Goal: Task Accomplishment & Management: Manage account settings

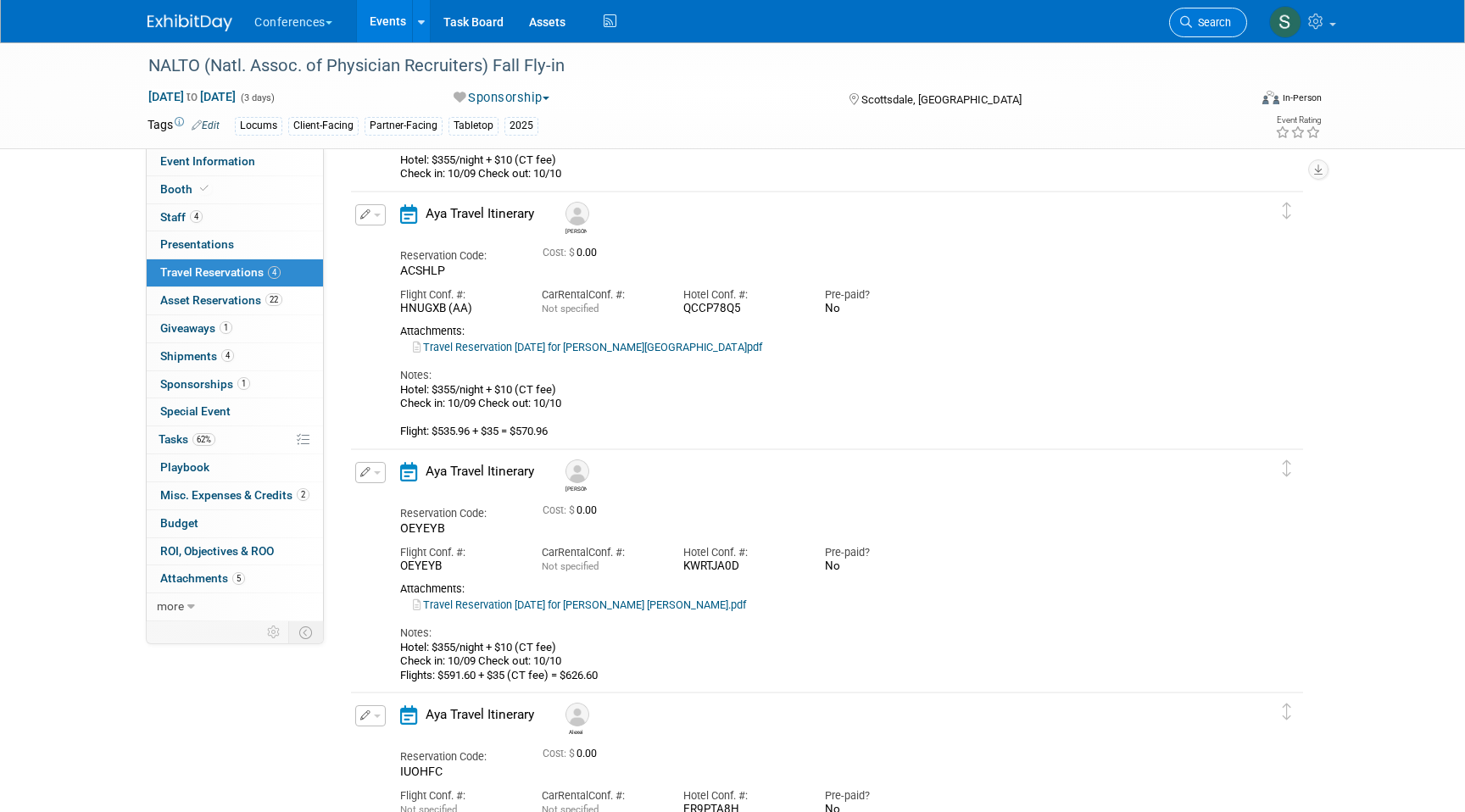
click at [1204, 20] on span "Search" at bounding box center [1211, 22] width 39 height 12
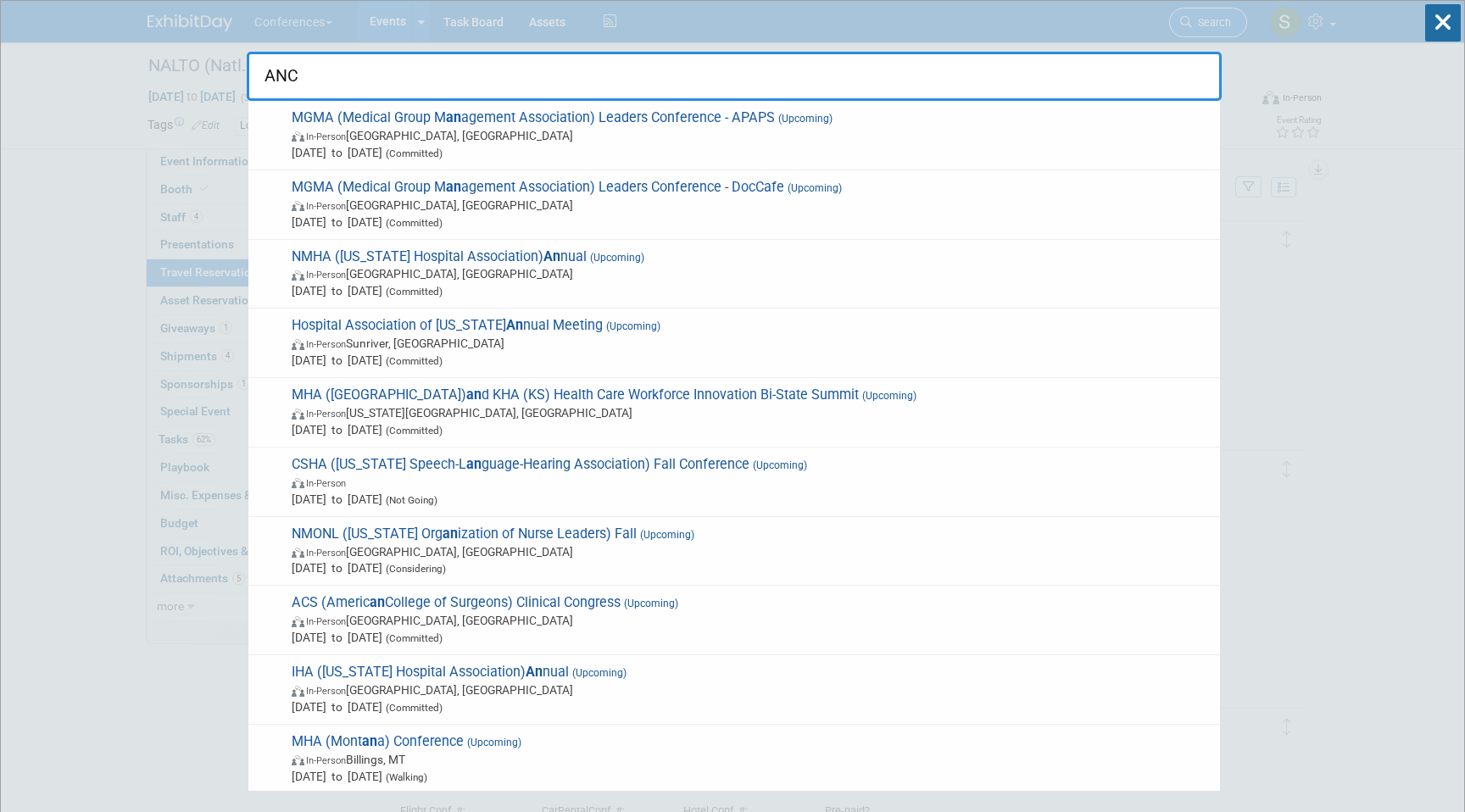
type input "ANCC"
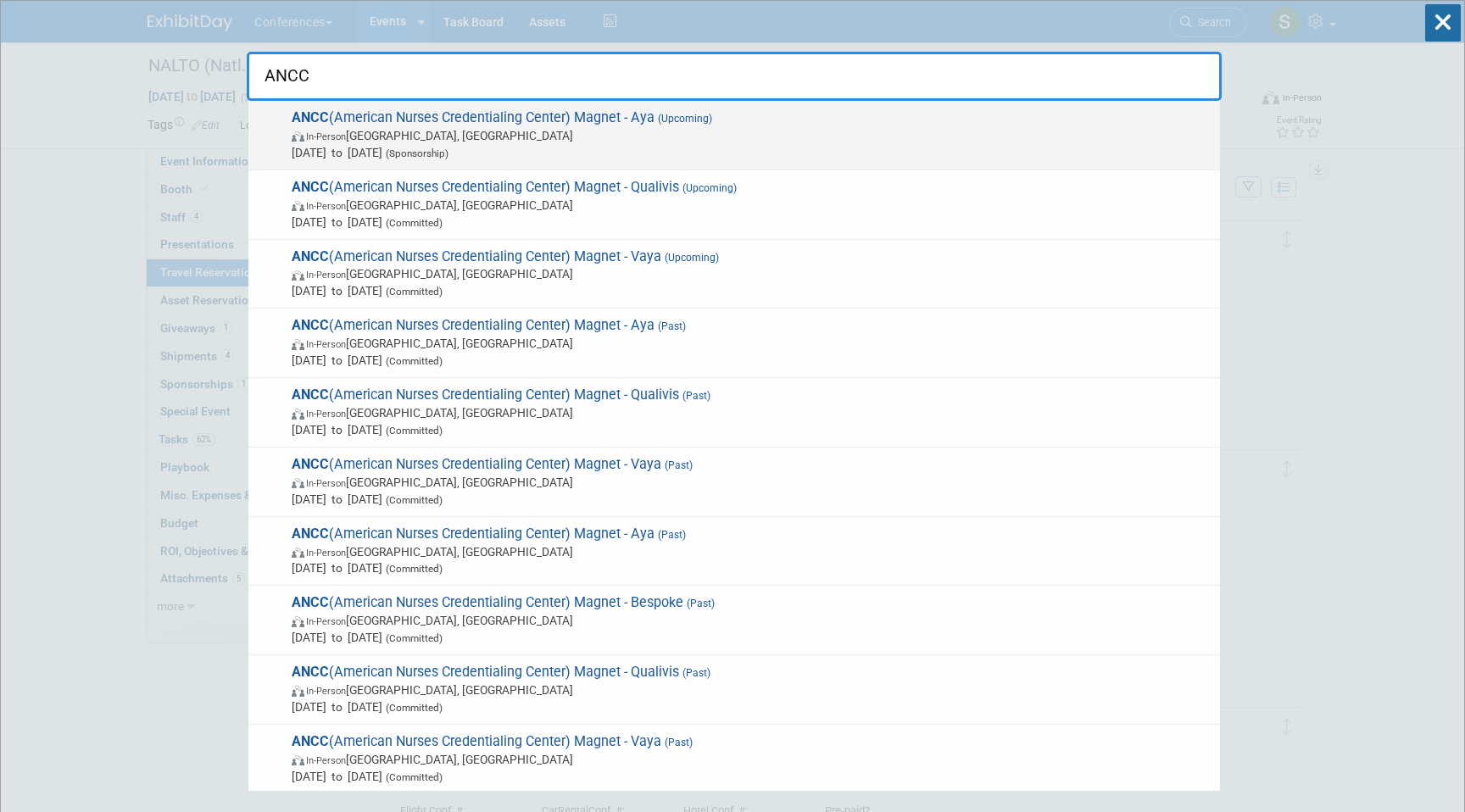
click at [577, 148] on span "Oct 8, 2025 to Oct 10, 2025 (Sponsorship)" at bounding box center [751, 152] width 920 height 17
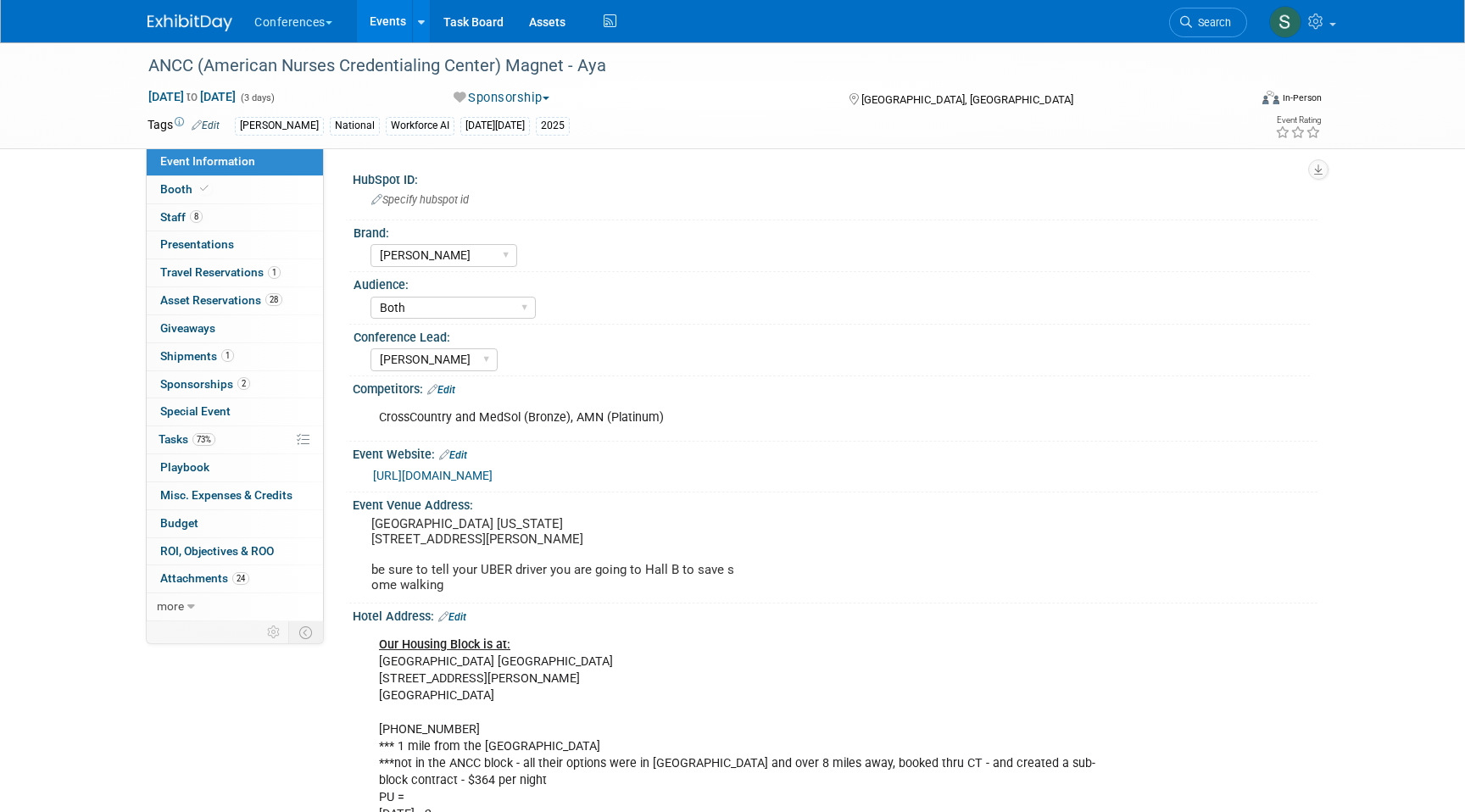
select select "[PERSON_NAME]"
select select "Both"
select select "[PERSON_NAME]"
click at [210, 366] on link "1 Shipments 1" at bounding box center [234, 357] width 177 height 28
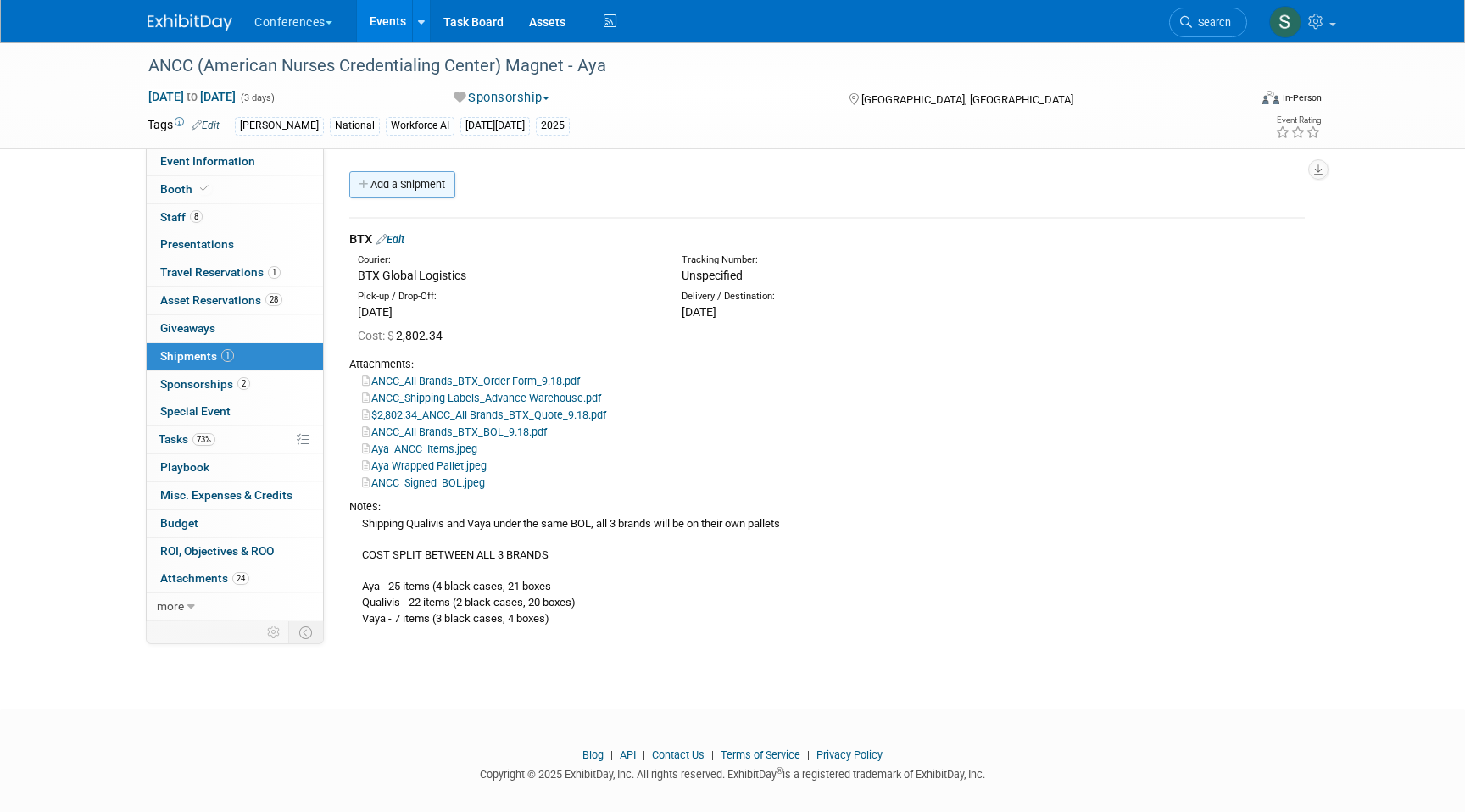
click at [404, 183] on link "Add a Shipment" at bounding box center [401, 185] width 106 height 28
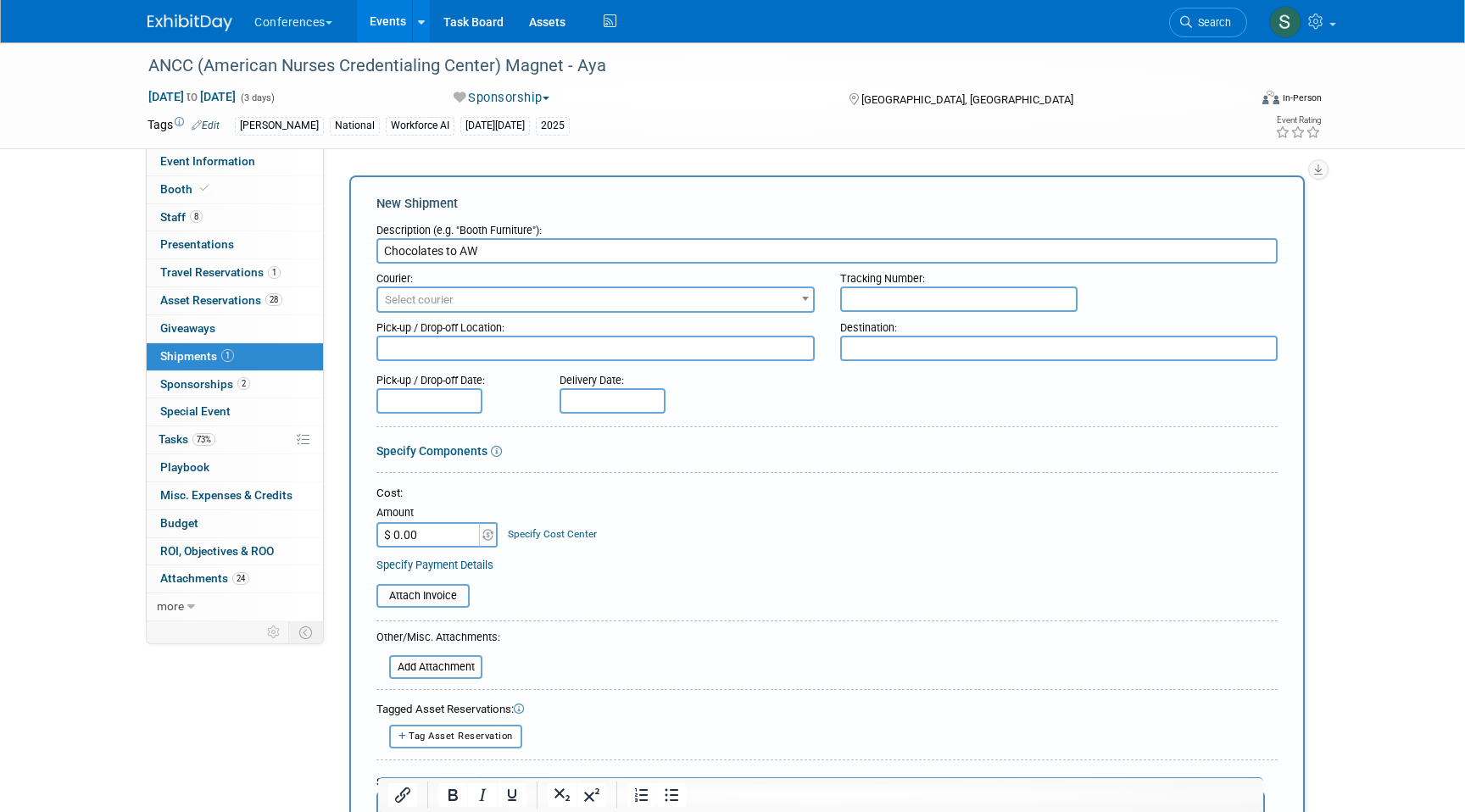
type input "Chocolates to AW"
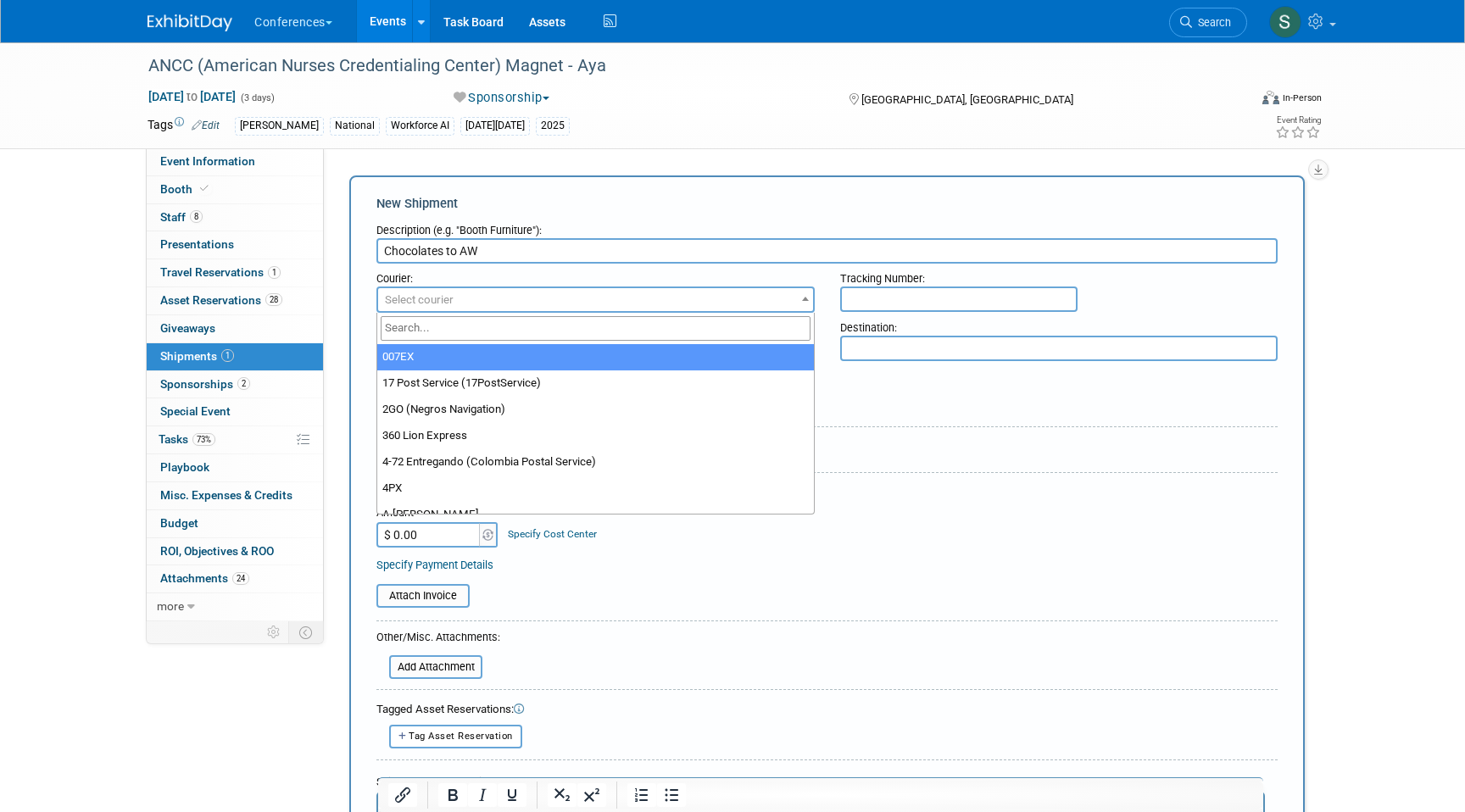
click at [419, 294] on span "Select courier" at bounding box center [418, 299] width 68 height 12
type input "fed"
select select "206"
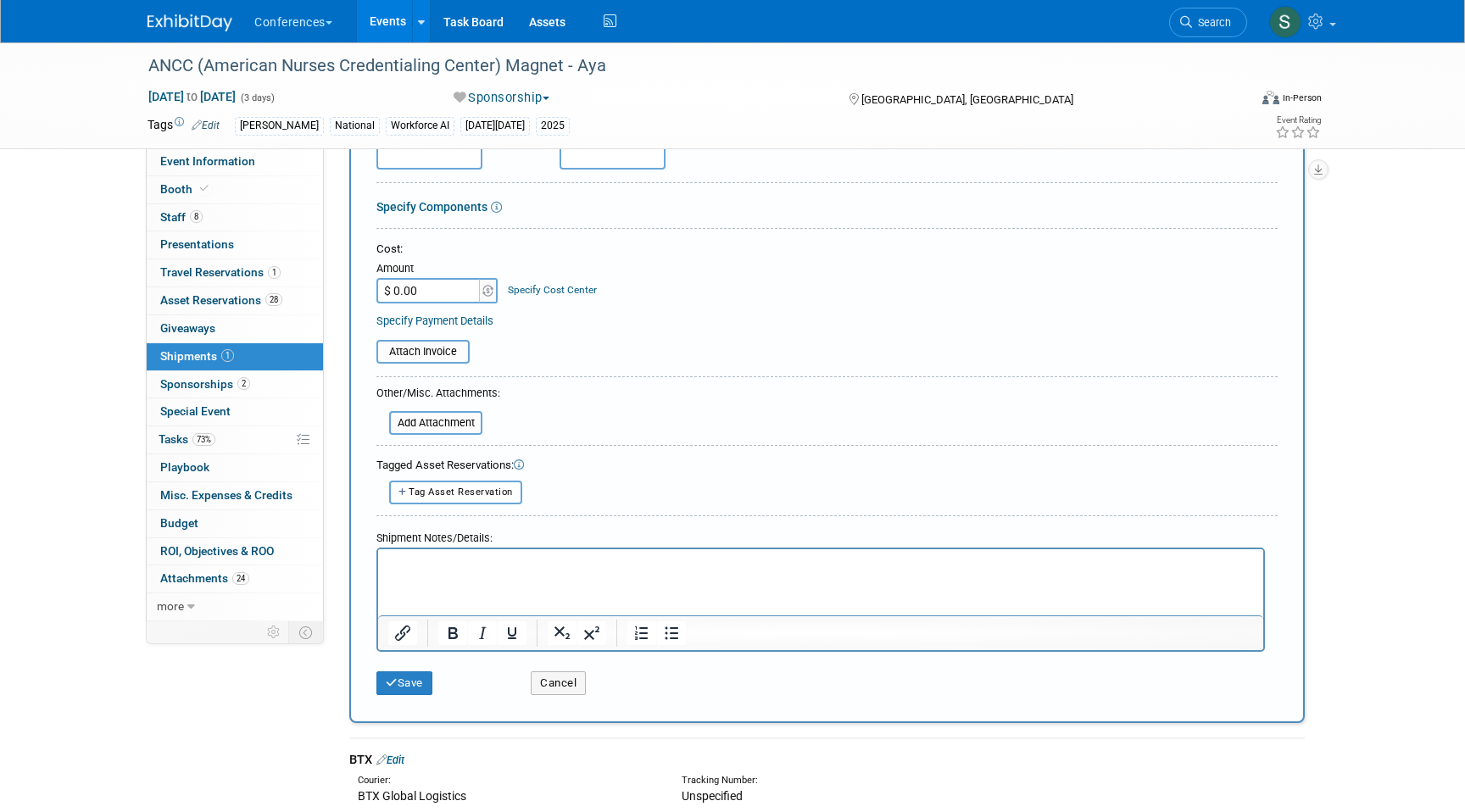
scroll to position [245, 0]
click at [401, 560] on p "Rich Text Area. Press ALT-0 for help." at bounding box center [820, 562] width 866 height 17
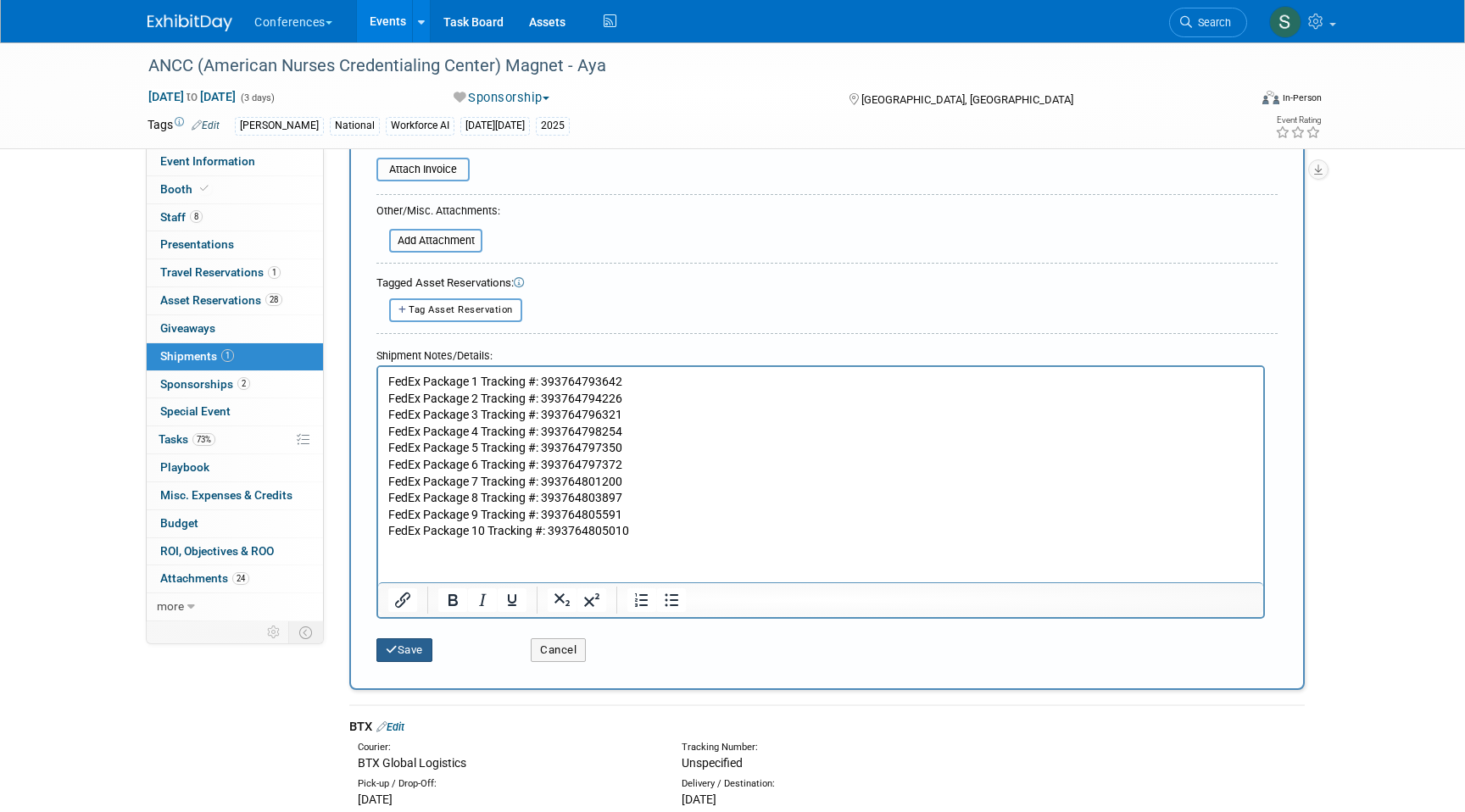
click at [400, 647] on button "Save" at bounding box center [404, 650] width 56 height 24
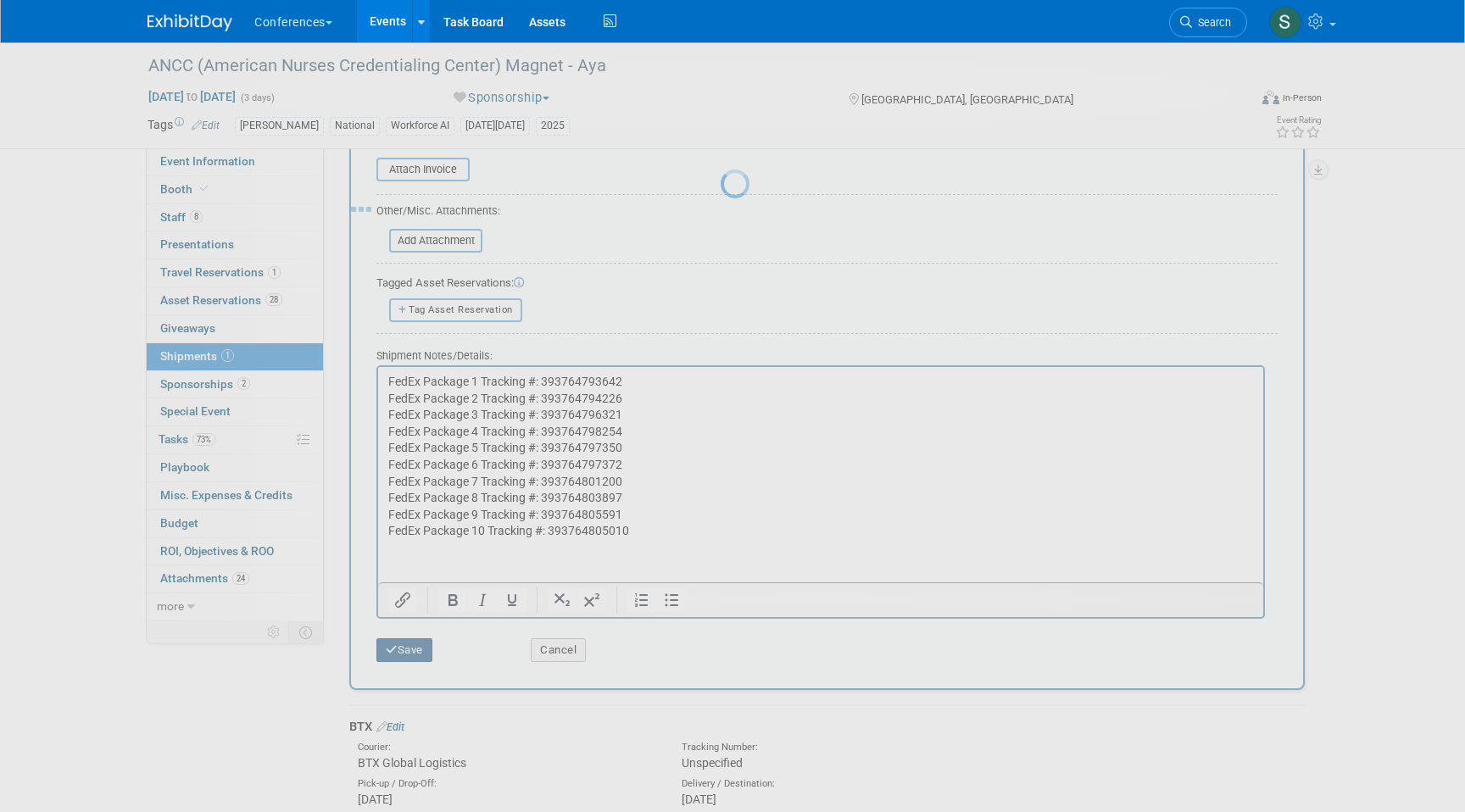
scroll to position [317, 0]
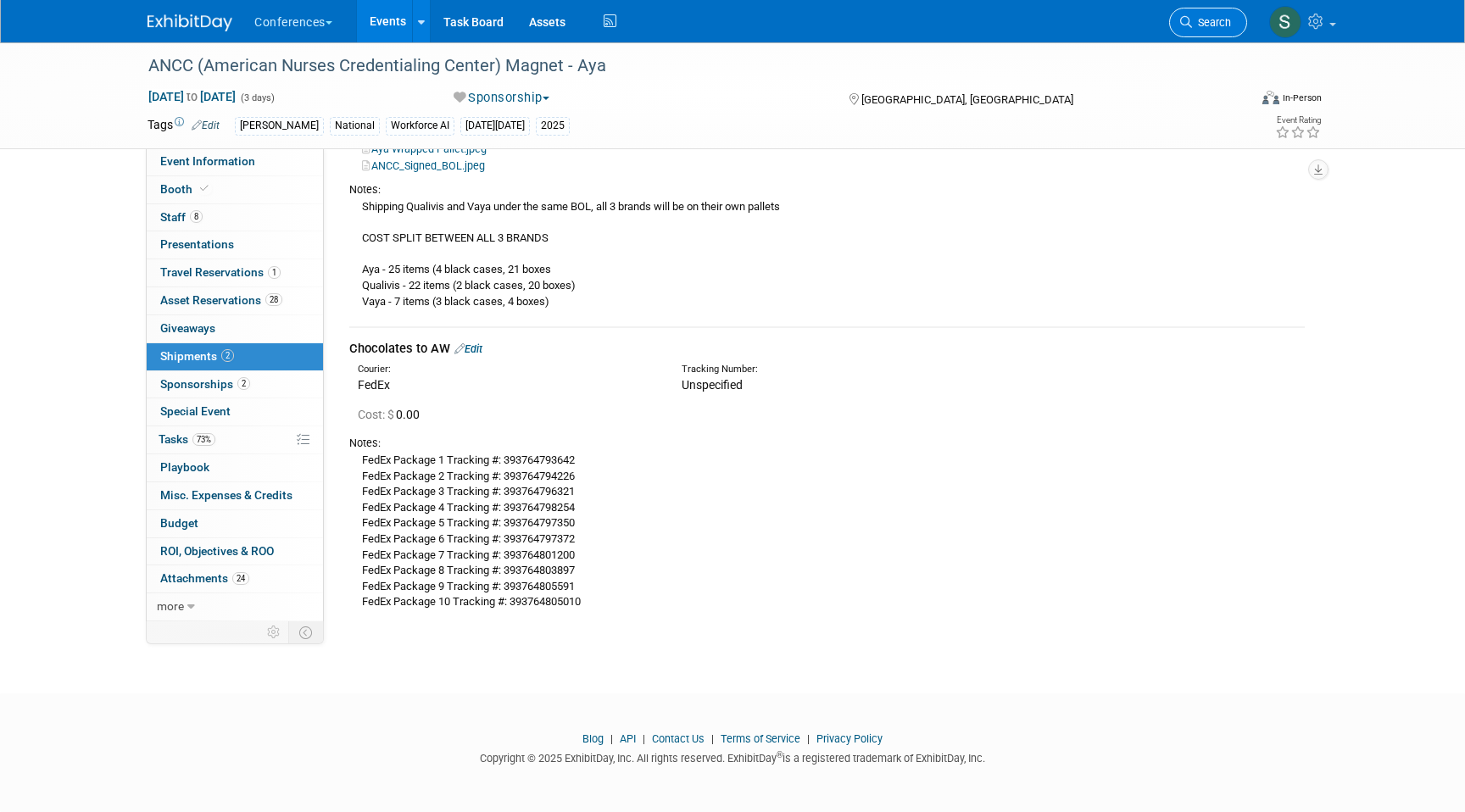
click at [1183, 29] on link "Search" at bounding box center [1208, 22] width 78 height 29
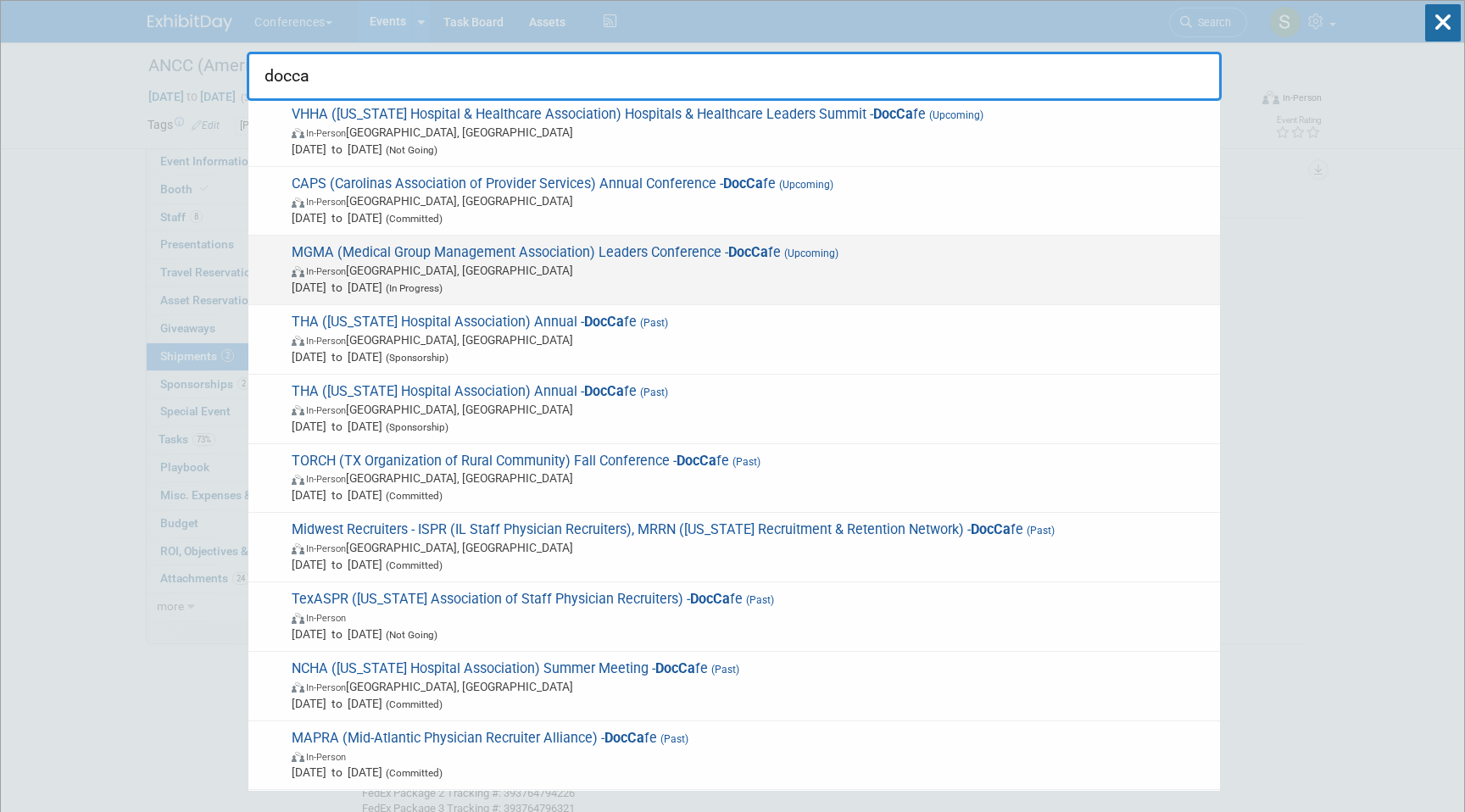
scroll to position [0, 0]
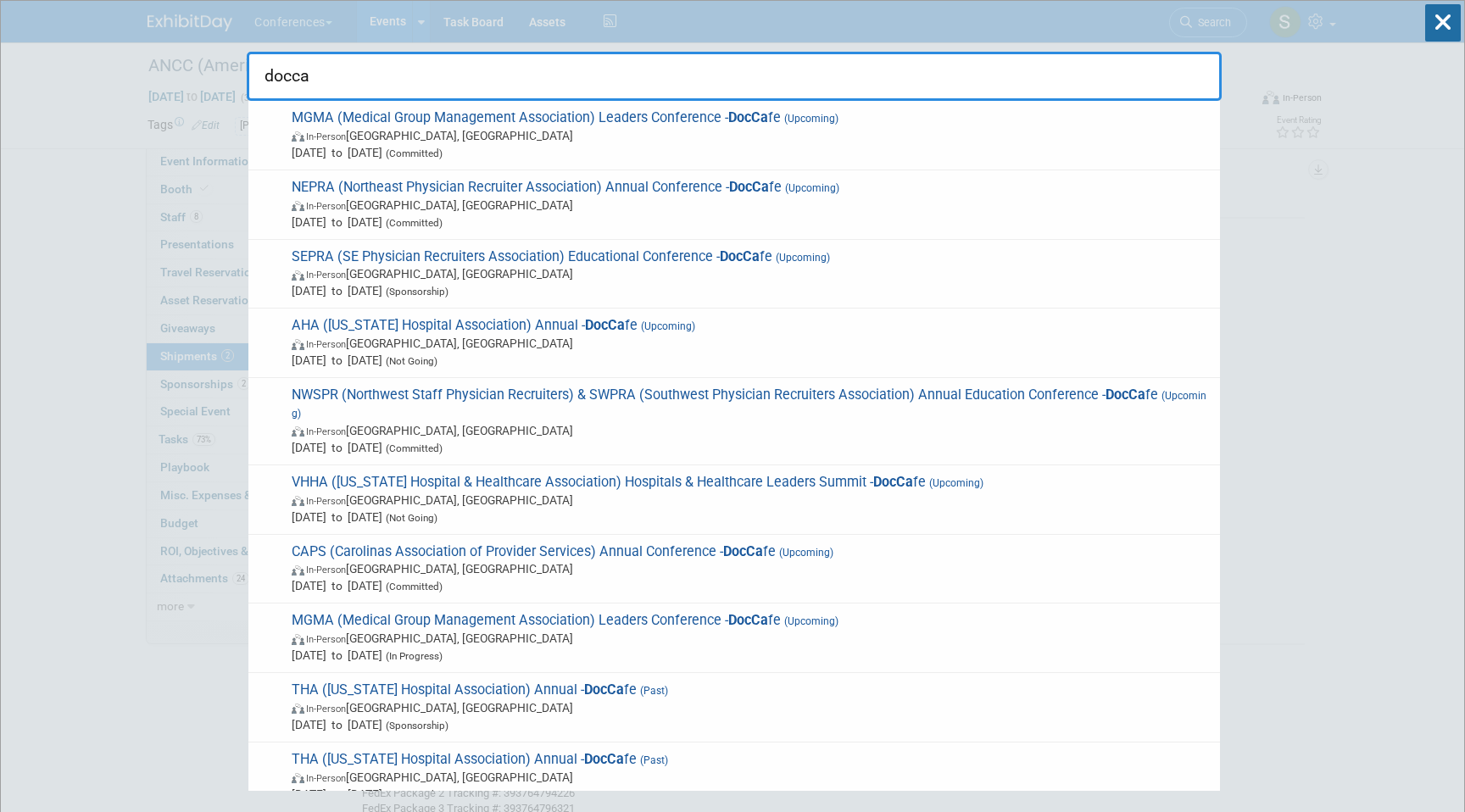
type input "docca"
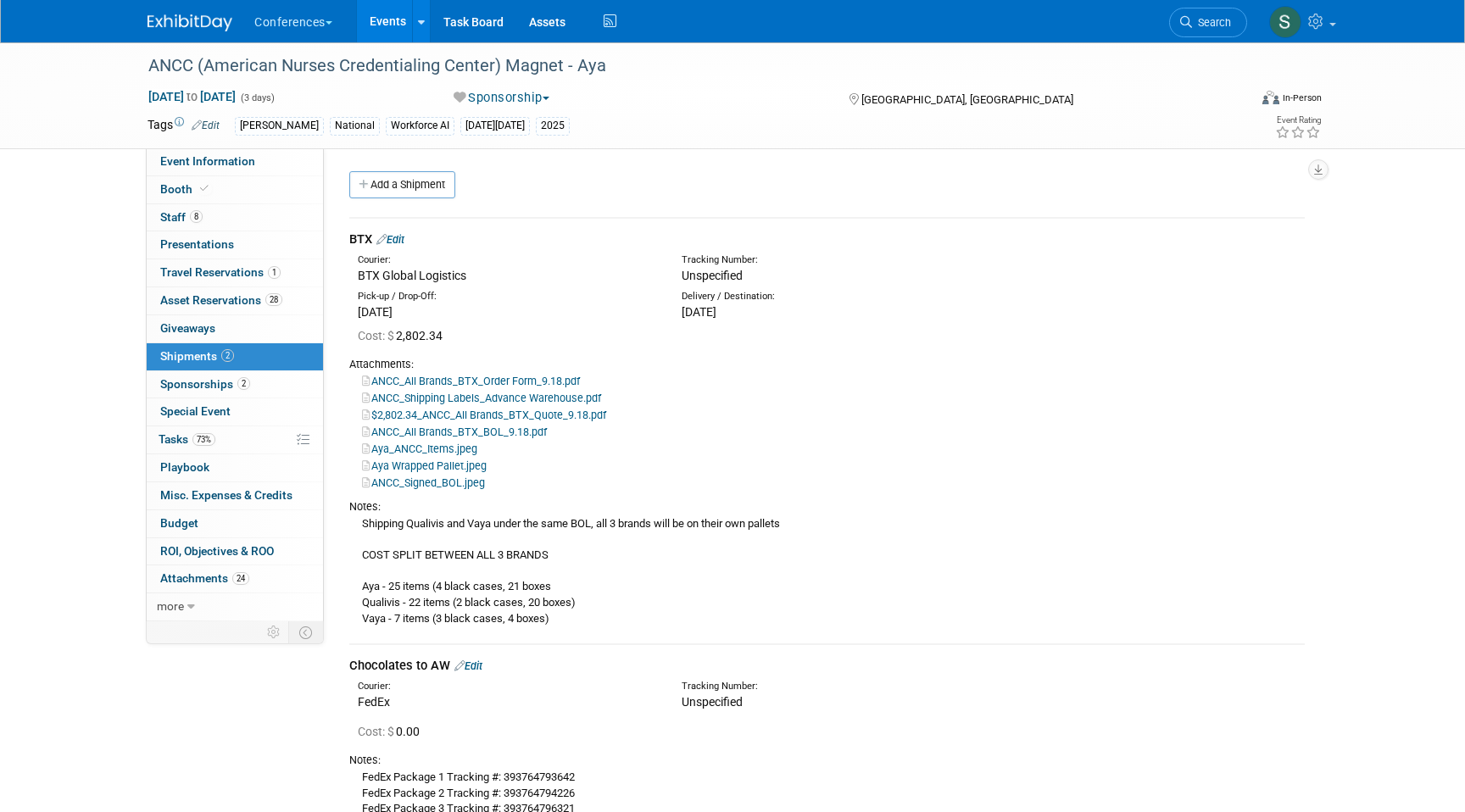
click at [396, 28] on link "Events" at bounding box center [388, 21] width 62 height 43
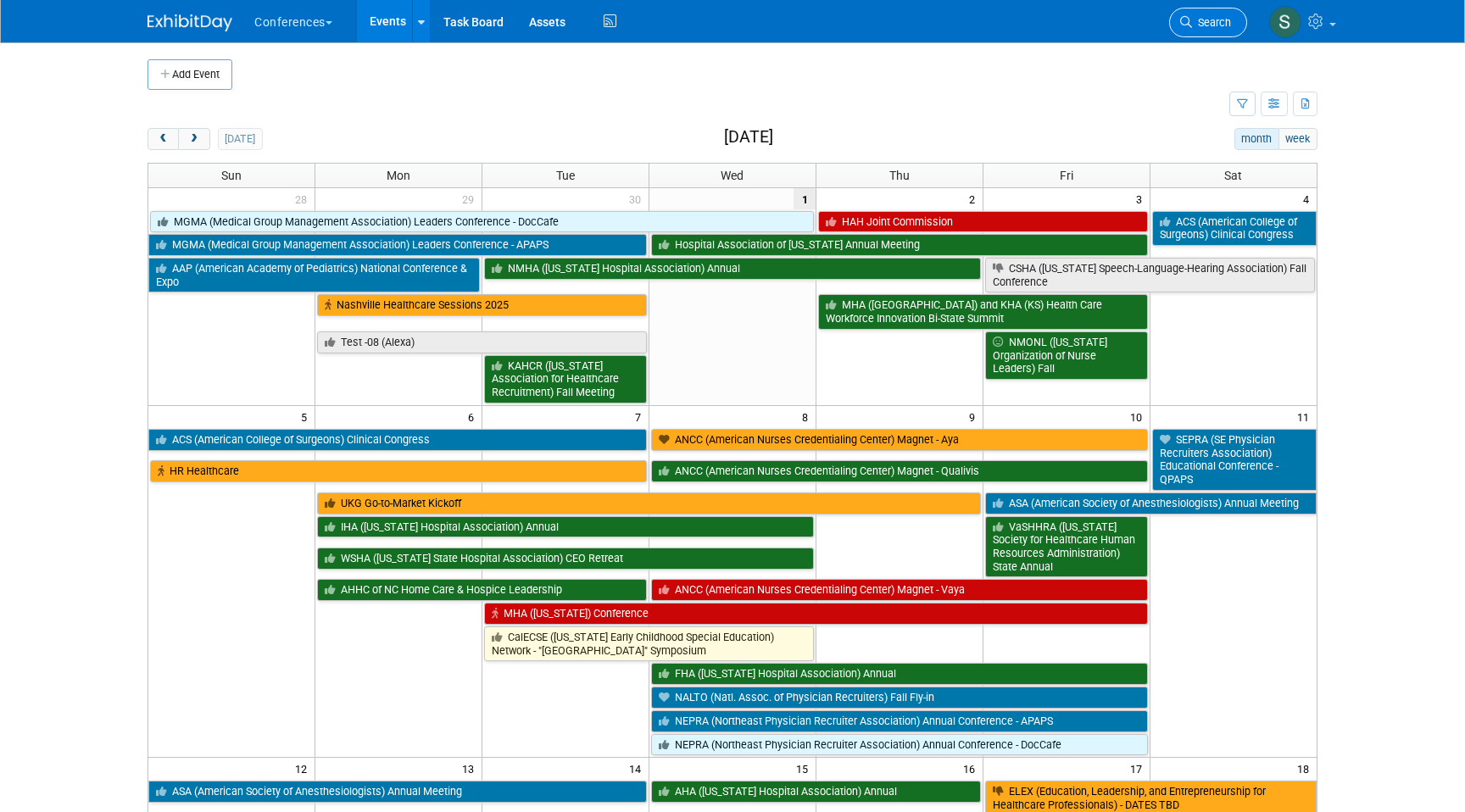
click at [1207, 16] on span "Search" at bounding box center [1211, 22] width 39 height 12
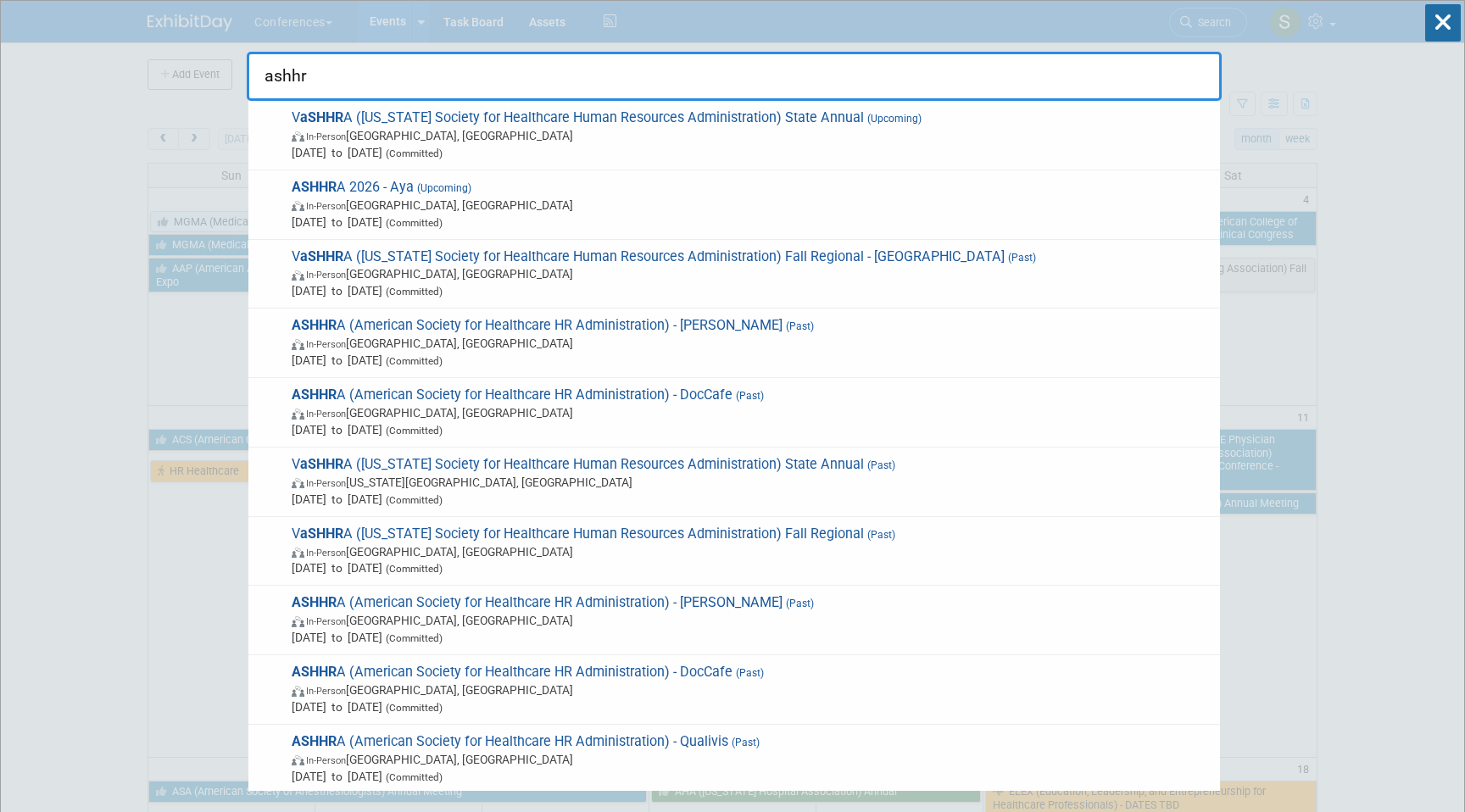
type input "ashhr"
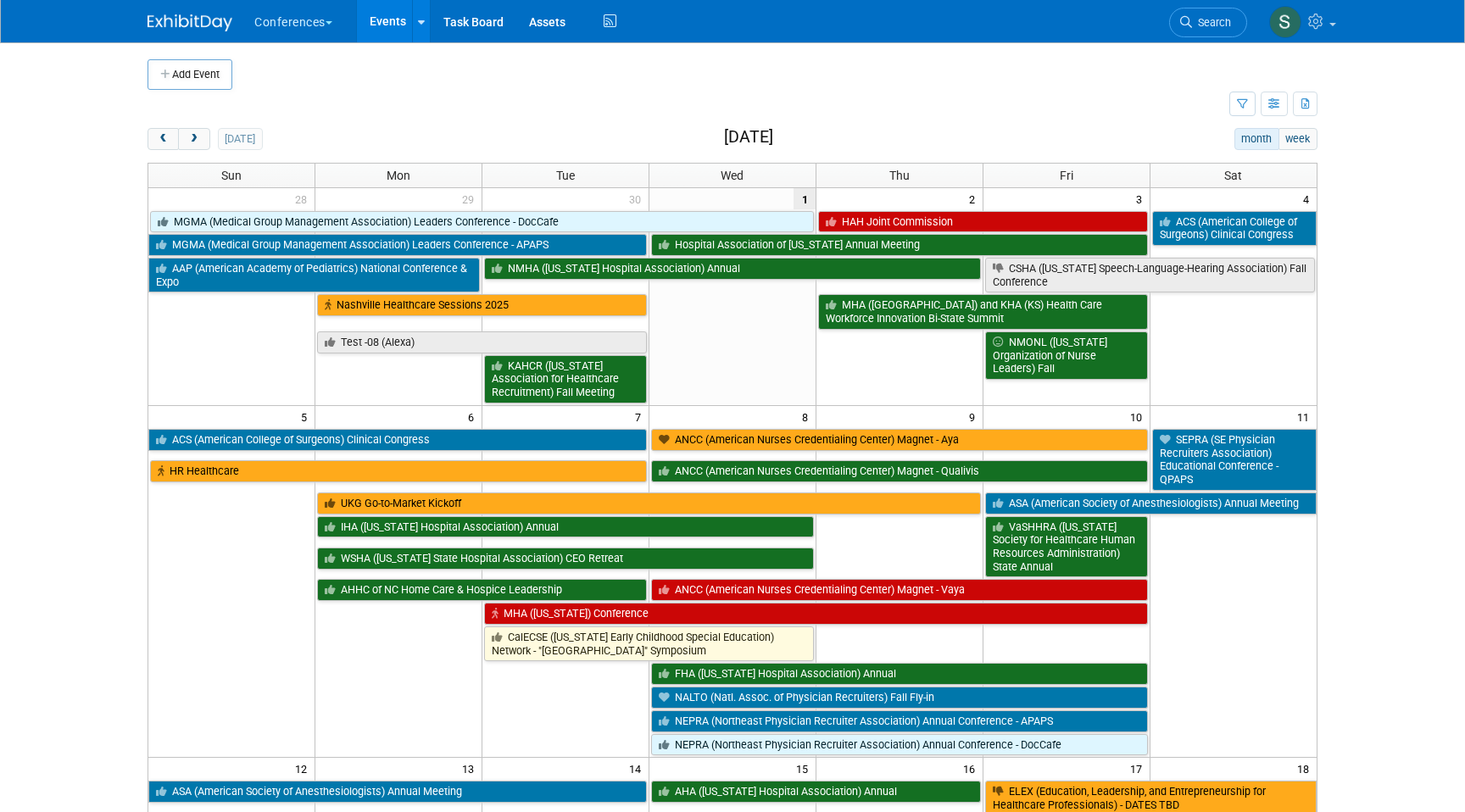
click at [394, 31] on link "Events" at bounding box center [388, 21] width 62 height 43
click at [1243, 105] on icon "button" at bounding box center [1242, 105] width 11 height 11
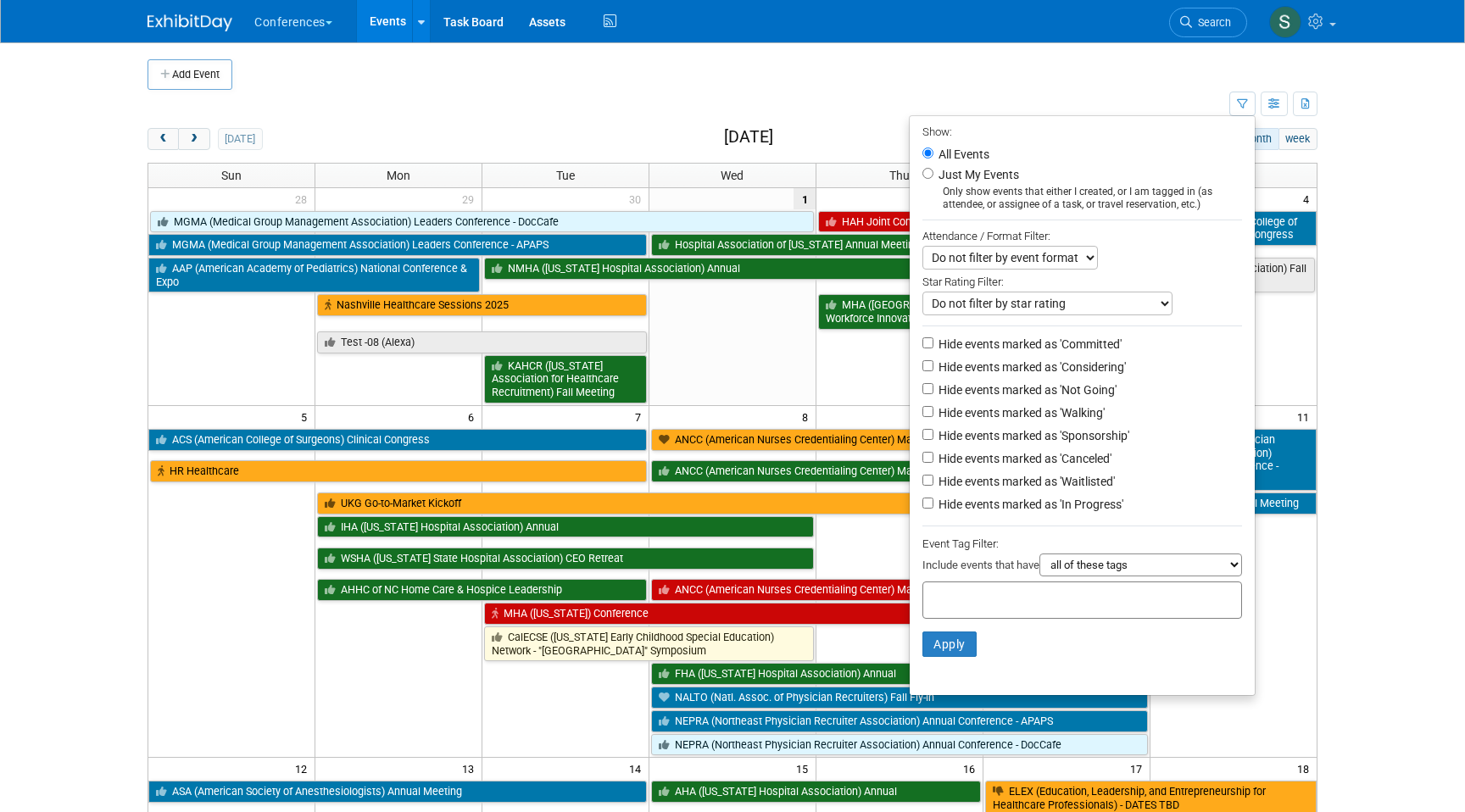
click at [1001, 604] on input "text" at bounding box center [997, 597] width 136 height 17
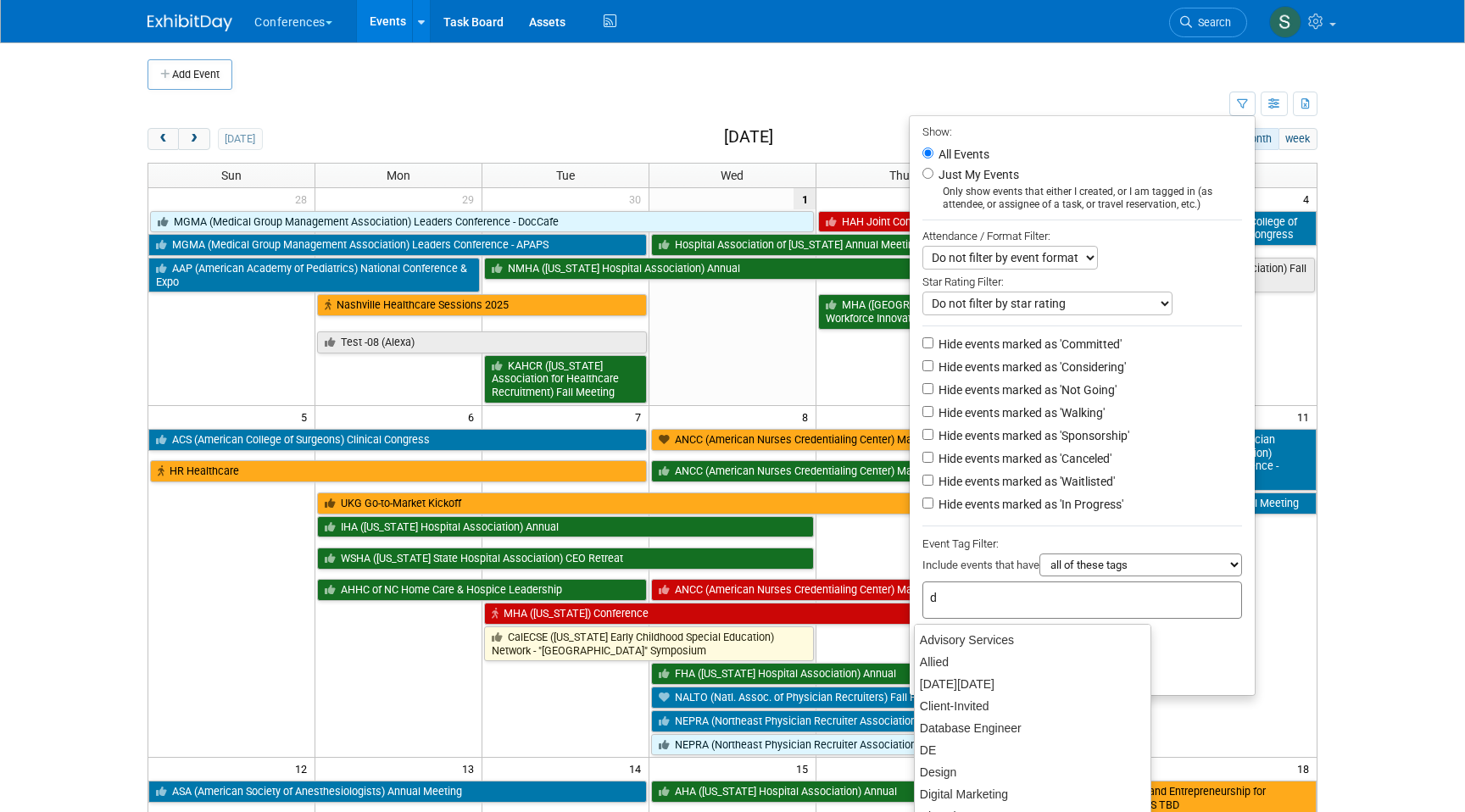
type input "do"
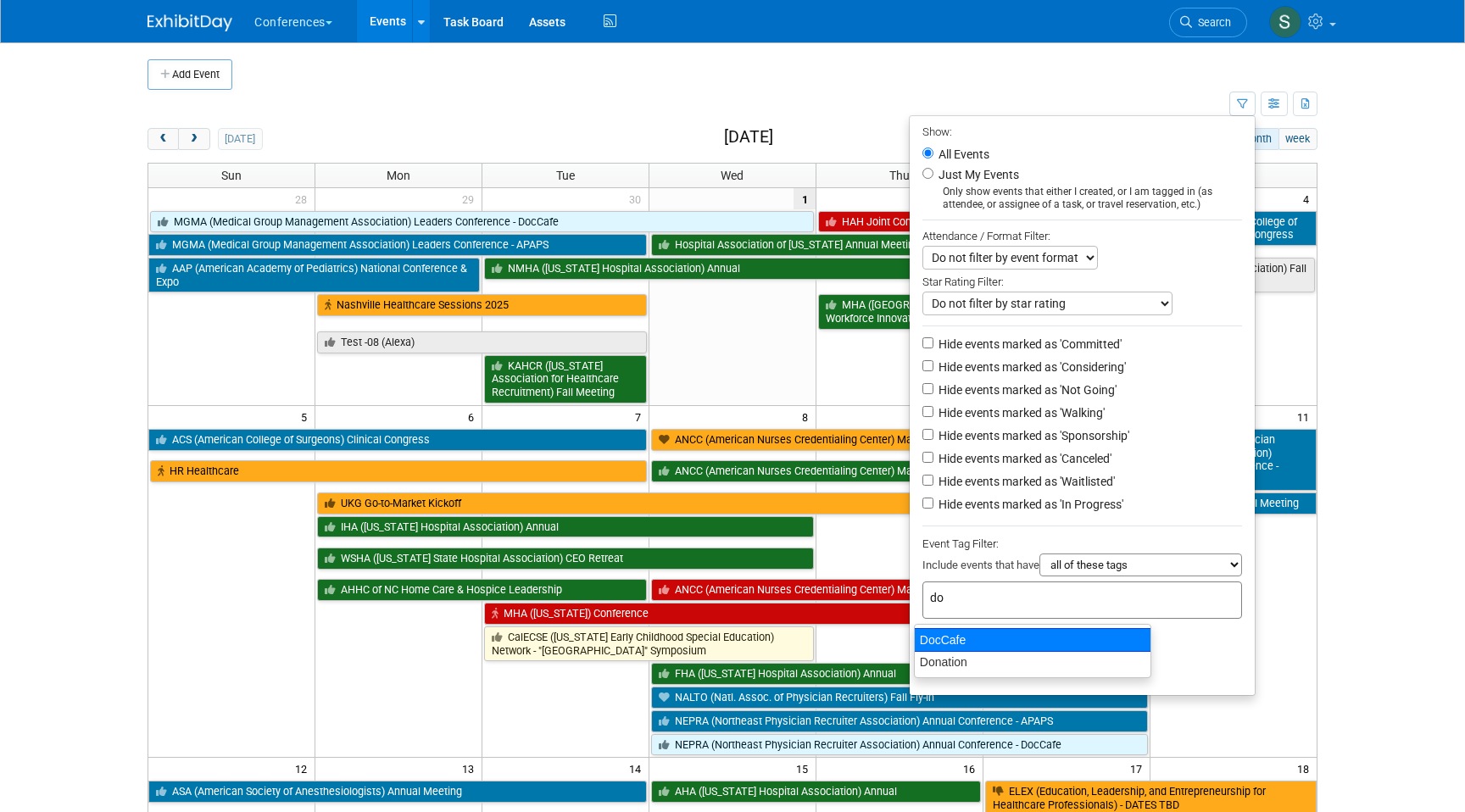
click at [946, 636] on div "DocCafe" at bounding box center [1032, 639] width 237 height 24
type input "DocCafe"
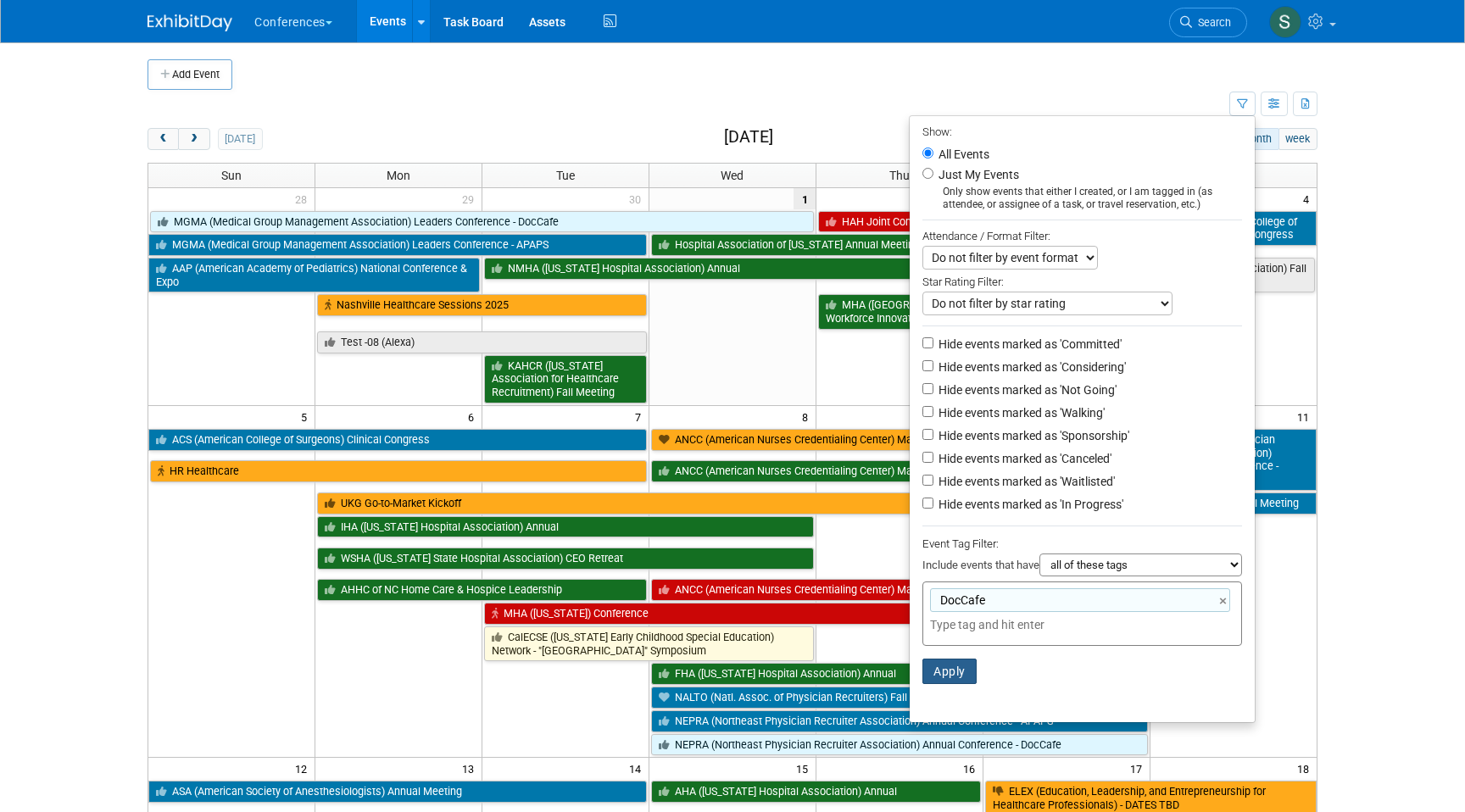
click at [946, 673] on button "Apply" at bounding box center [949, 671] width 54 height 26
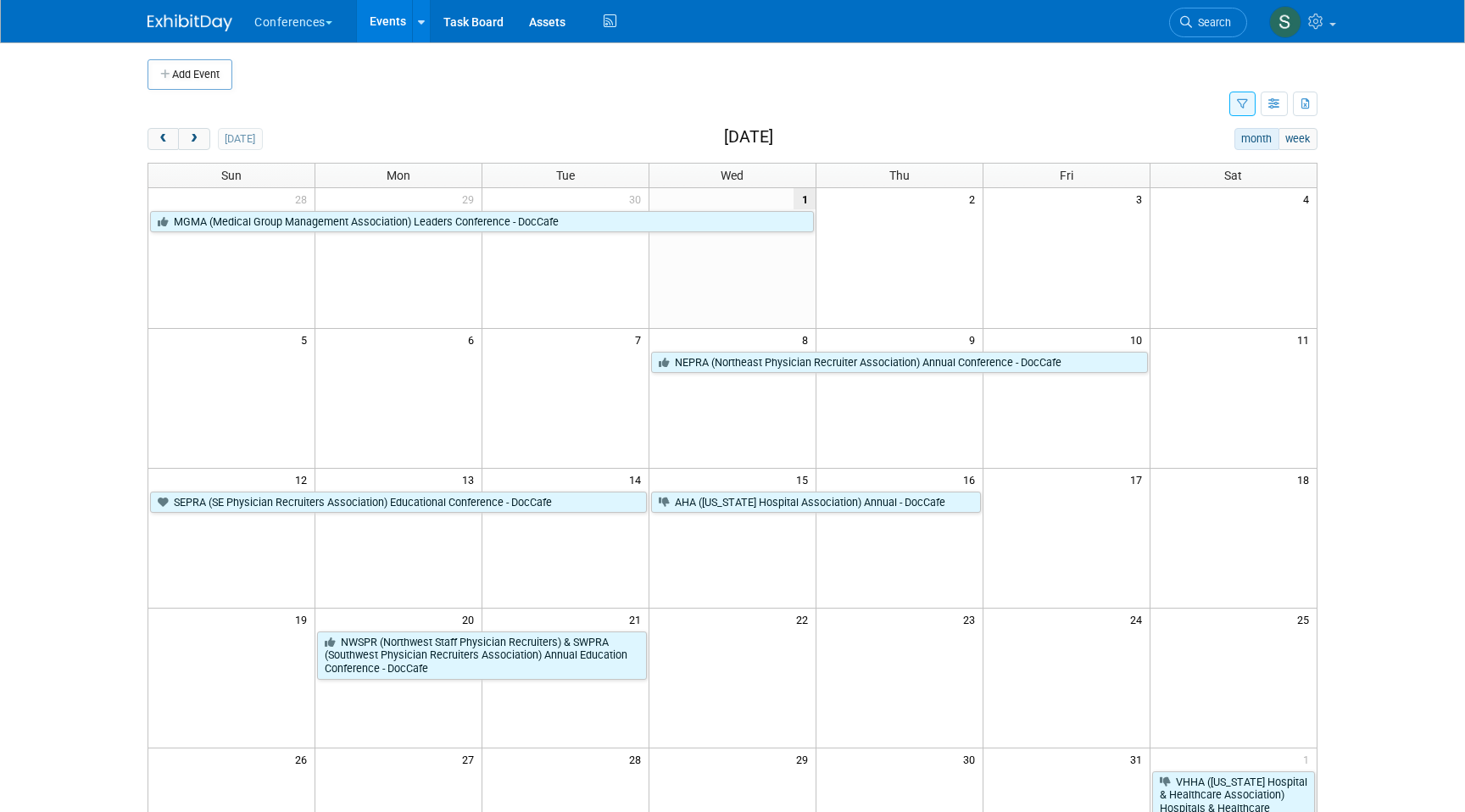
click at [196, 125] on div "Add Event New Event Duplicate Event Warning There is another event in your work…" at bounding box center [732, 553] width 1195 height 1021
click at [196, 138] on span "next" at bounding box center [194, 139] width 12 height 11
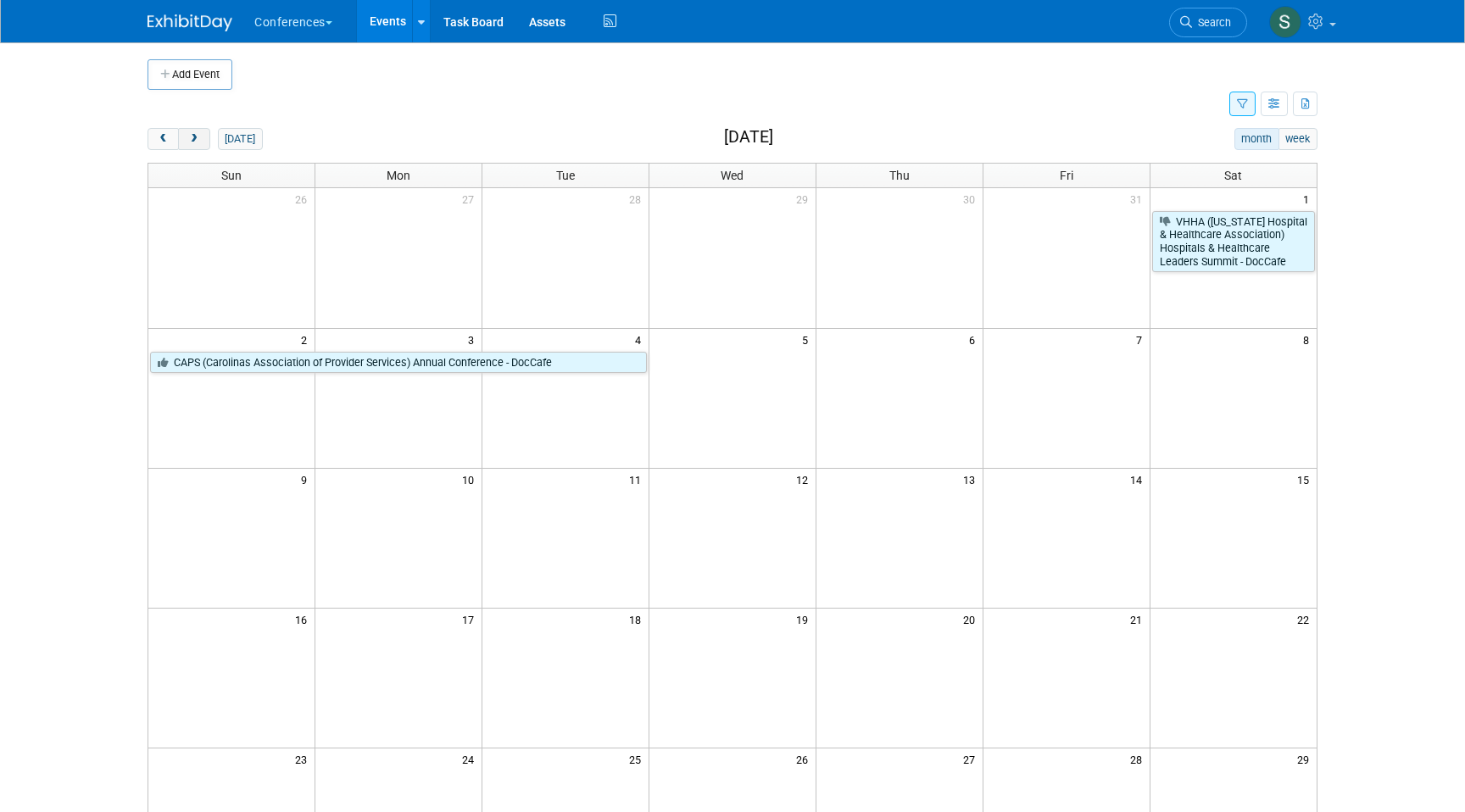
click at [196, 138] on span "next" at bounding box center [194, 139] width 12 height 11
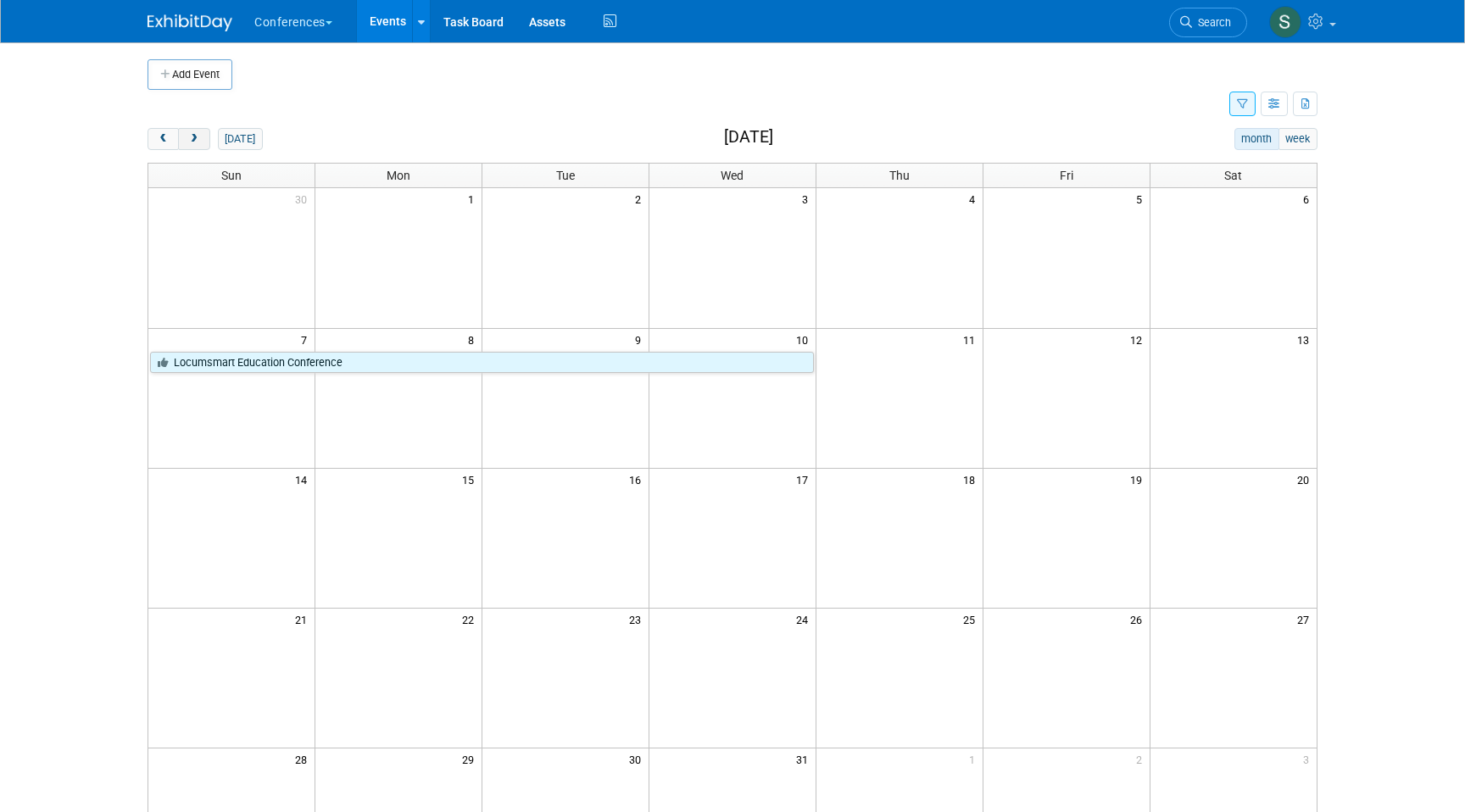
click at [196, 138] on span "next" at bounding box center [194, 139] width 12 height 11
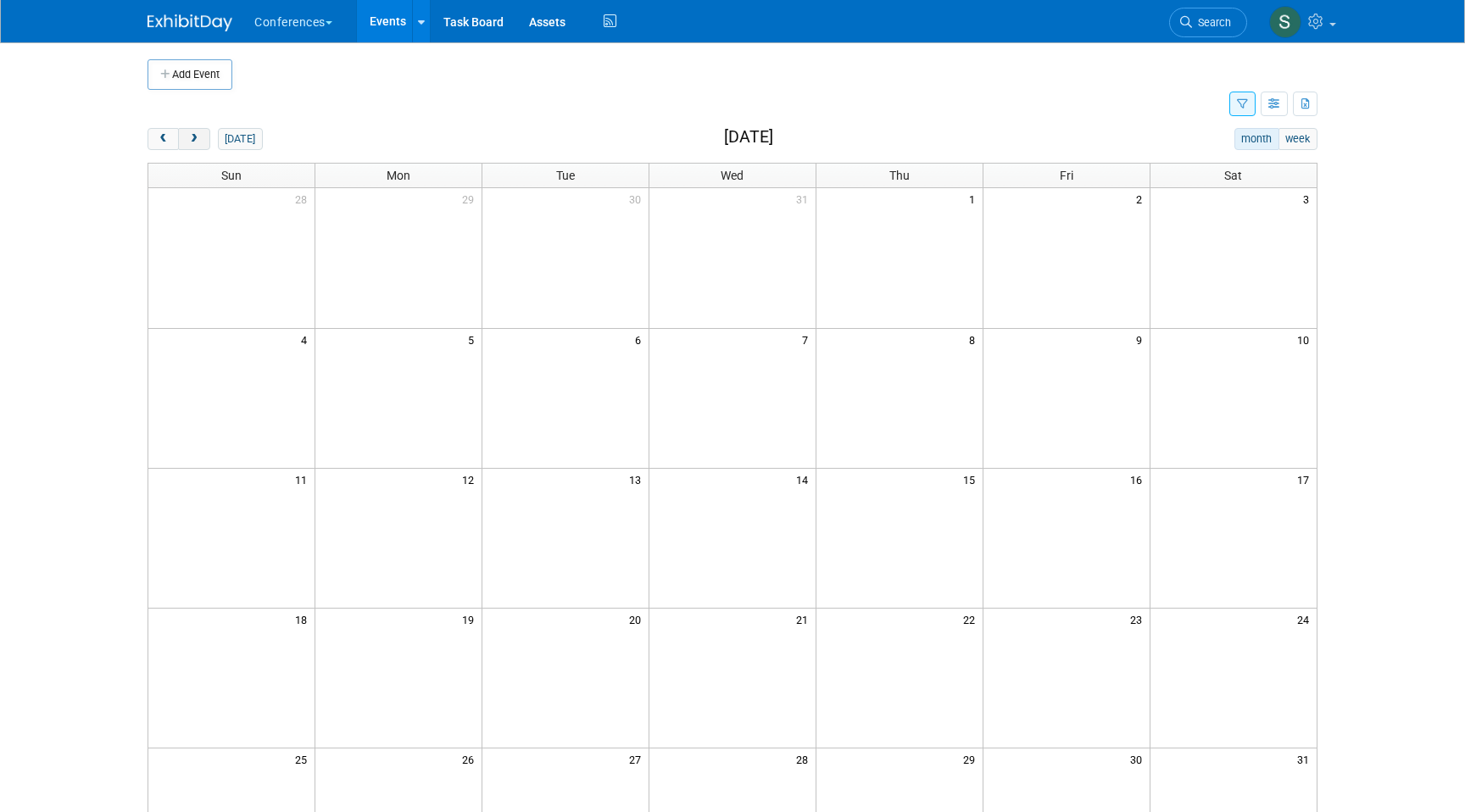
click at [196, 138] on span "next" at bounding box center [194, 139] width 12 height 11
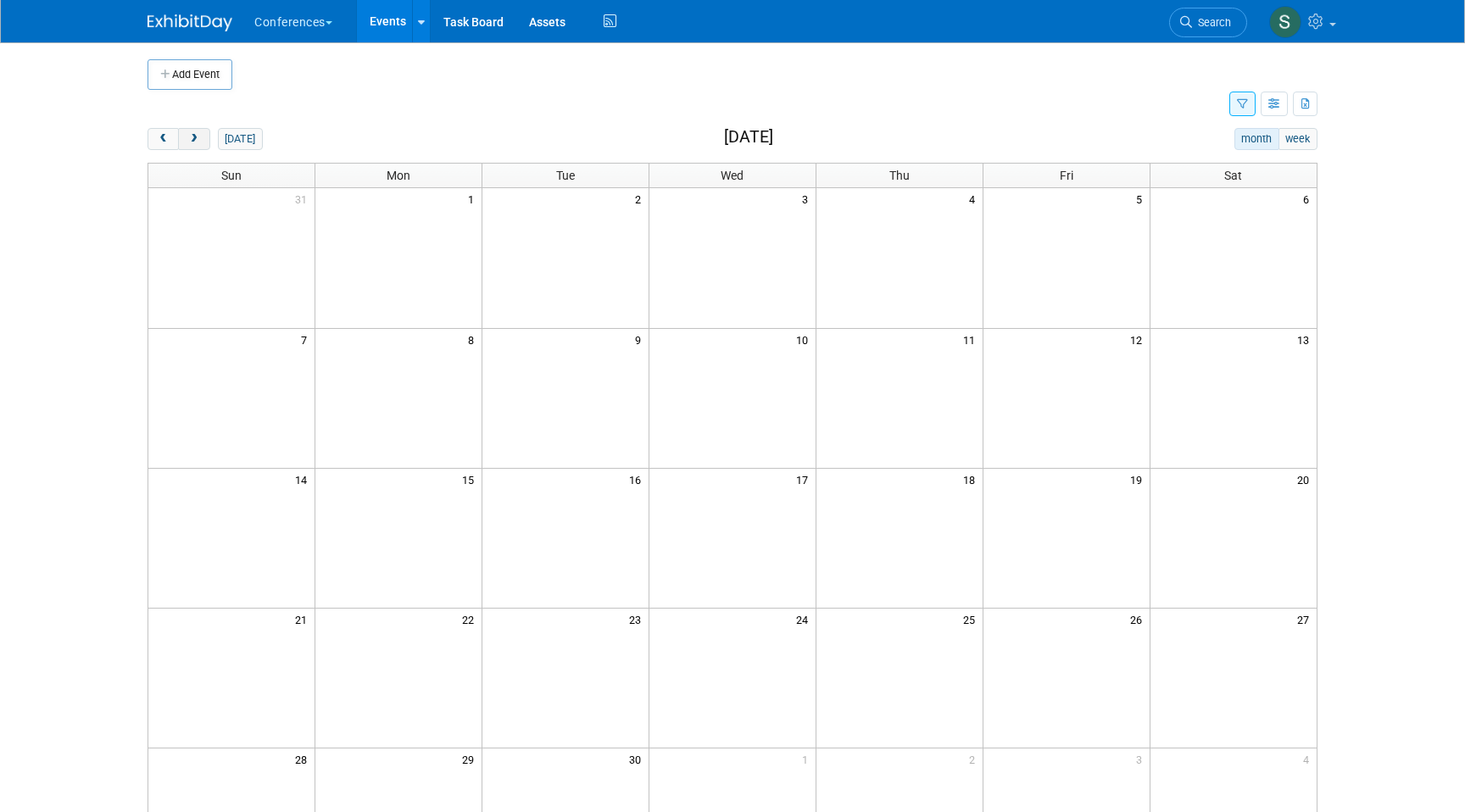
click at [196, 138] on span "next" at bounding box center [194, 139] width 12 height 11
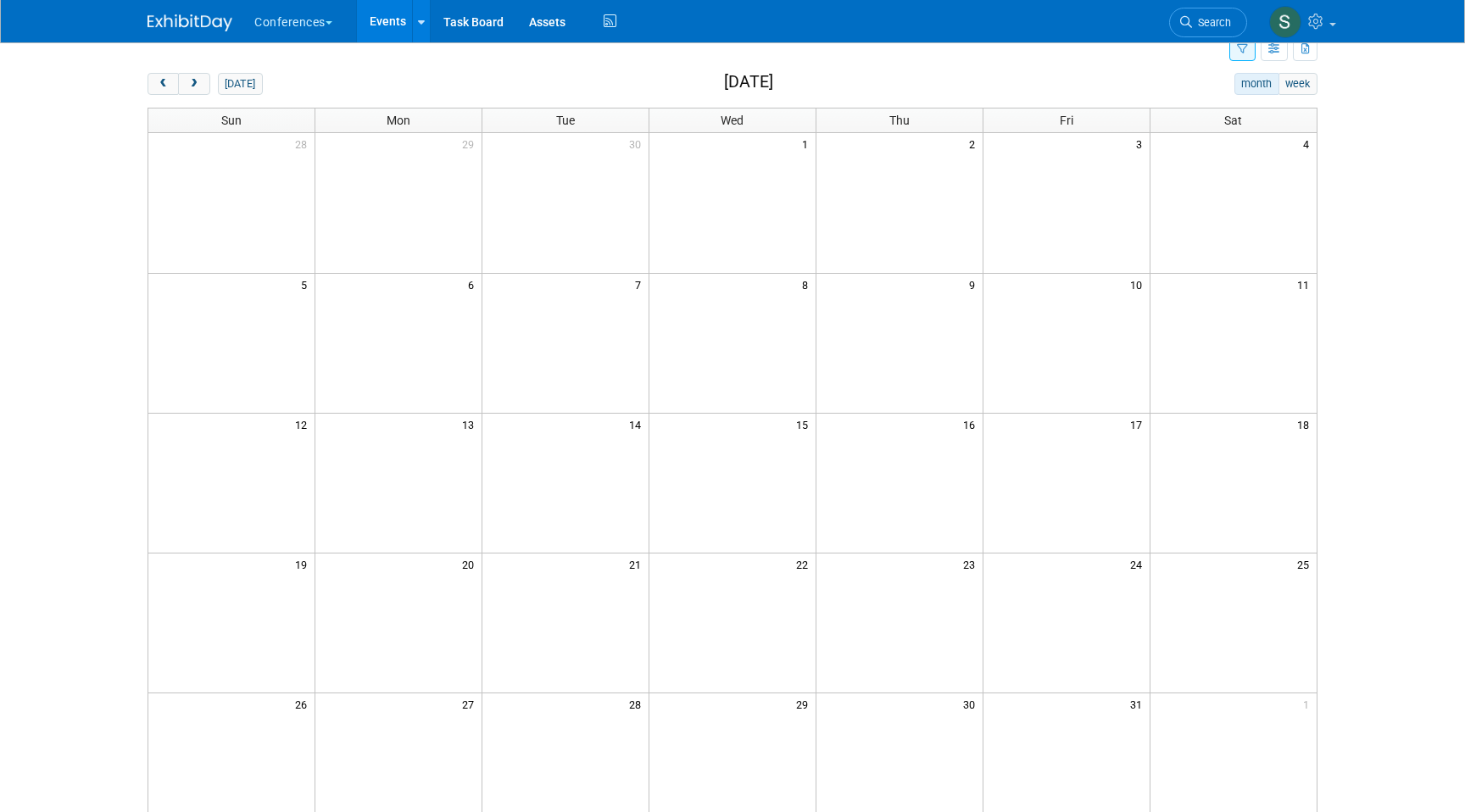
scroll to position [44, 0]
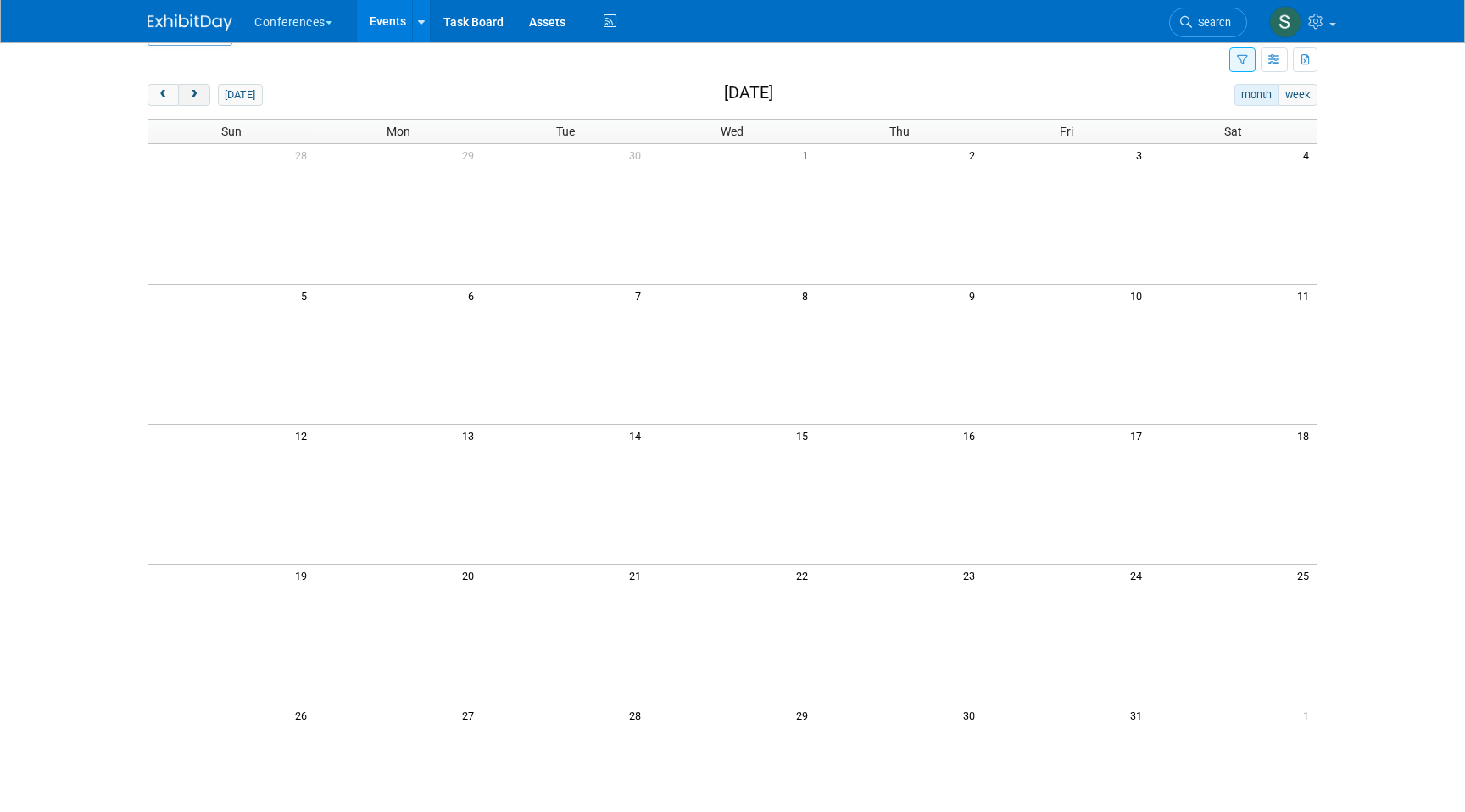
click at [200, 87] on button "next" at bounding box center [194, 95] width 31 height 22
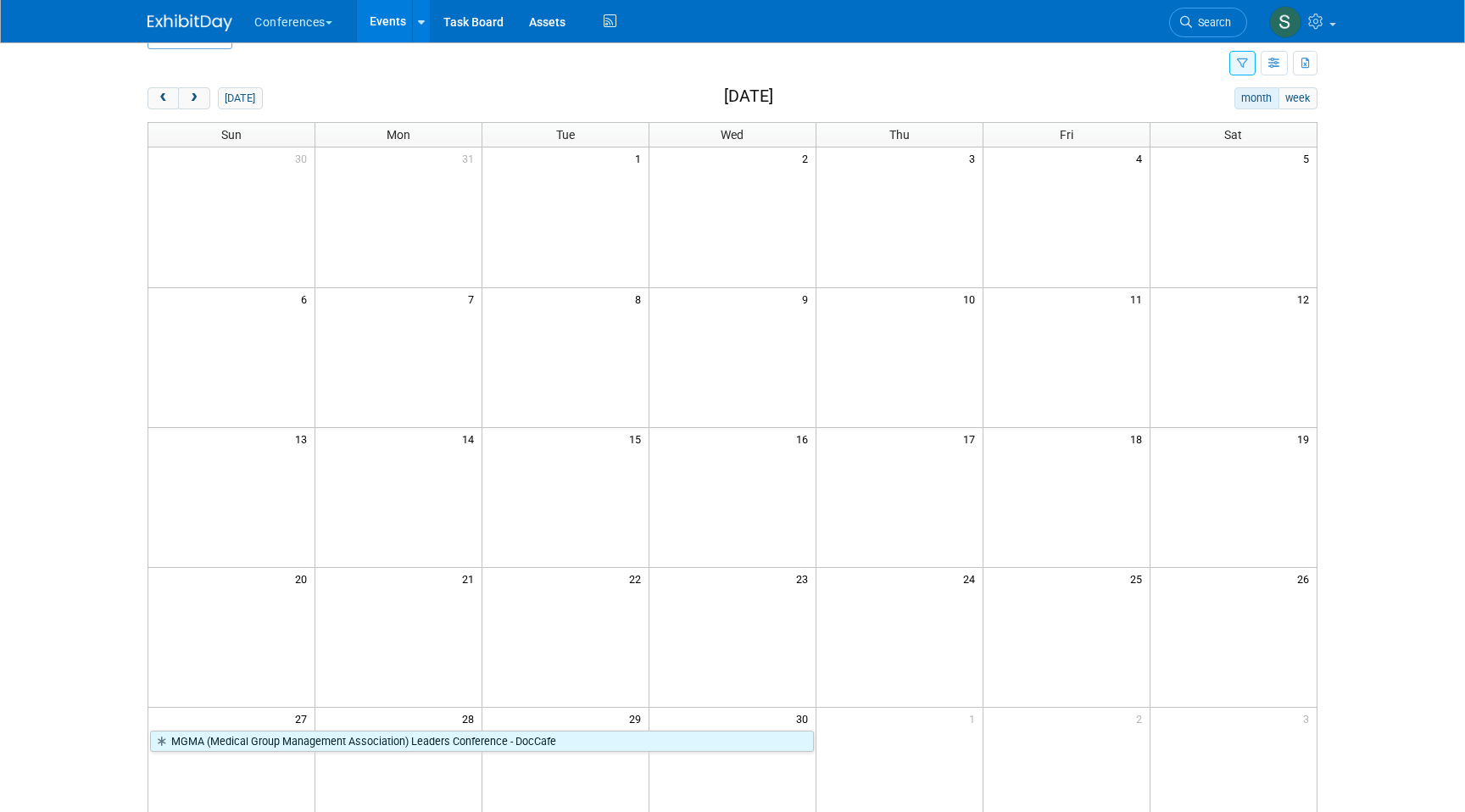
scroll to position [190, 0]
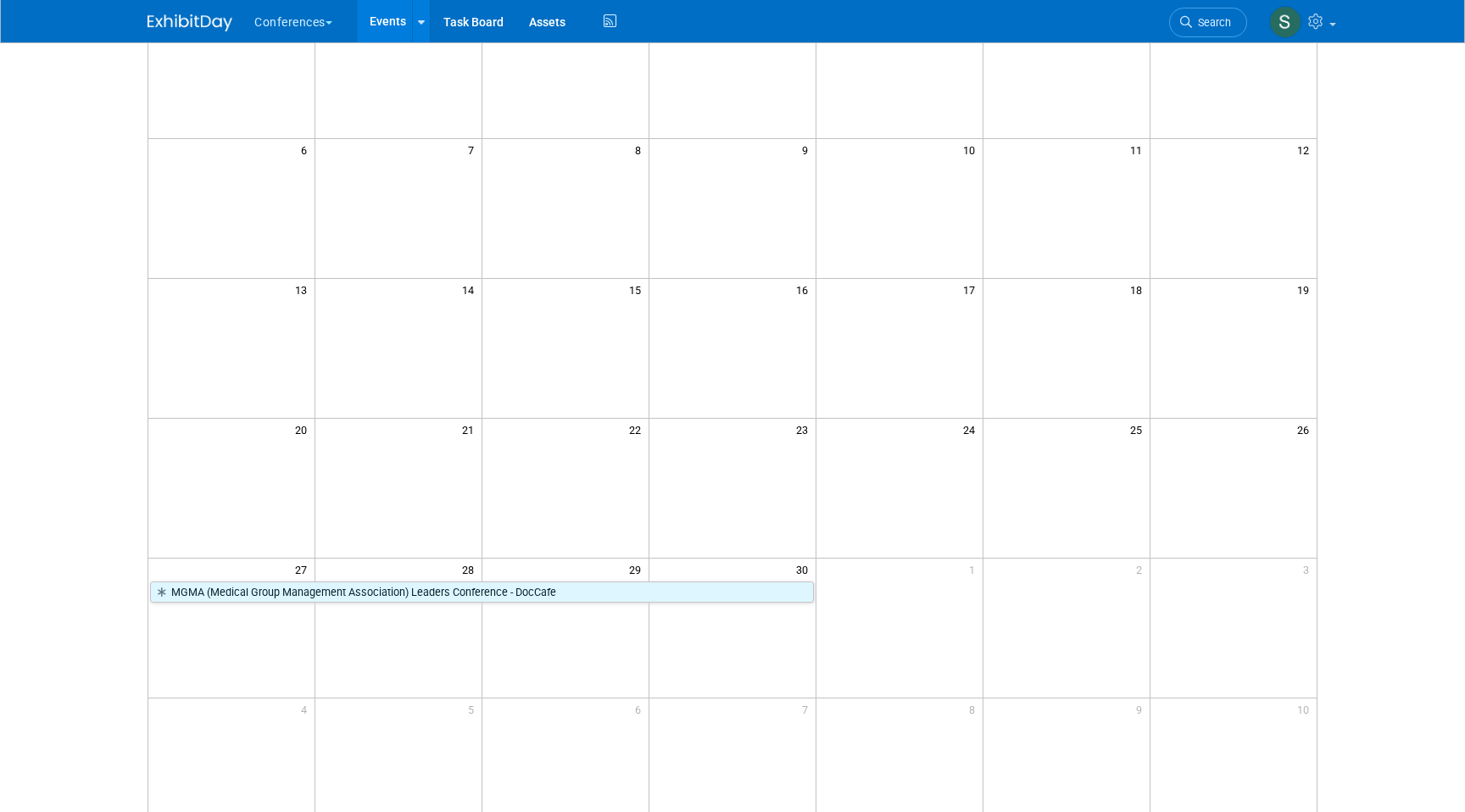
drag, startPoint x: 854, startPoint y: 304, endPoint x: 814, endPoint y: 571, distance: 270.0
click at [814, 571] on div "30 31 1 2 3 4 5 6 7 8 9 10 11 12 13 14 15 16 17 18 19 20 21 22 23 24 25 26 27 2…" at bounding box center [732, 418] width 1168 height 840
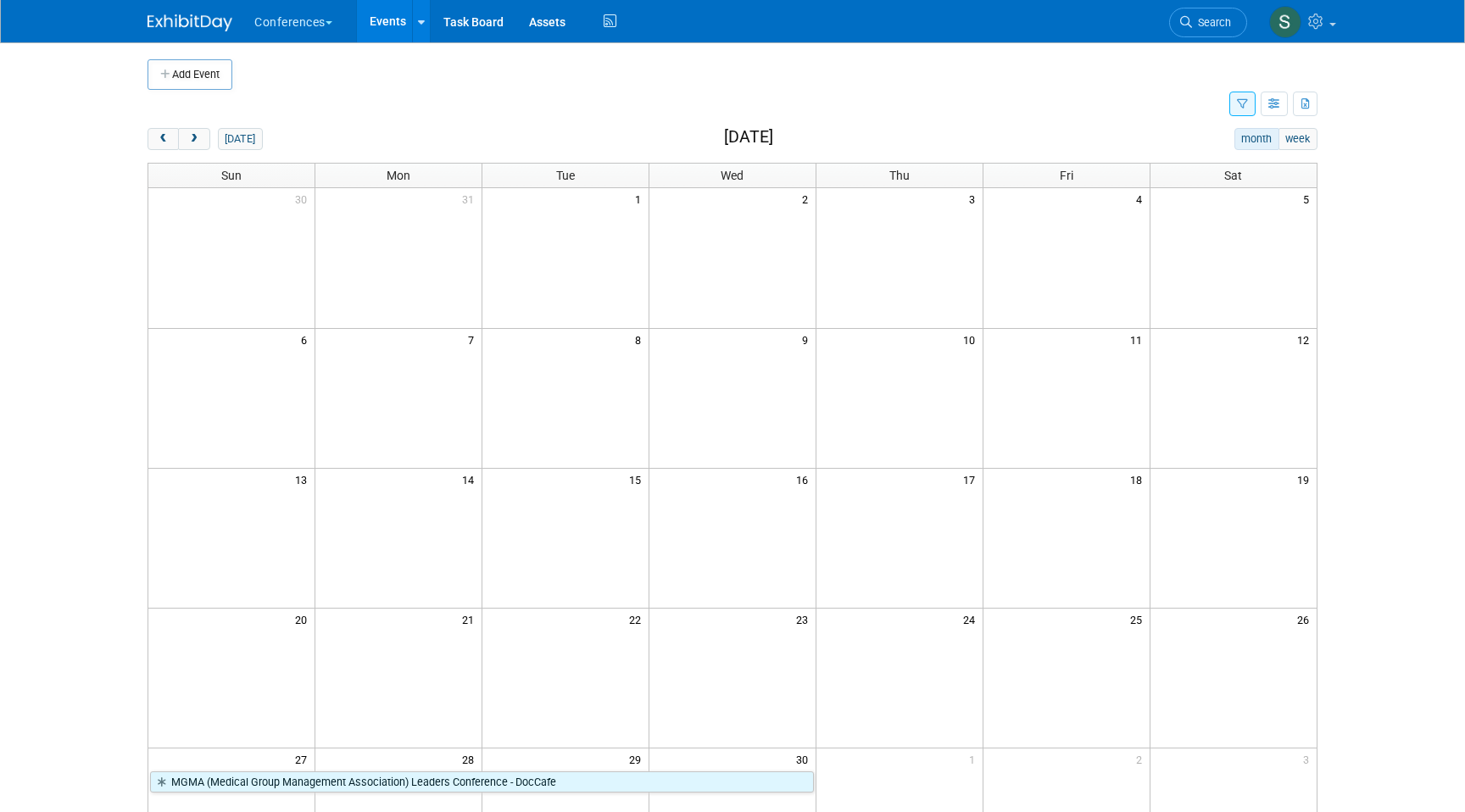
click at [1247, 98] on button "button" at bounding box center [1242, 104] width 27 height 25
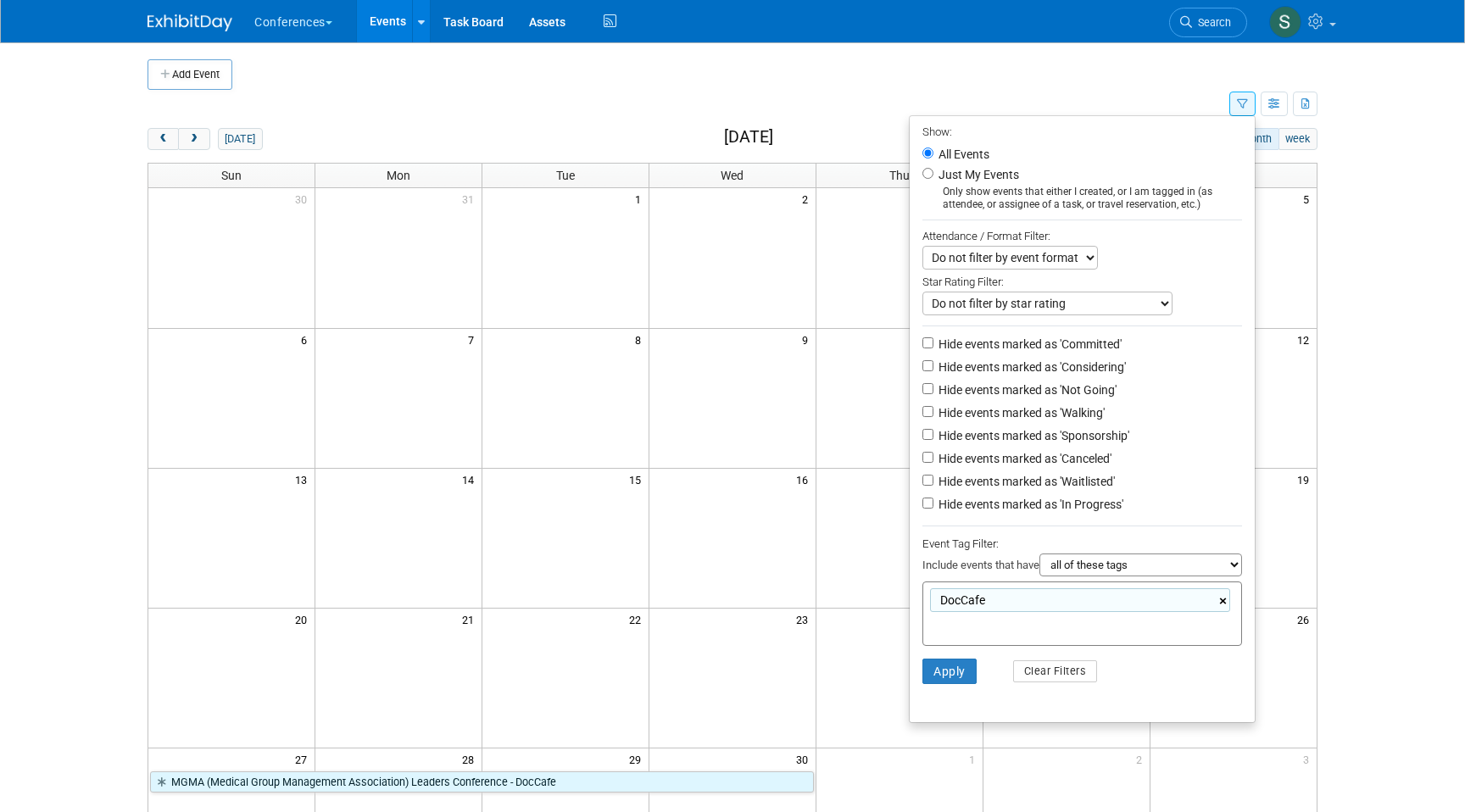
click at [1222, 602] on link "×" at bounding box center [1224, 601] width 11 height 20
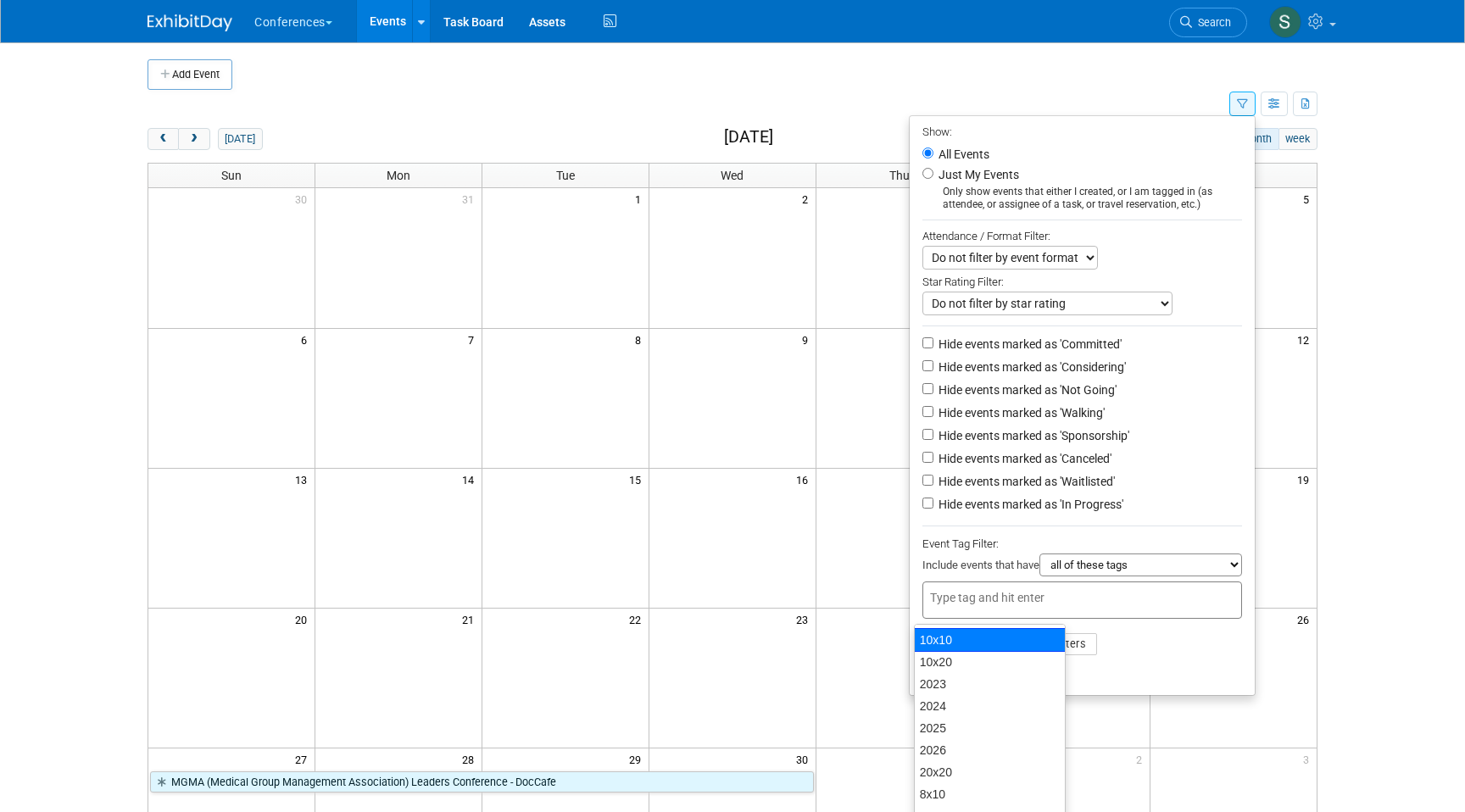
click at [1138, 656] on li "Apply Clear Filters" at bounding box center [1081, 643] width 345 height 51
click at [944, 652] on button "Apply" at bounding box center [949, 643] width 54 height 26
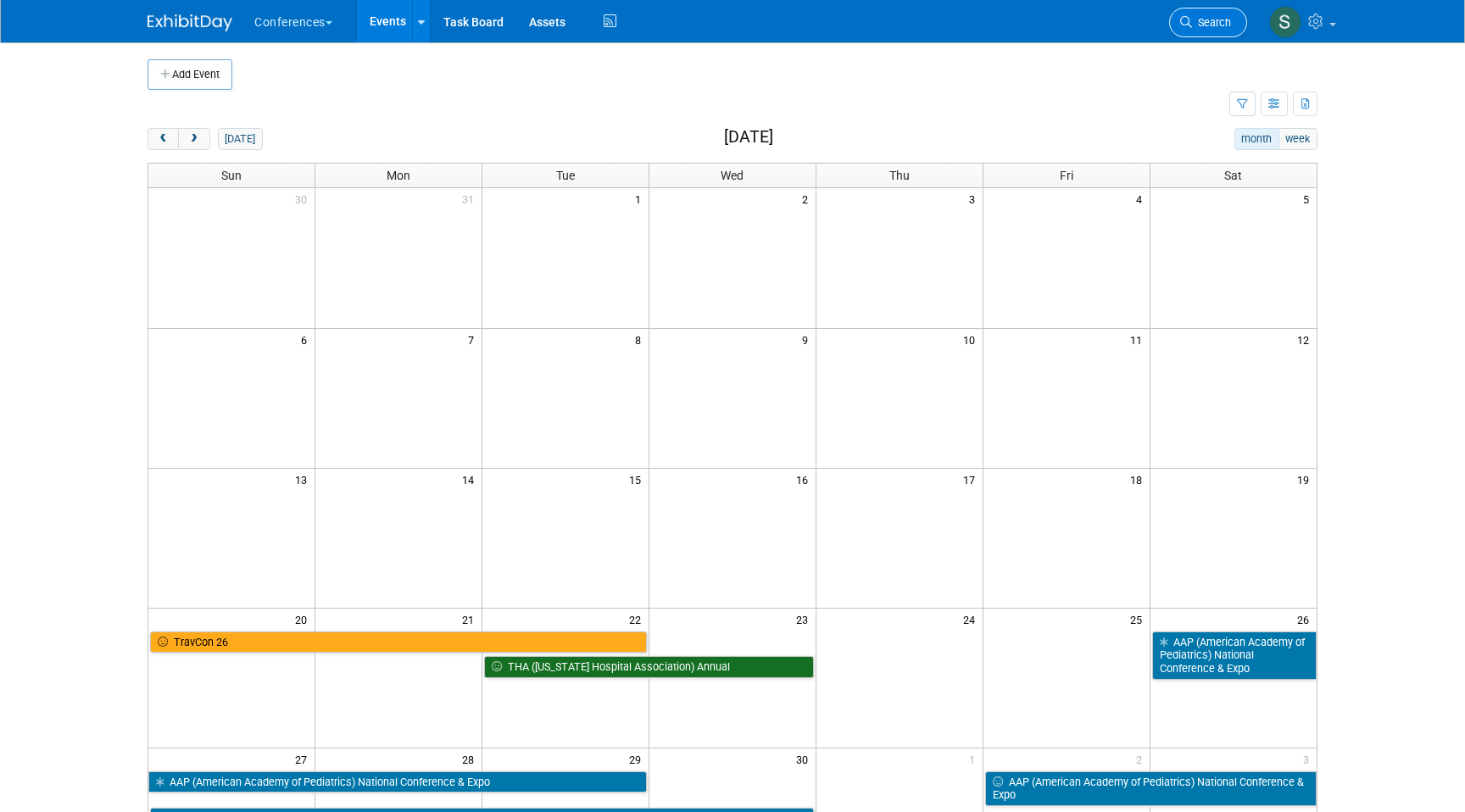
click at [1221, 28] on span "Search" at bounding box center [1211, 22] width 39 height 12
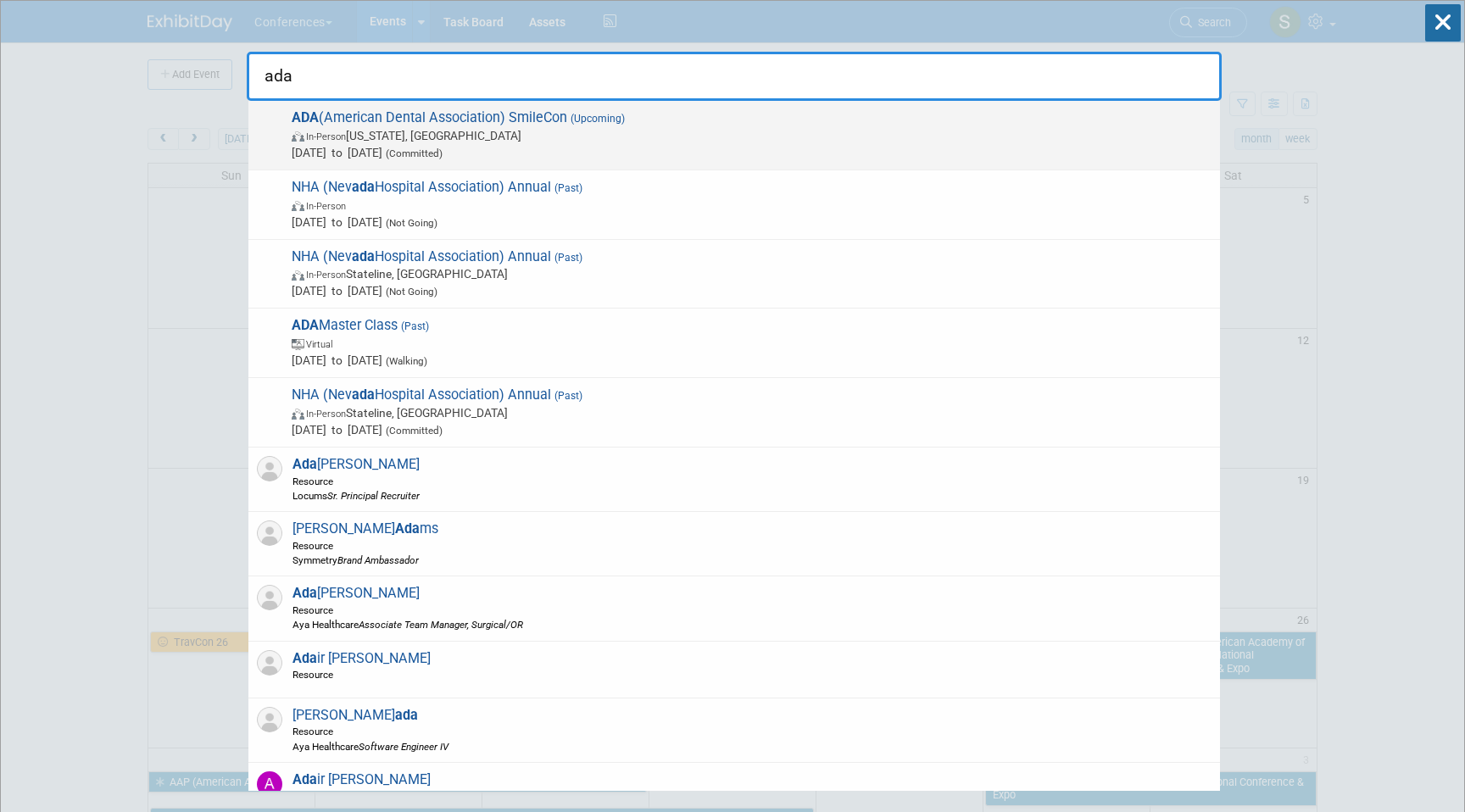
type input "ada"
click at [499, 135] on span "In-Person [US_STATE], [GEOGRAPHIC_DATA]" at bounding box center [751, 135] width 920 height 17
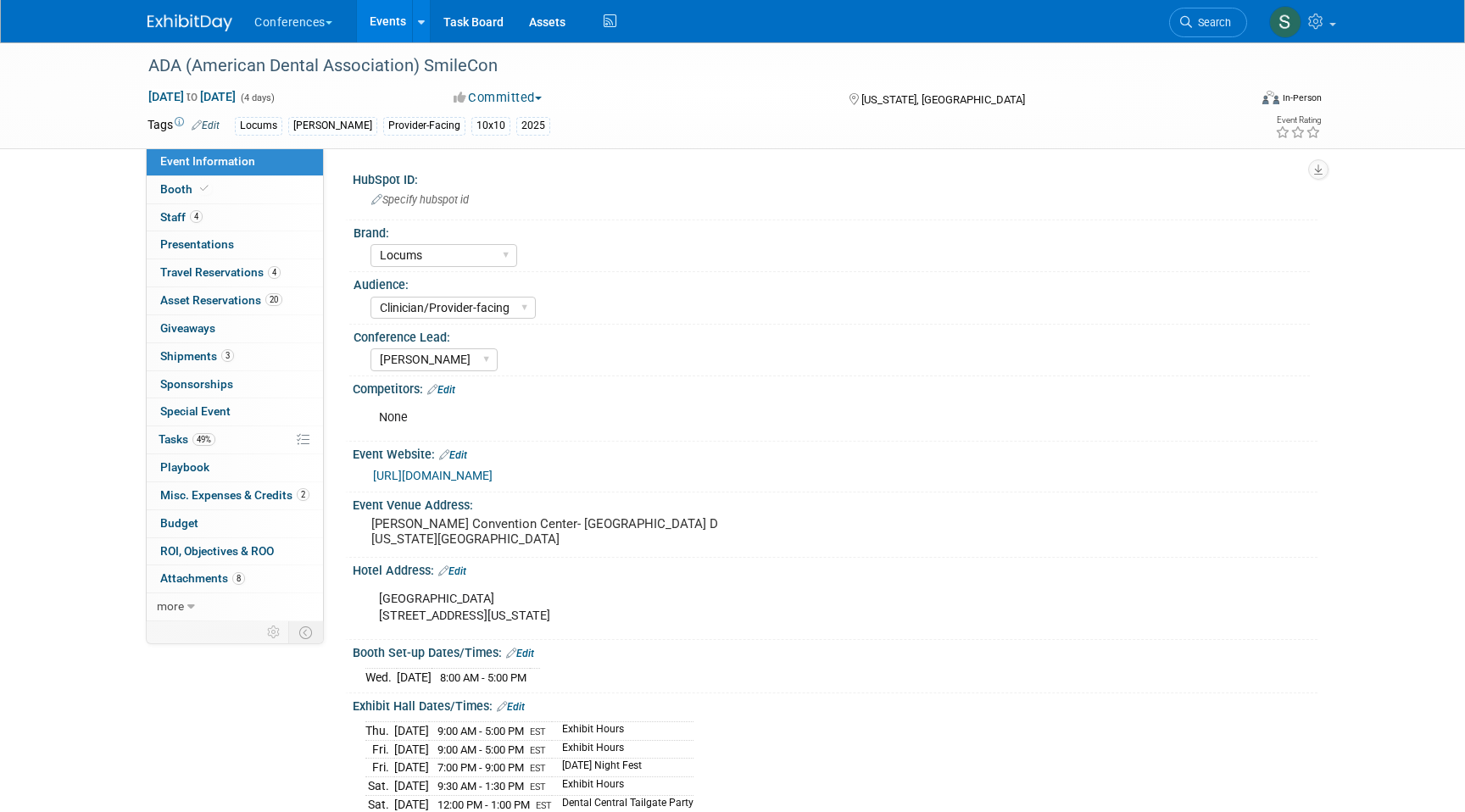
select select "Locums"
select select "Clinician/Provider-facing"
select select "[PERSON_NAME]"
click at [241, 452] on link "49% Tasks 49%" at bounding box center [234, 439] width 177 height 28
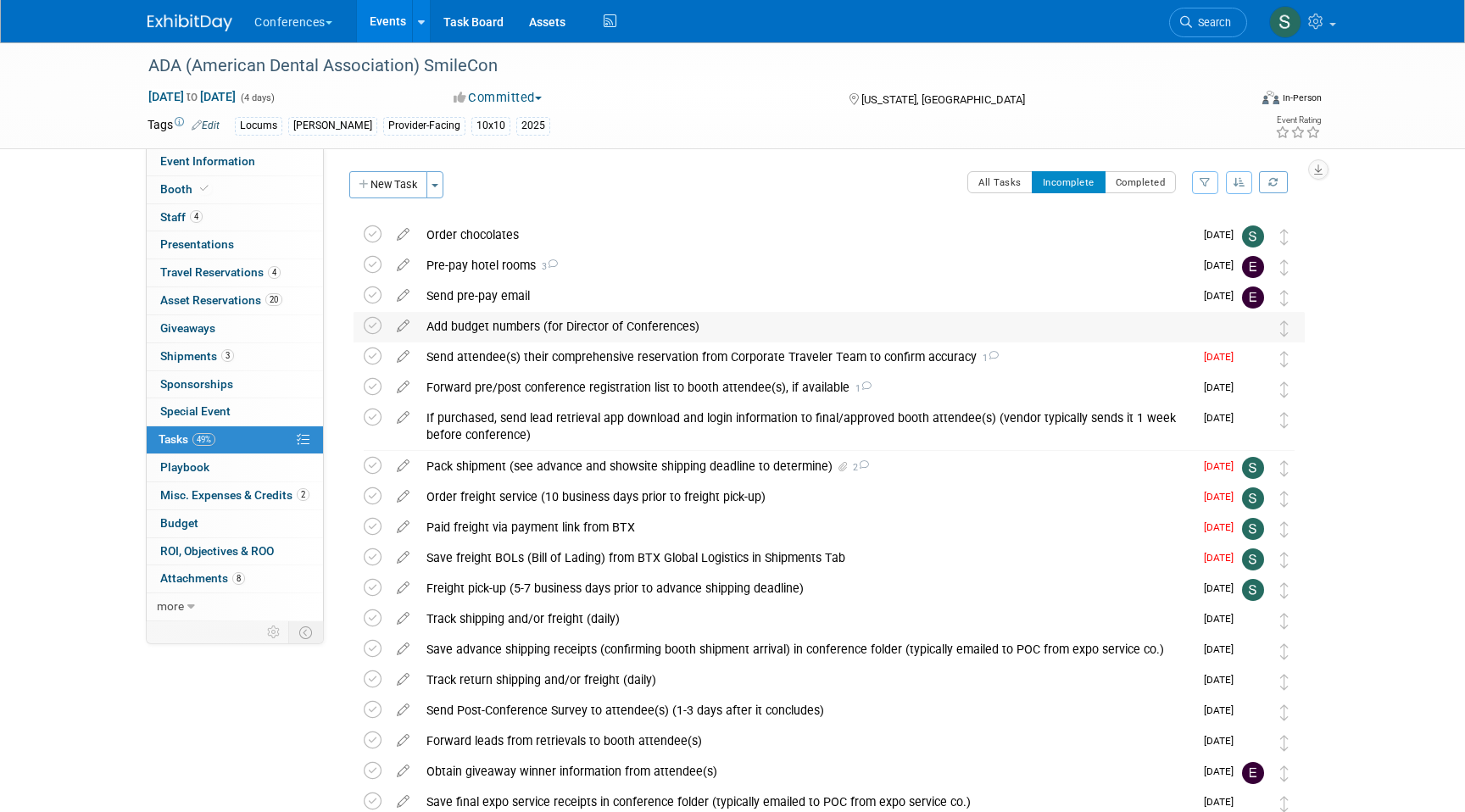
scroll to position [109, 0]
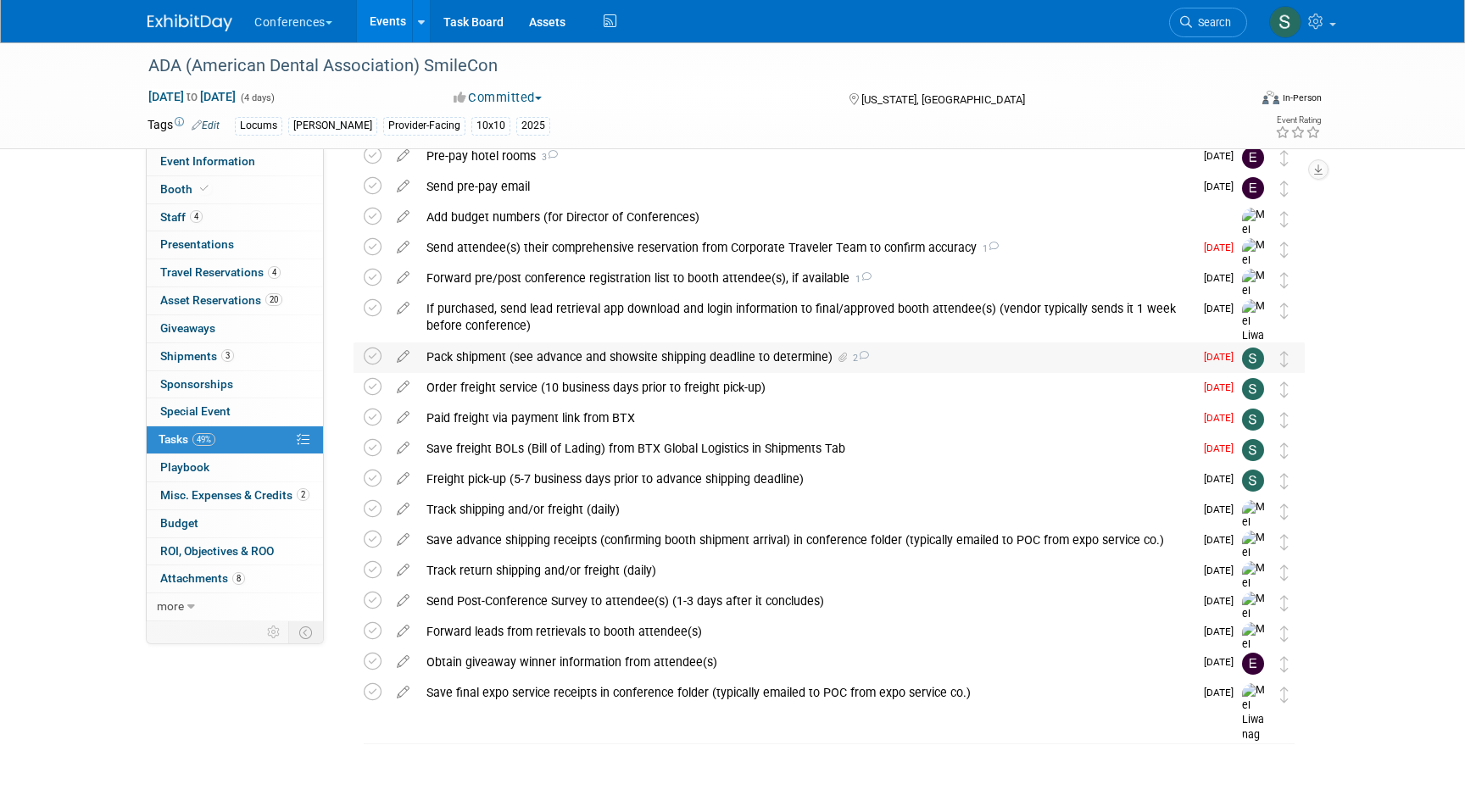
click at [566, 354] on div "Pack shipment (see advance and showsite shipping deadline to determine) 2" at bounding box center [806, 357] width 776 height 28
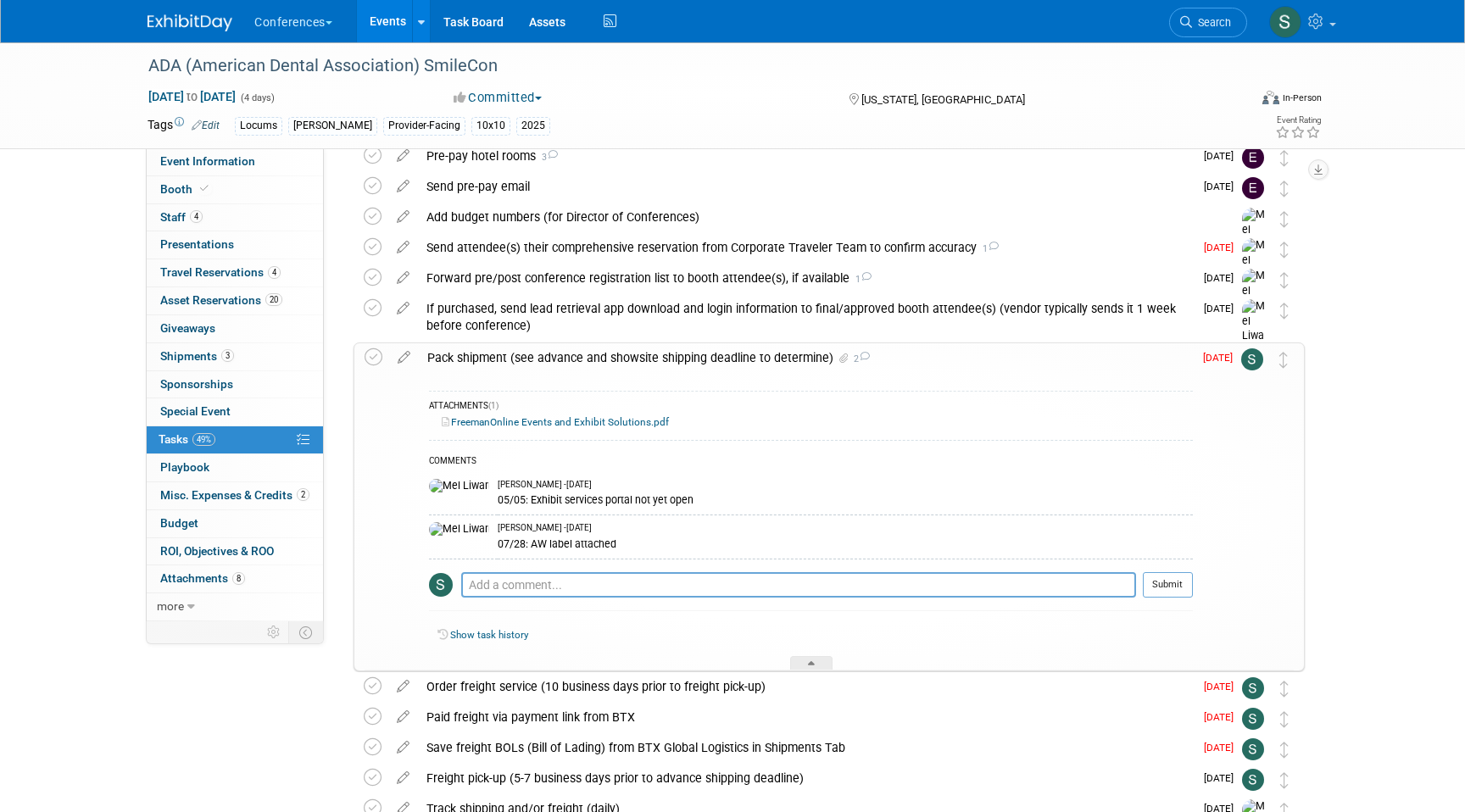
click at [531, 422] on link "FreemanOnline Events and Exhibit Solutions.pdf" at bounding box center [555, 422] width 227 height 12
click at [205, 188] on icon at bounding box center [204, 188] width 9 height 10
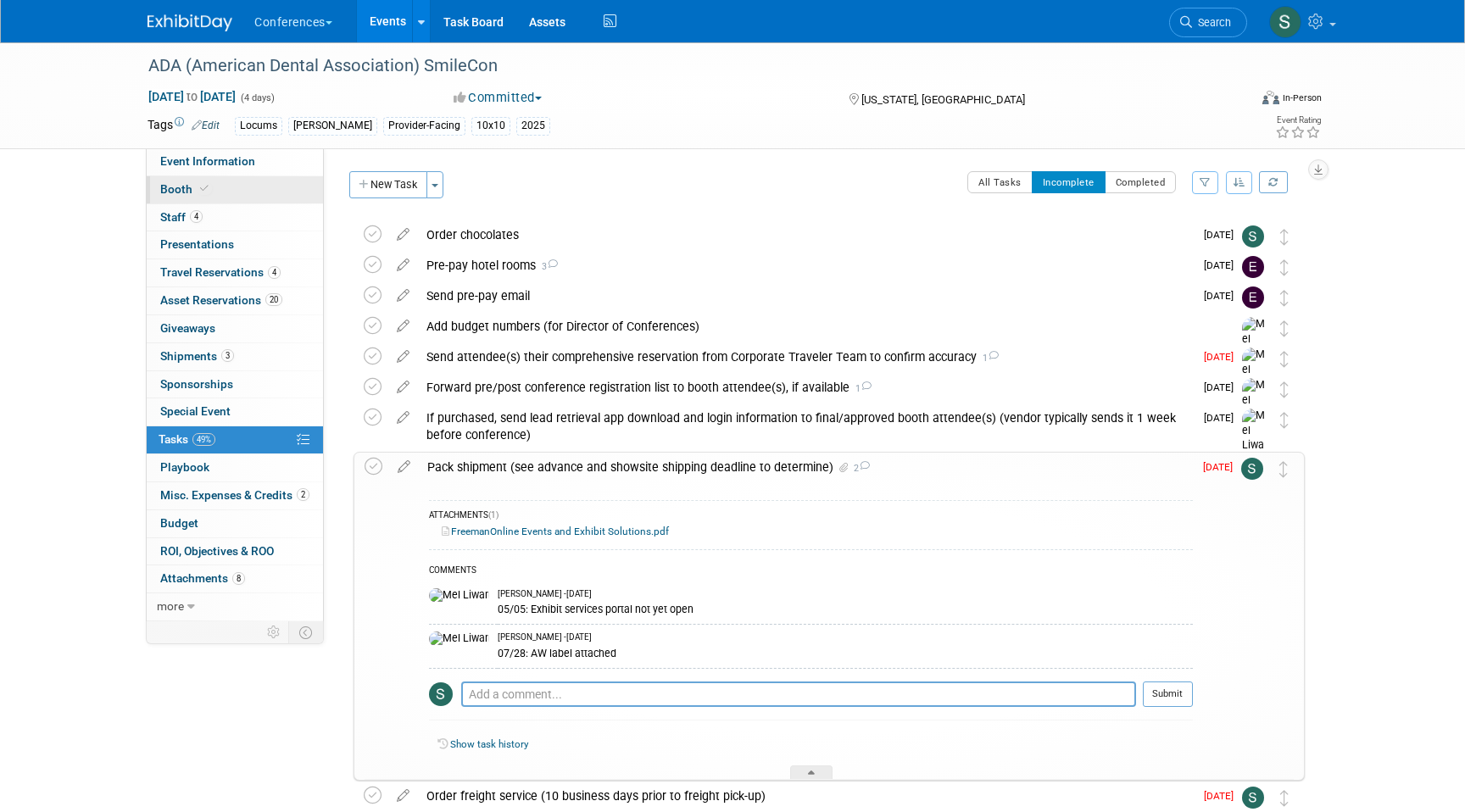
select select "10'x10'"
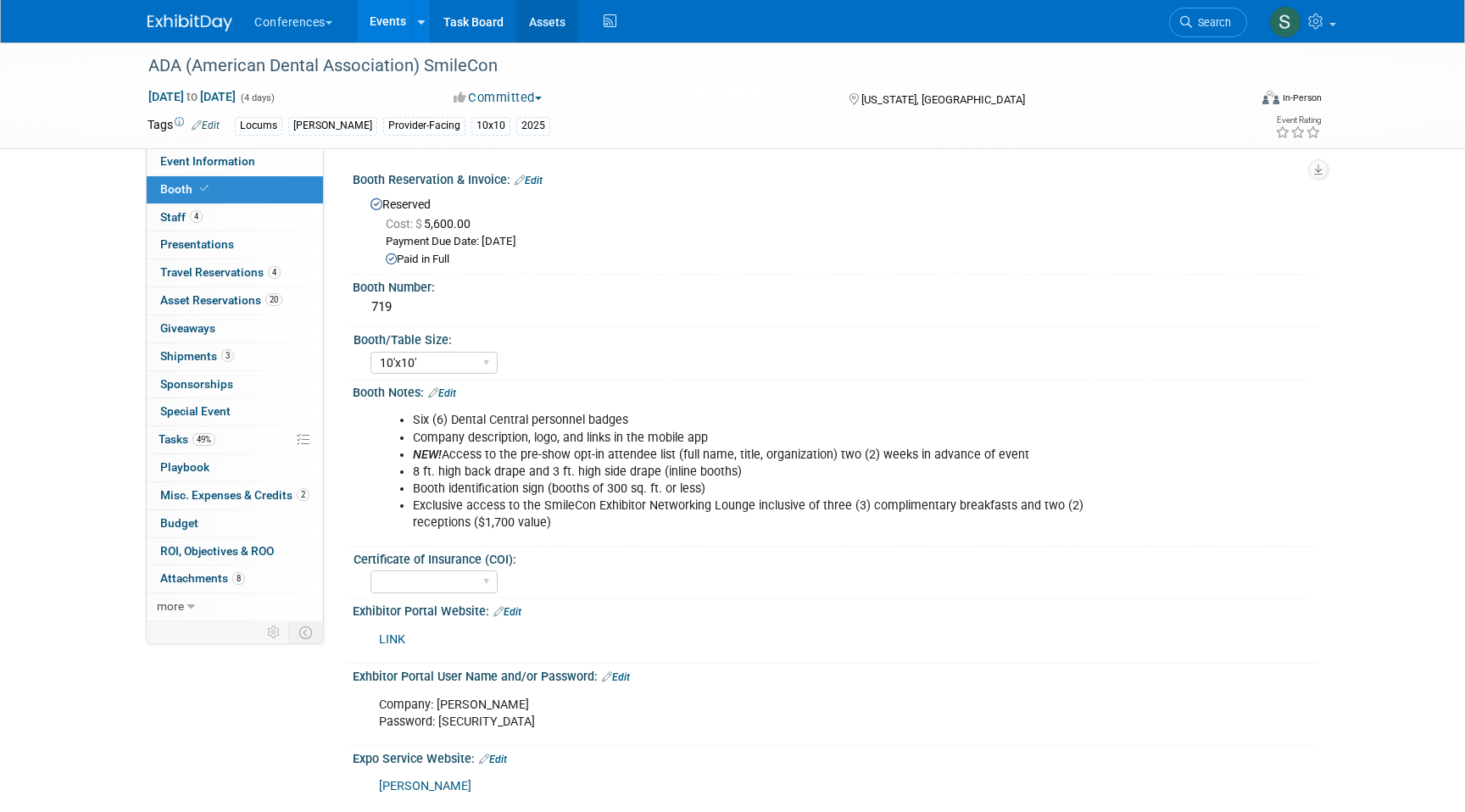
click at [549, 28] on link "Assets" at bounding box center [547, 21] width 62 height 43
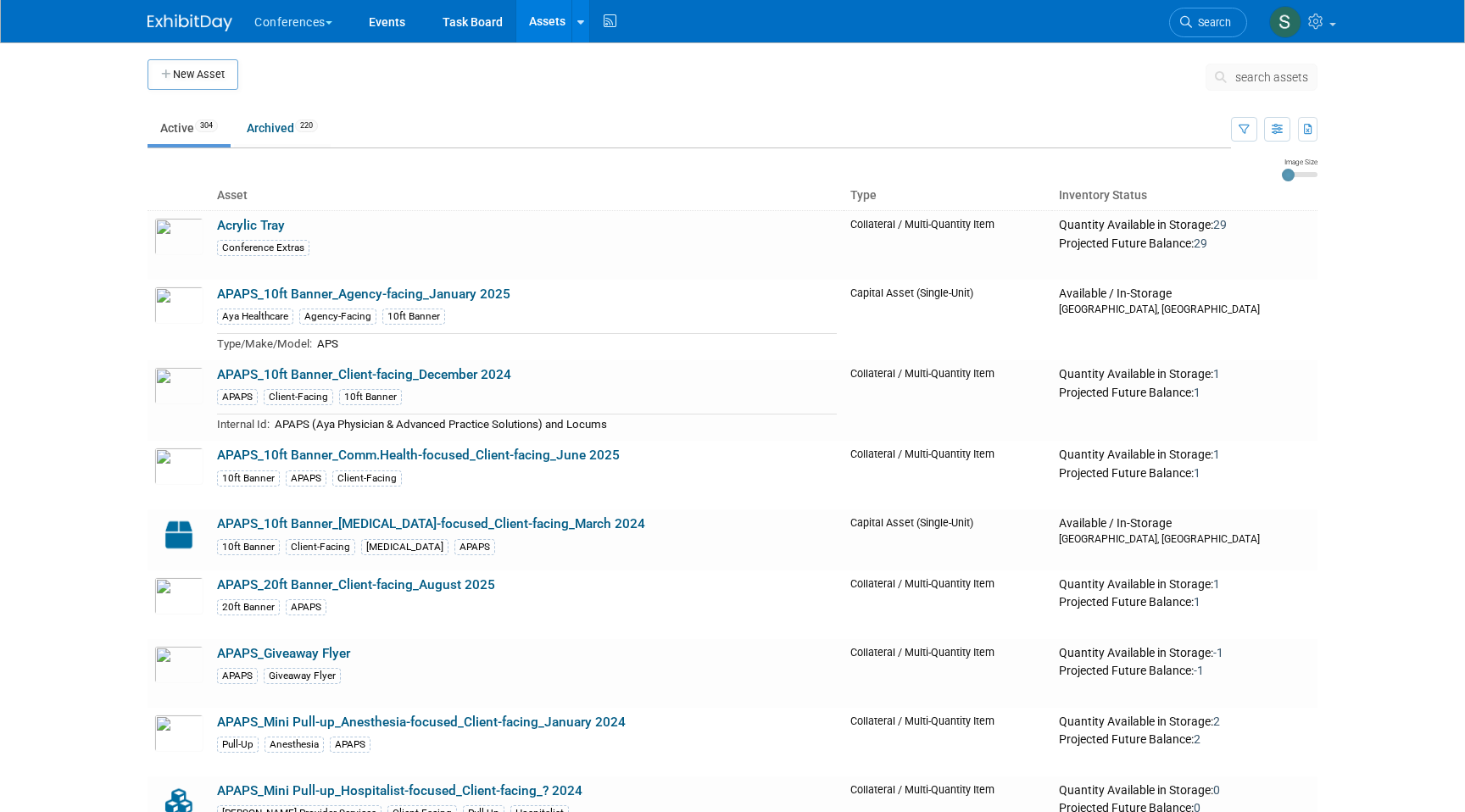
click at [1261, 78] on span "search assets" at bounding box center [1271, 76] width 73 height 13
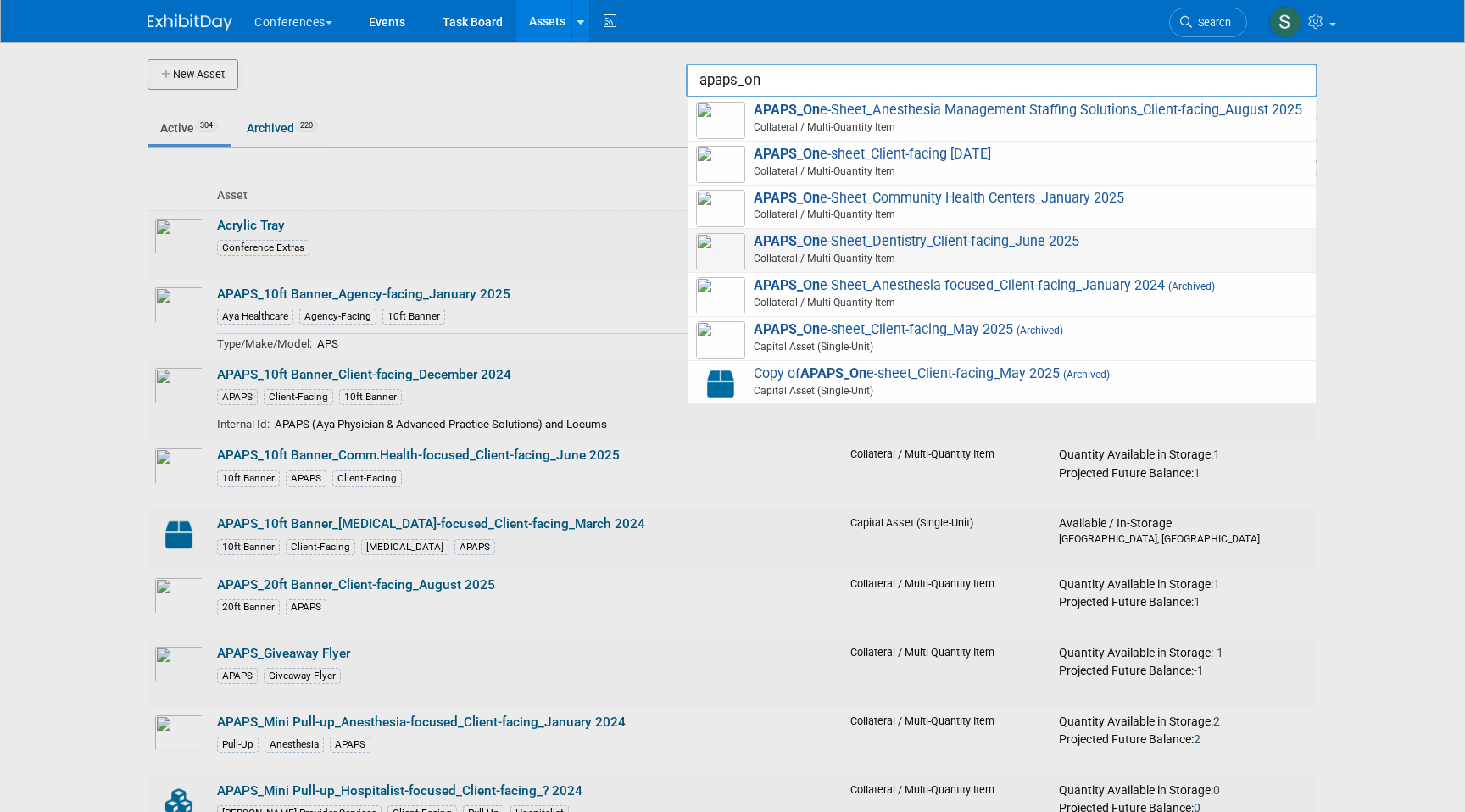
click at [1212, 242] on span "APAPS_On e-Sheet_Dentistry_Client-facing_June 2025 Collateral / Multi-Quantity …" at bounding box center [1002, 250] width 611 height 35
type input "APAPS_One-Sheet_Dentistry_Client-facing_June 2025"
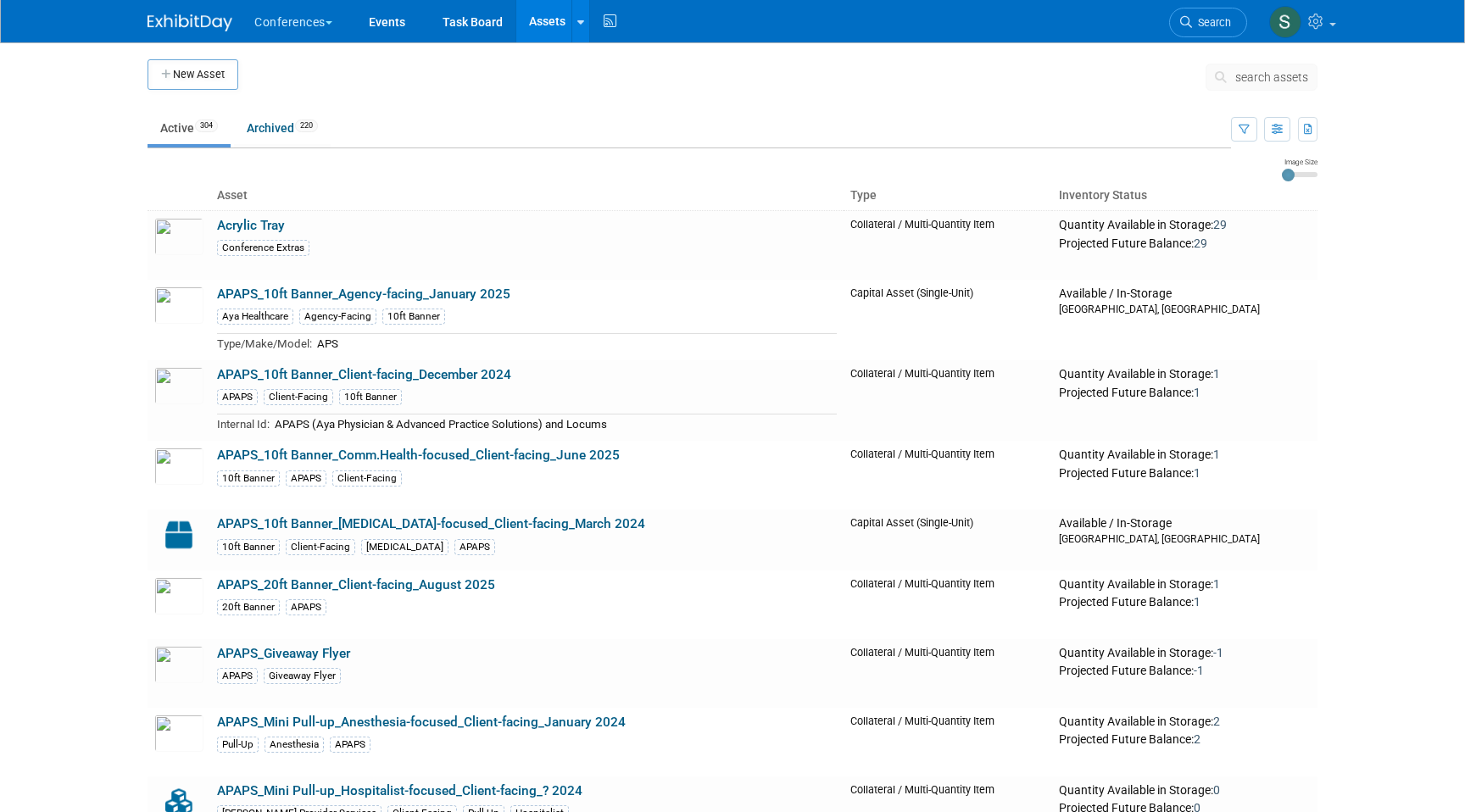
click at [1263, 88] on button "search assets" at bounding box center [1262, 77] width 112 height 28
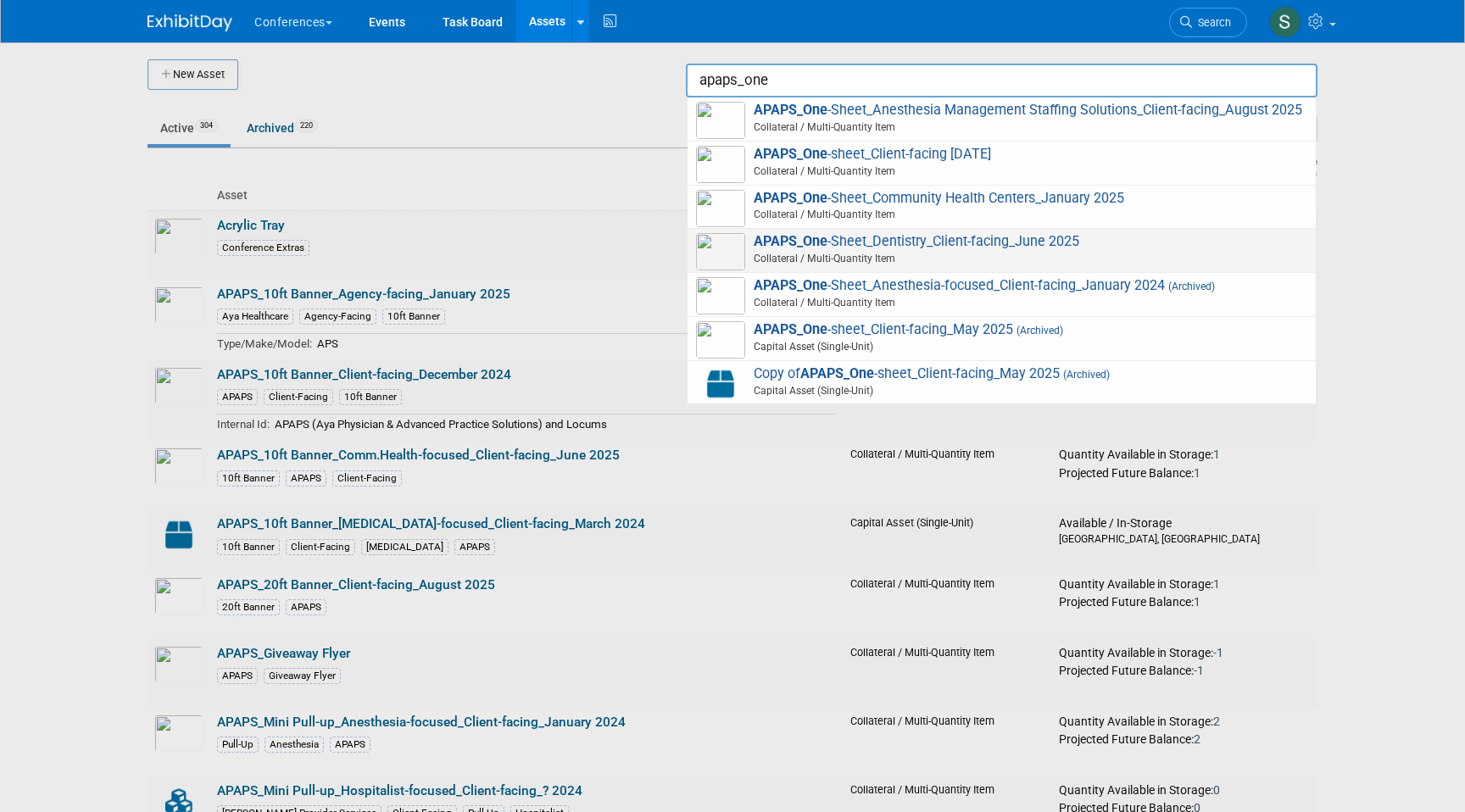
click at [1119, 252] on span "Collateral / Multi-Quantity Item" at bounding box center [1004, 258] width 606 height 15
type input "APAPS_One-Sheet_Dentistry_Client-facing_June 2025"
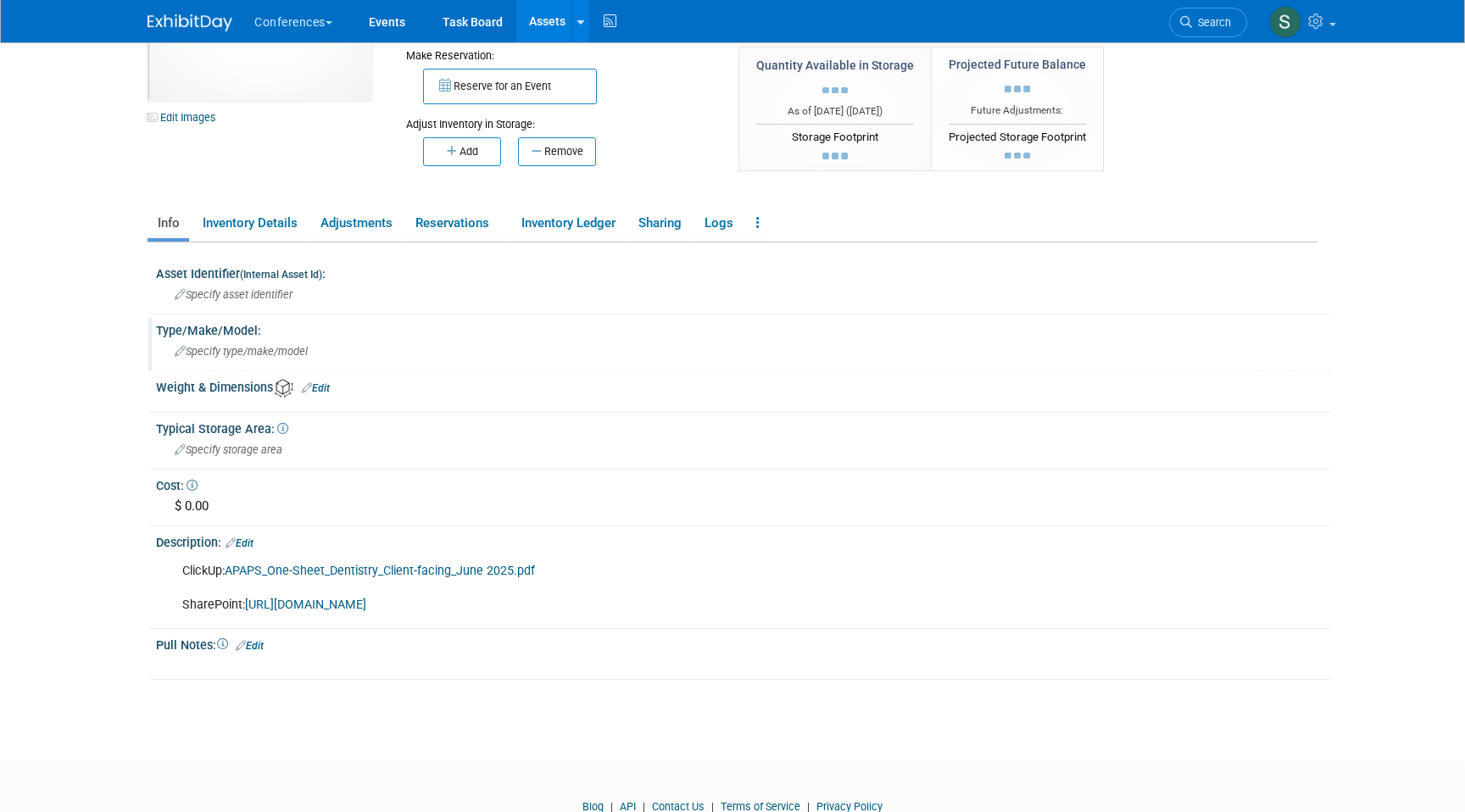
scroll to position [148, 0]
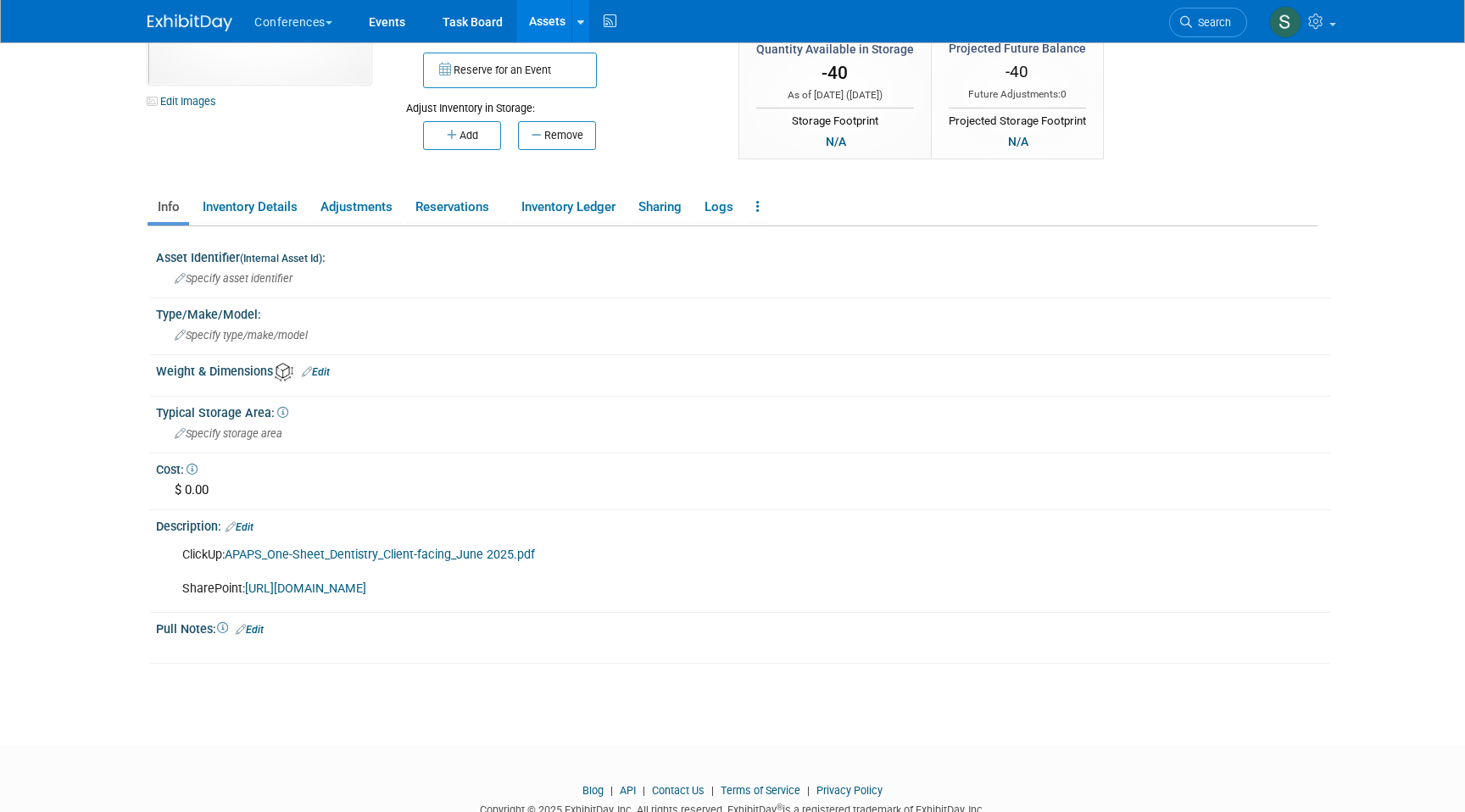
click at [280, 590] on link "[URL][DOMAIN_NAME]" at bounding box center [305, 588] width 122 height 14
click at [339, 551] on link "APAPS_One-Sheet_Dentistry_Client-facing_June 2025.pdf" at bounding box center [379, 555] width 310 height 14
click at [1153, 12] on link "Search" at bounding box center [1208, 22] width 78 height 29
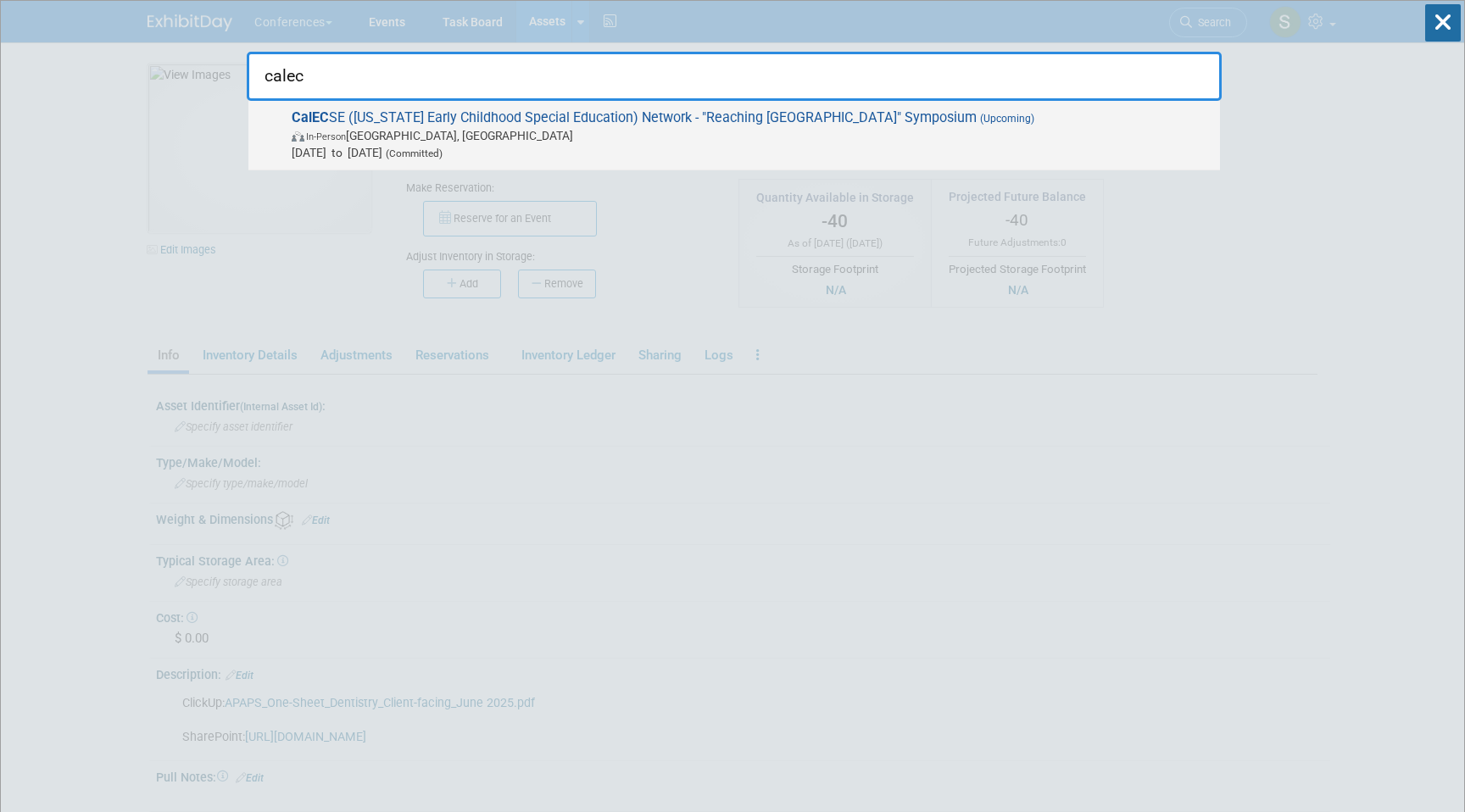
type input "calec"
click at [879, 140] on span "In-Person San Diego, CA" at bounding box center [751, 135] width 920 height 17
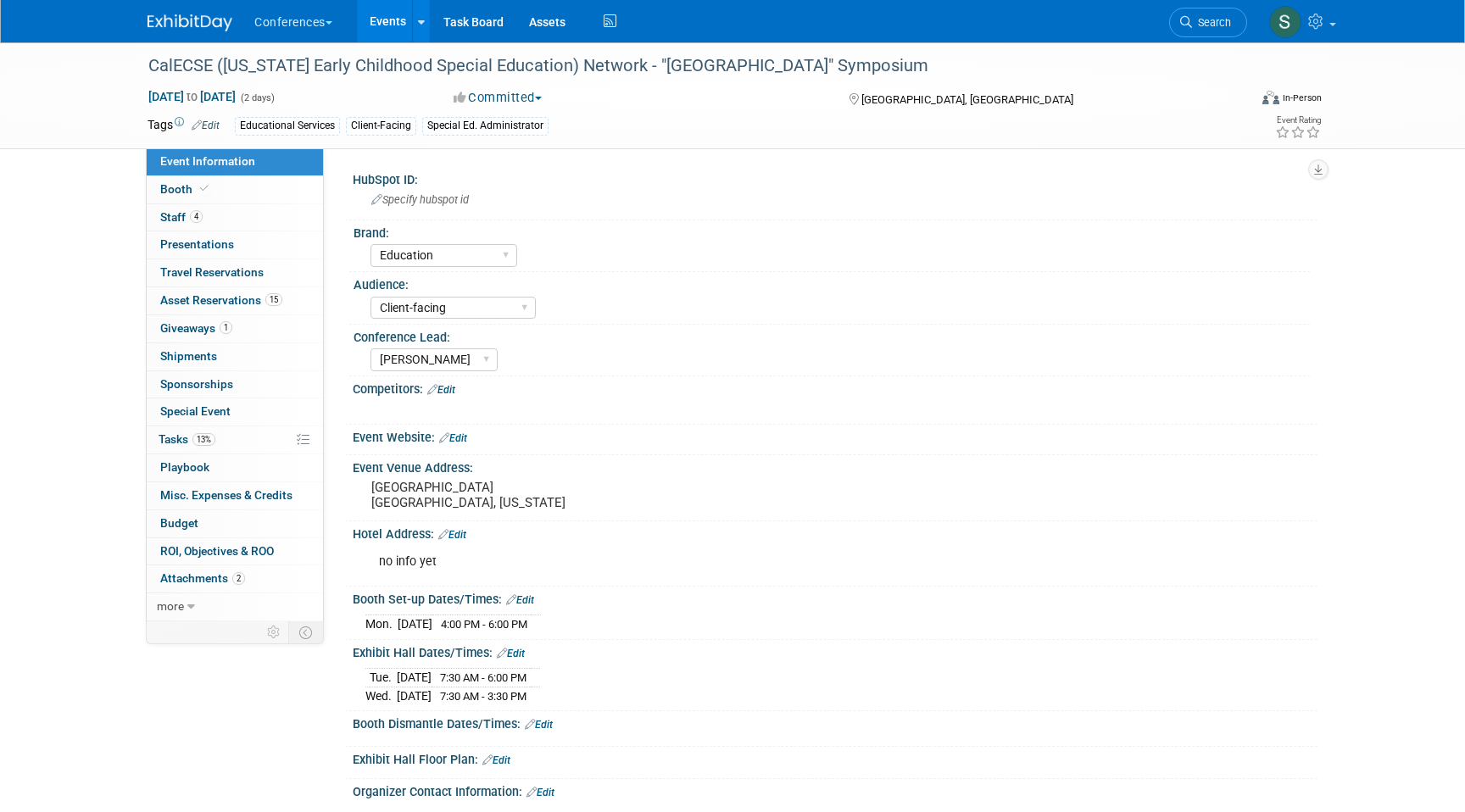
select select "Education"
select select "Client-facing"
select select "[PERSON_NAME]"
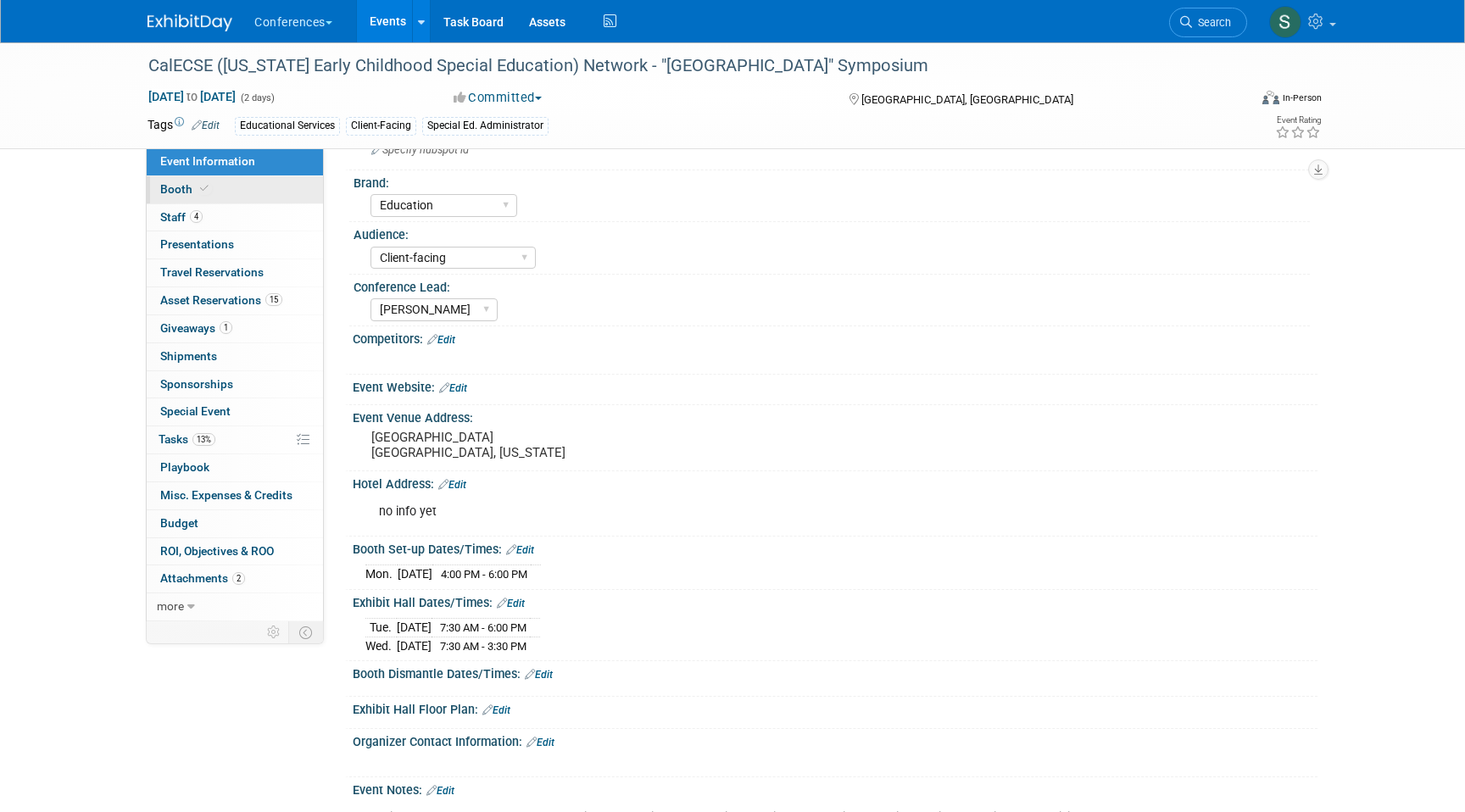
click at [232, 194] on link "Booth" at bounding box center [234, 190] width 177 height 28
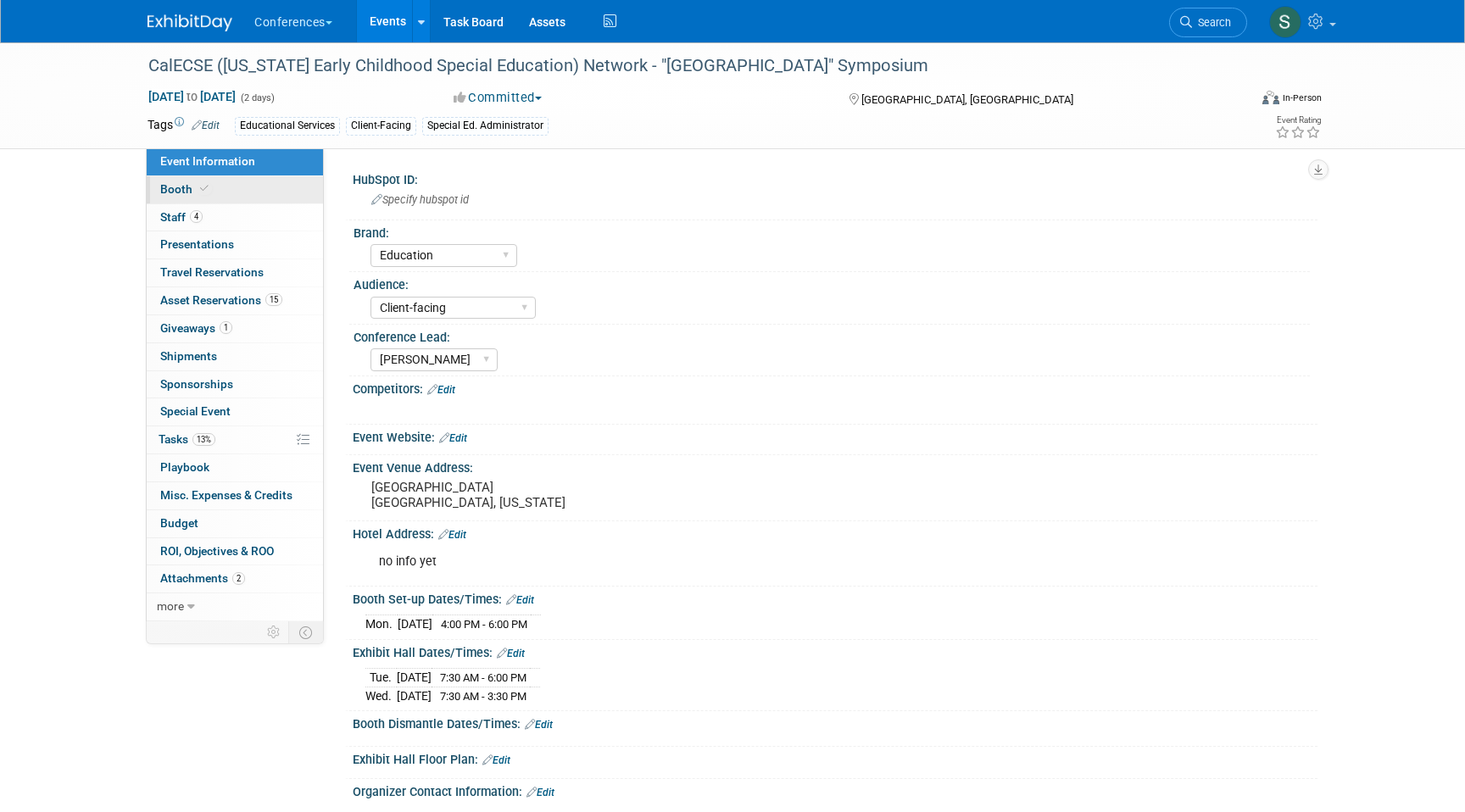
select select "8' tabletop"
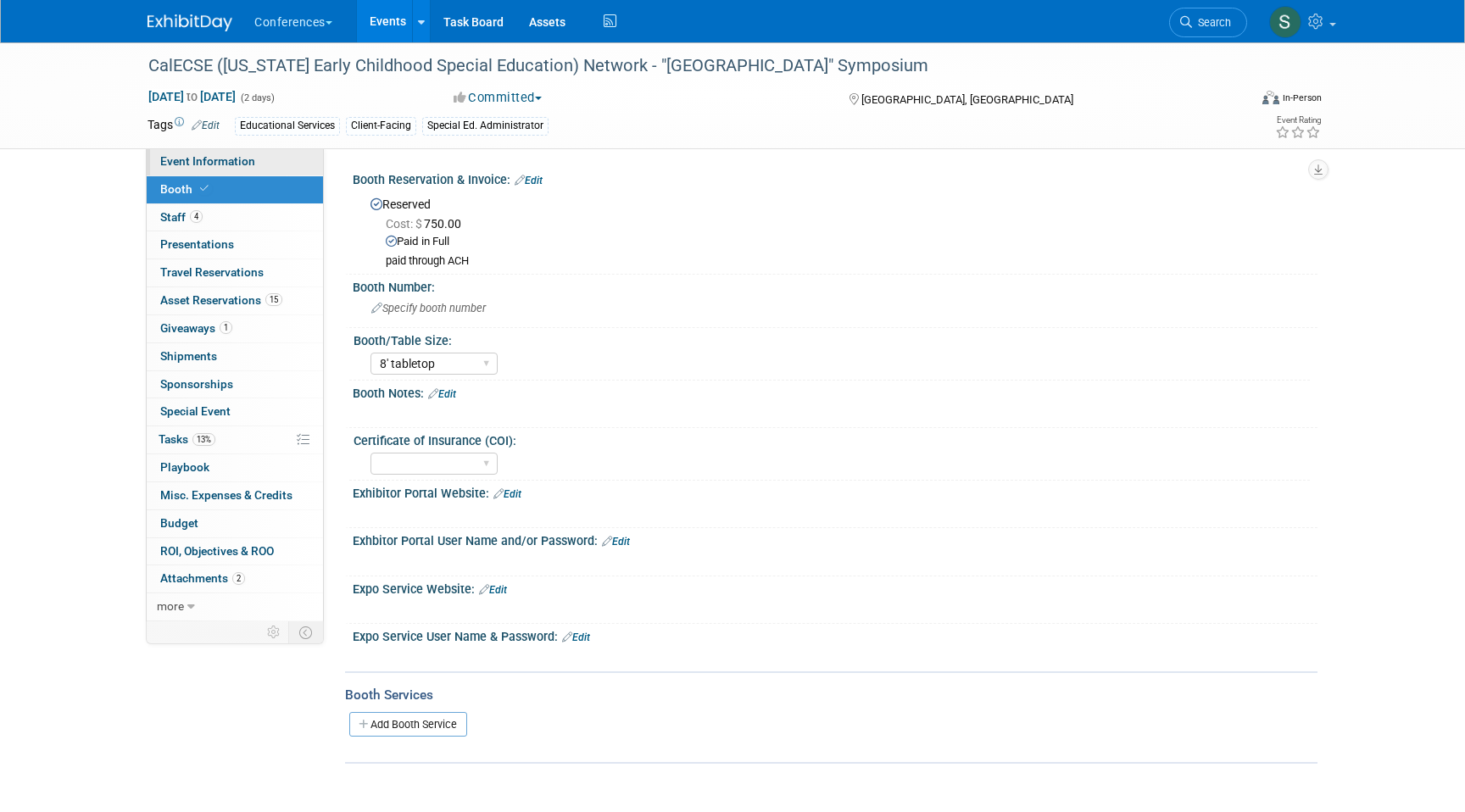
click at [231, 161] on span "Event Information" at bounding box center [207, 161] width 95 height 13
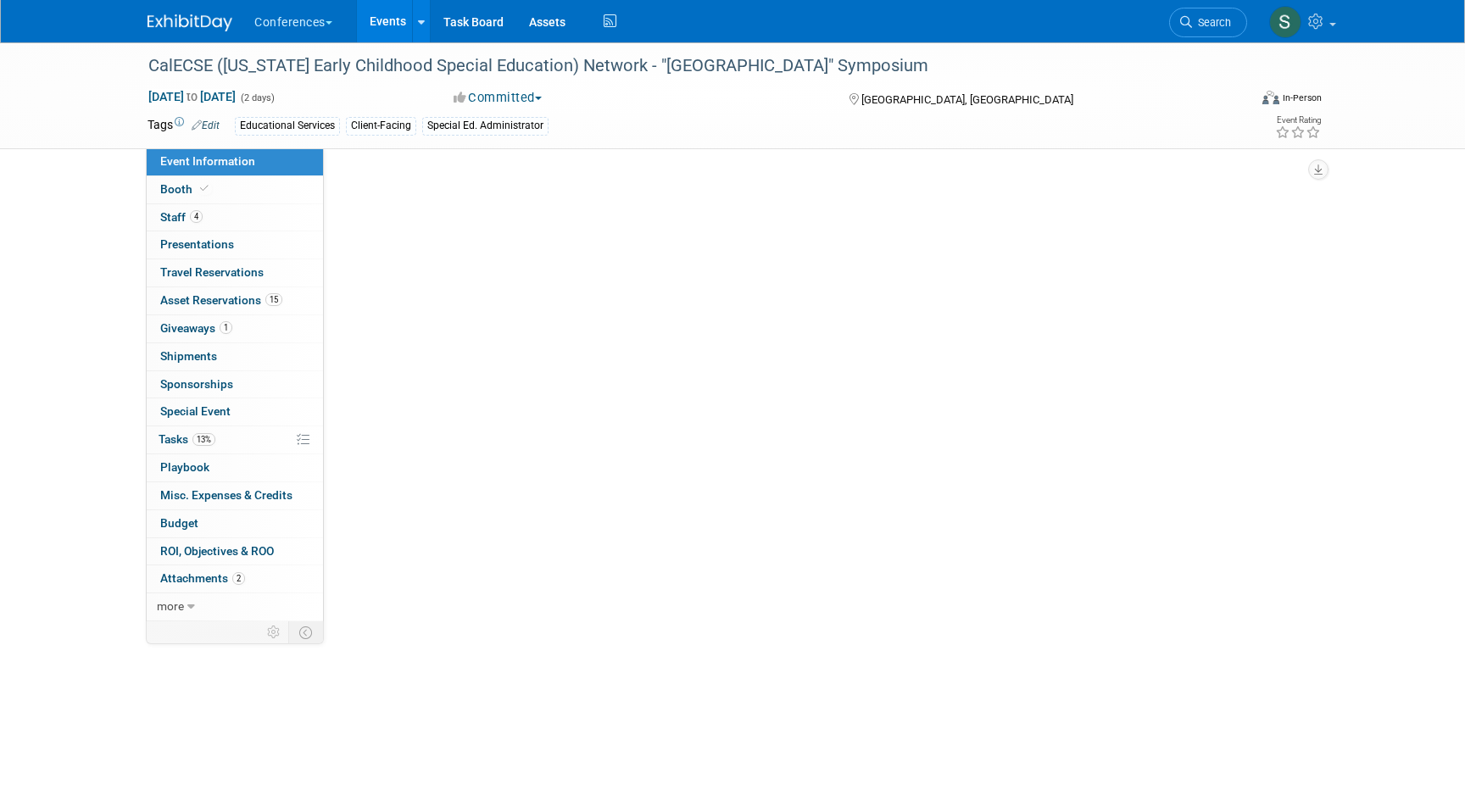
select select "Education"
select select "Client-facing"
select select "[PERSON_NAME]"
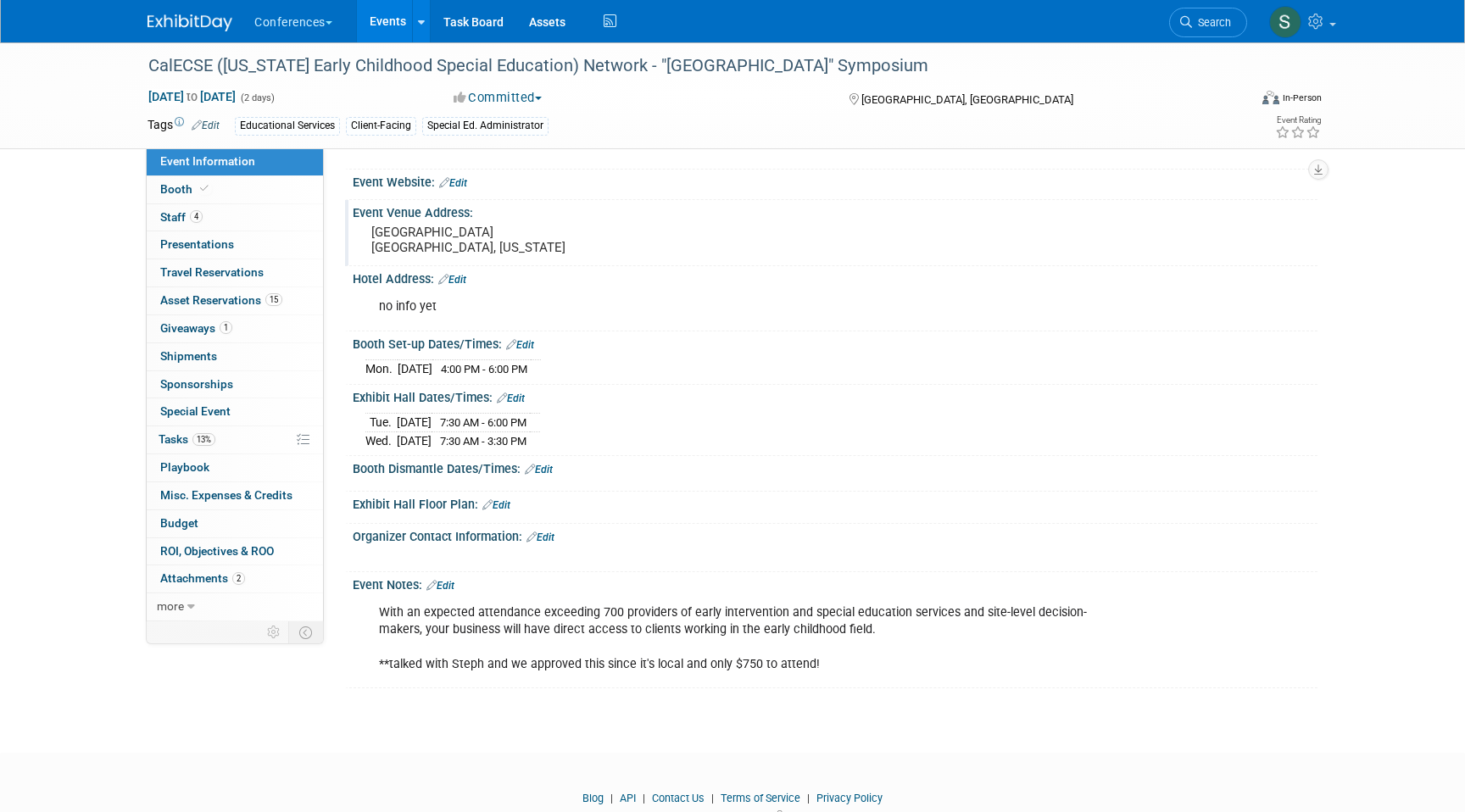
scroll to position [311, 0]
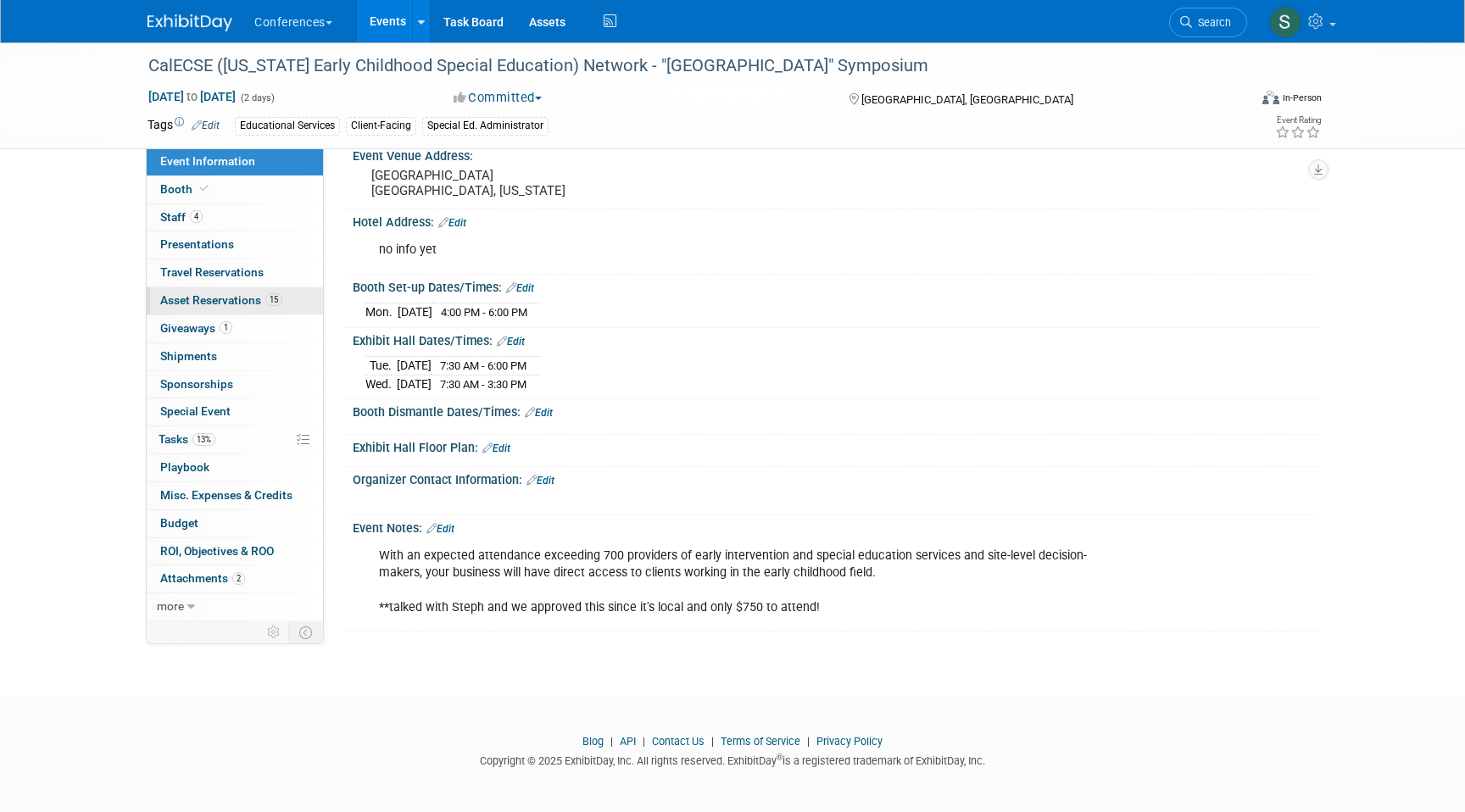
click at [207, 303] on span "Asset Reservations 15" at bounding box center [220, 299] width 122 height 13
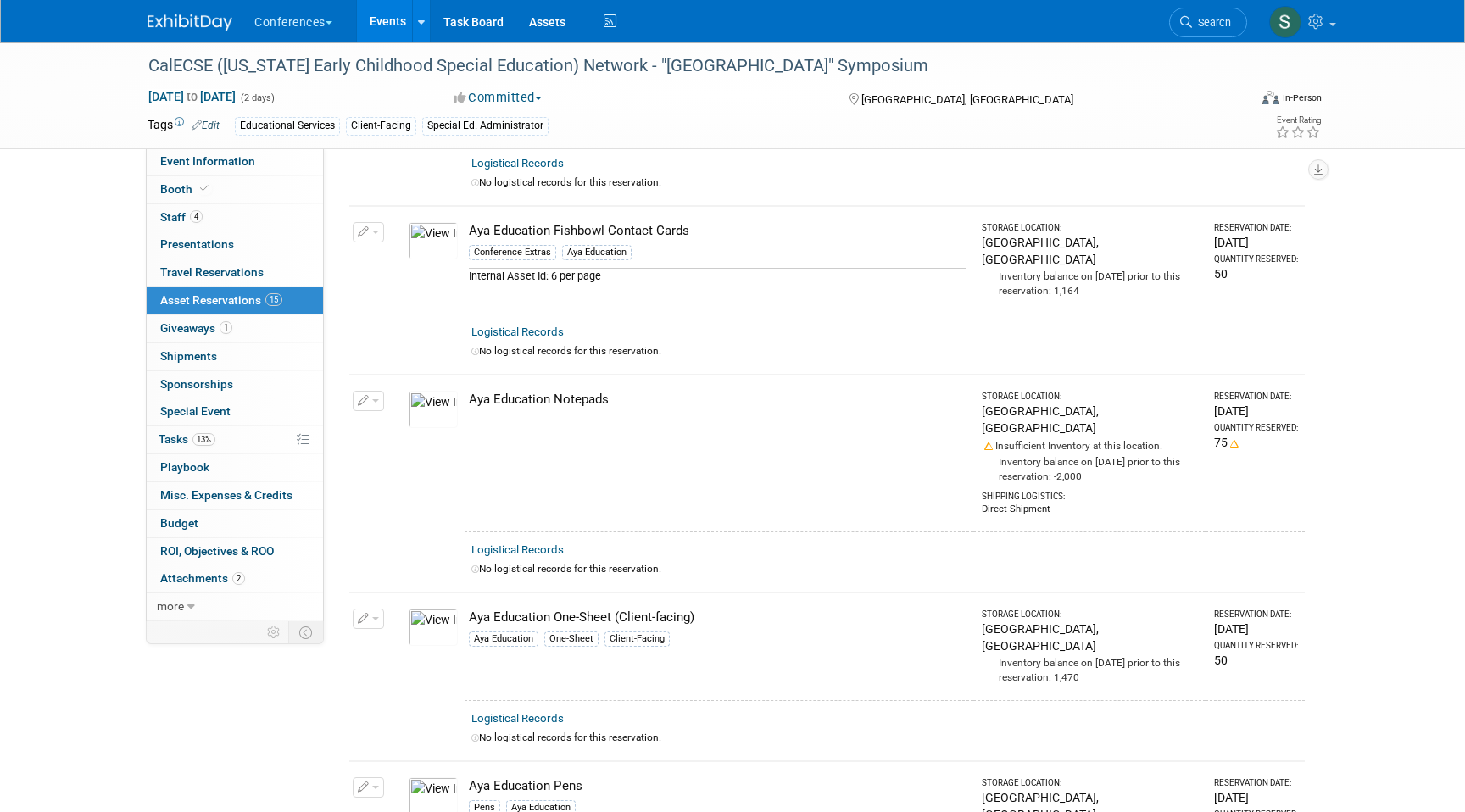
scroll to position [988, 0]
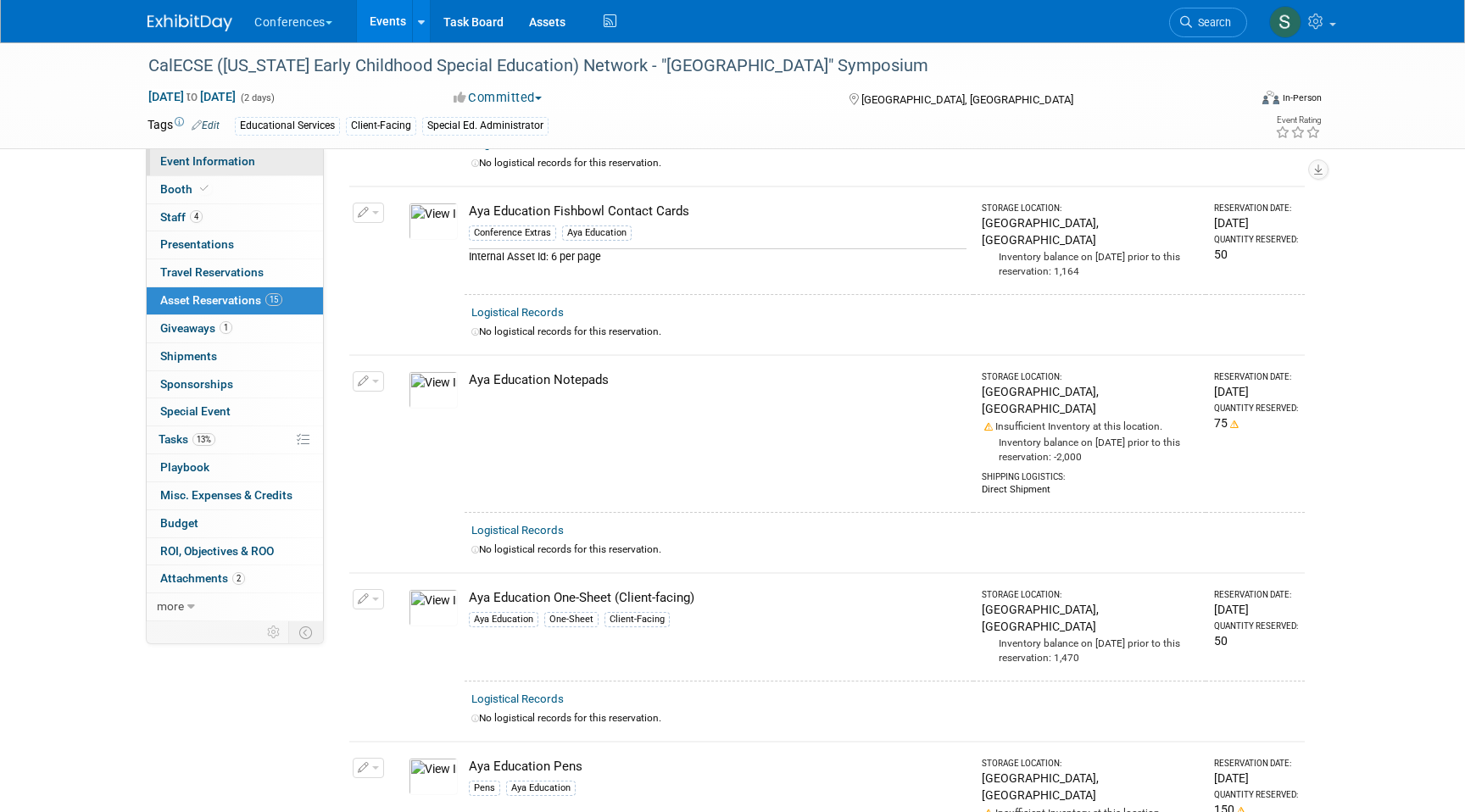
click at [232, 154] on span "Event Information" at bounding box center [207, 161] width 95 height 13
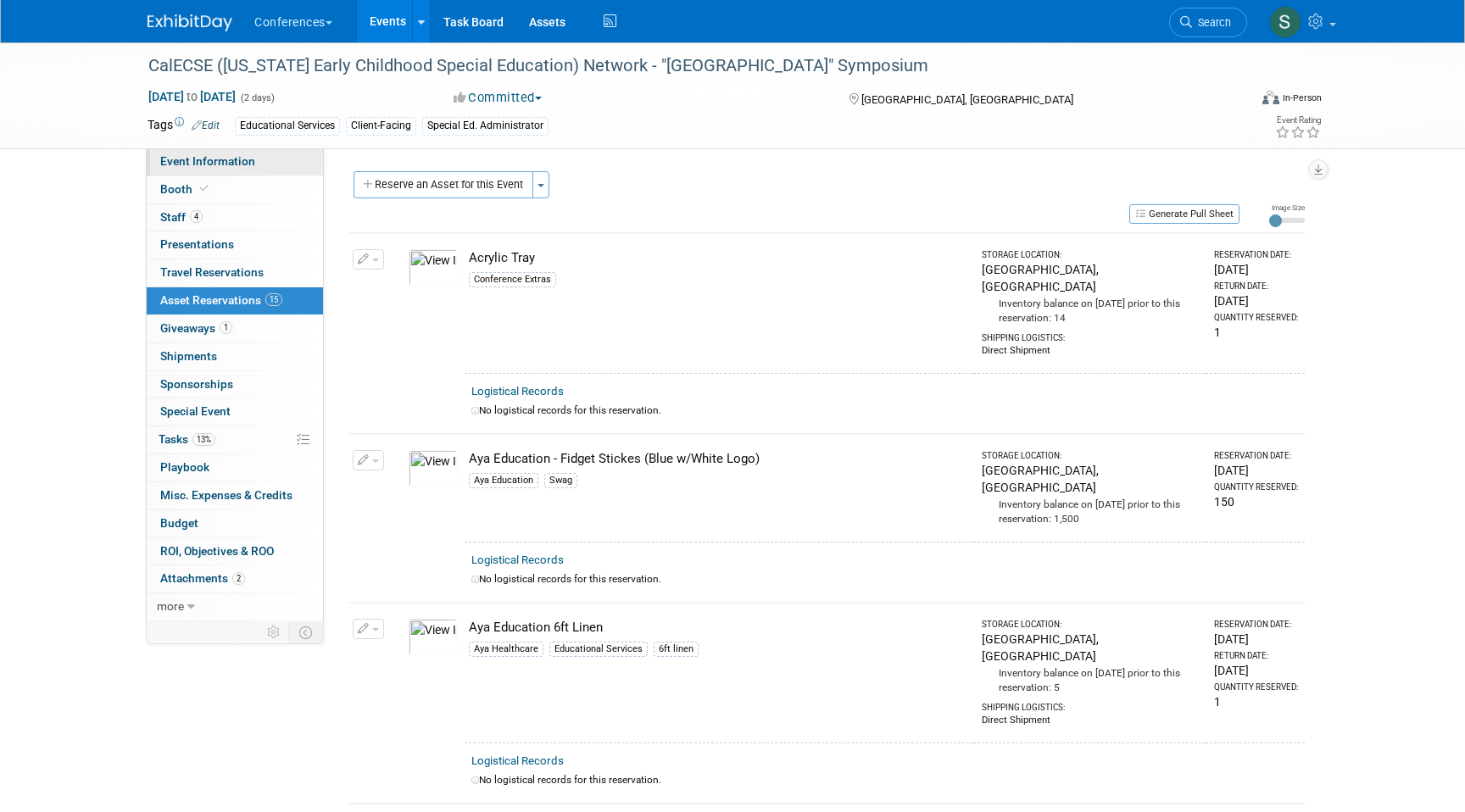
select select "Education"
select select "Client-facing"
select select "[PERSON_NAME]"
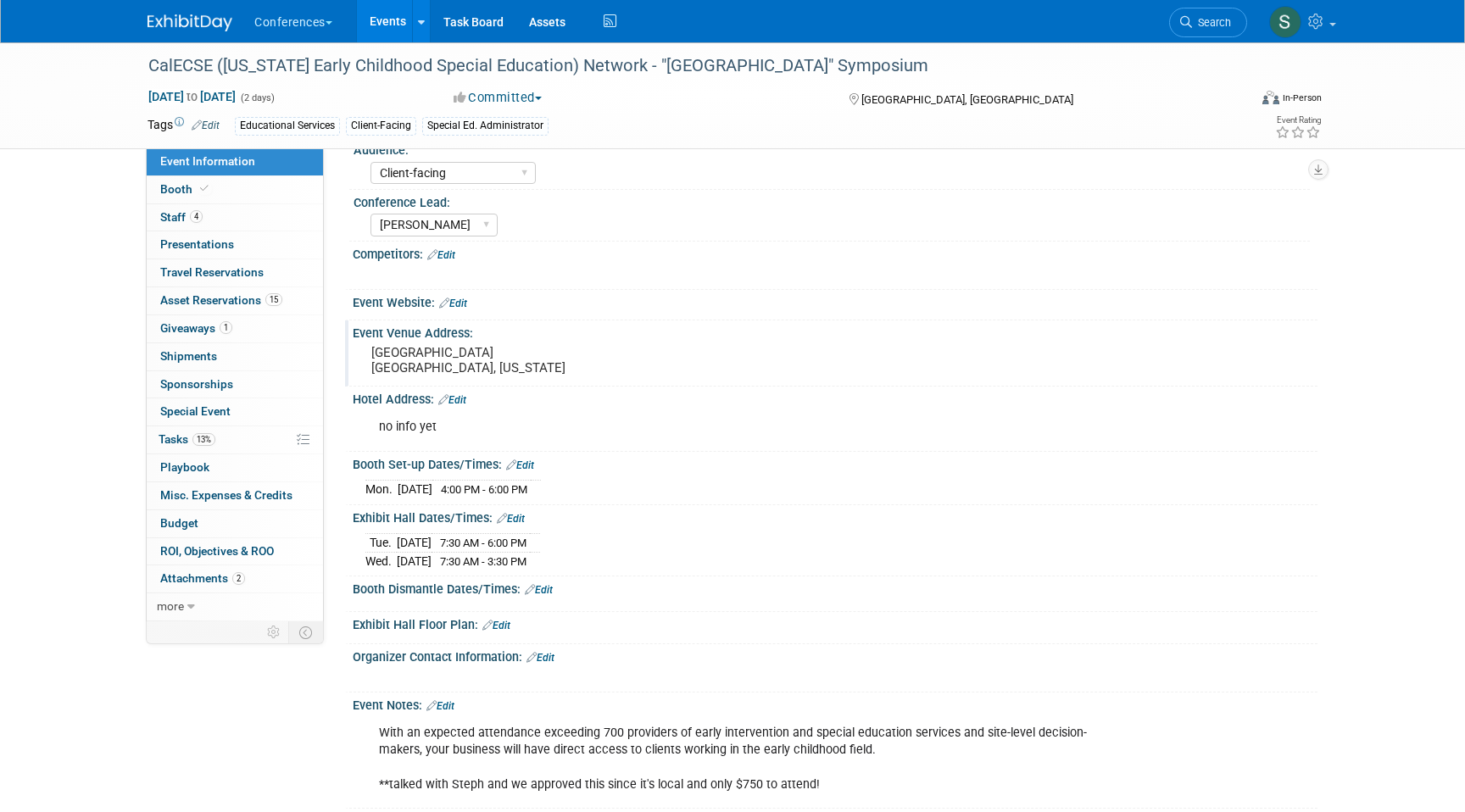
scroll to position [138, 0]
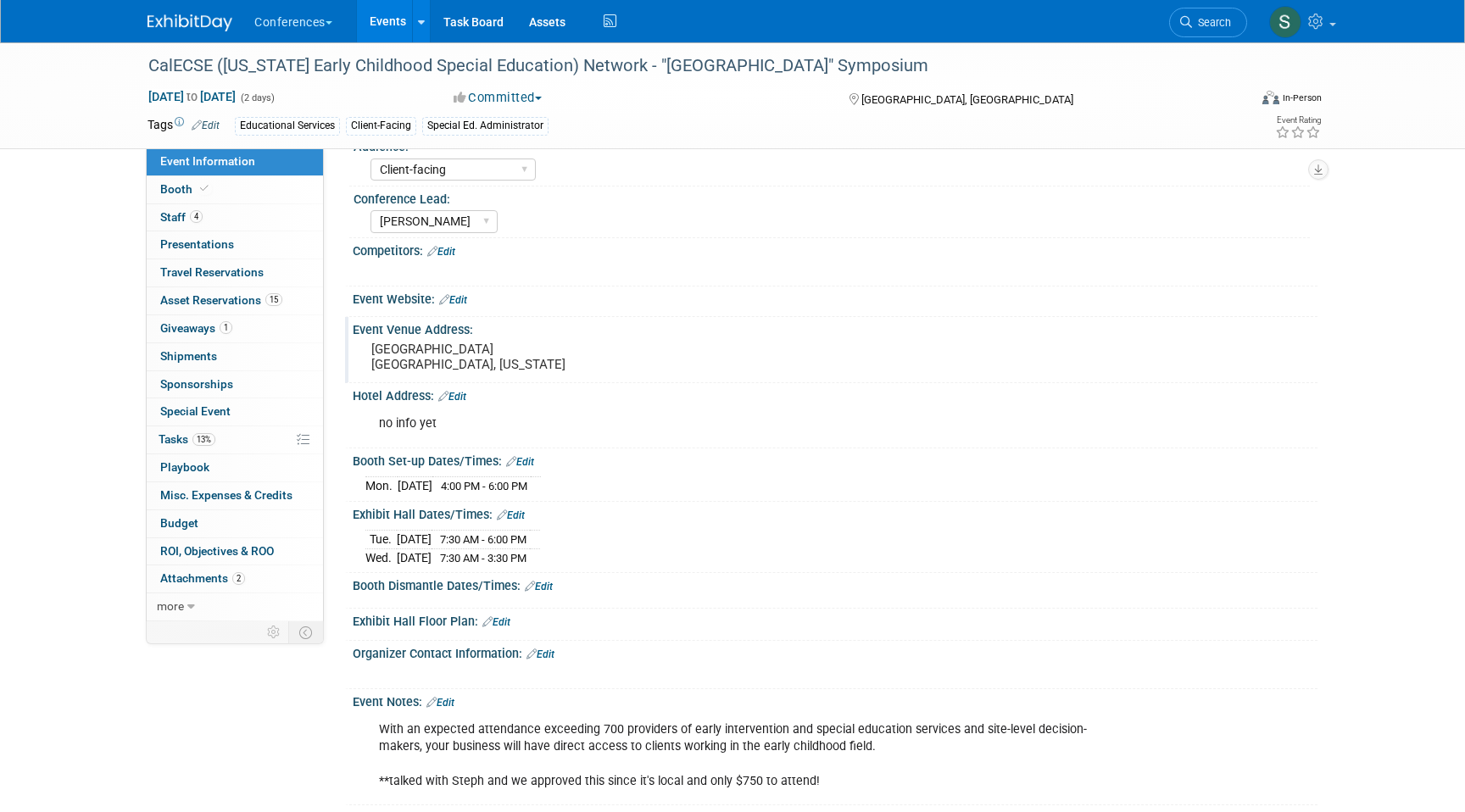
click at [497, 355] on pre "[GEOGRAPHIC_DATA] [GEOGRAPHIC_DATA], [US_STATE]" at bounding box center [553, 357] width 365 height 30
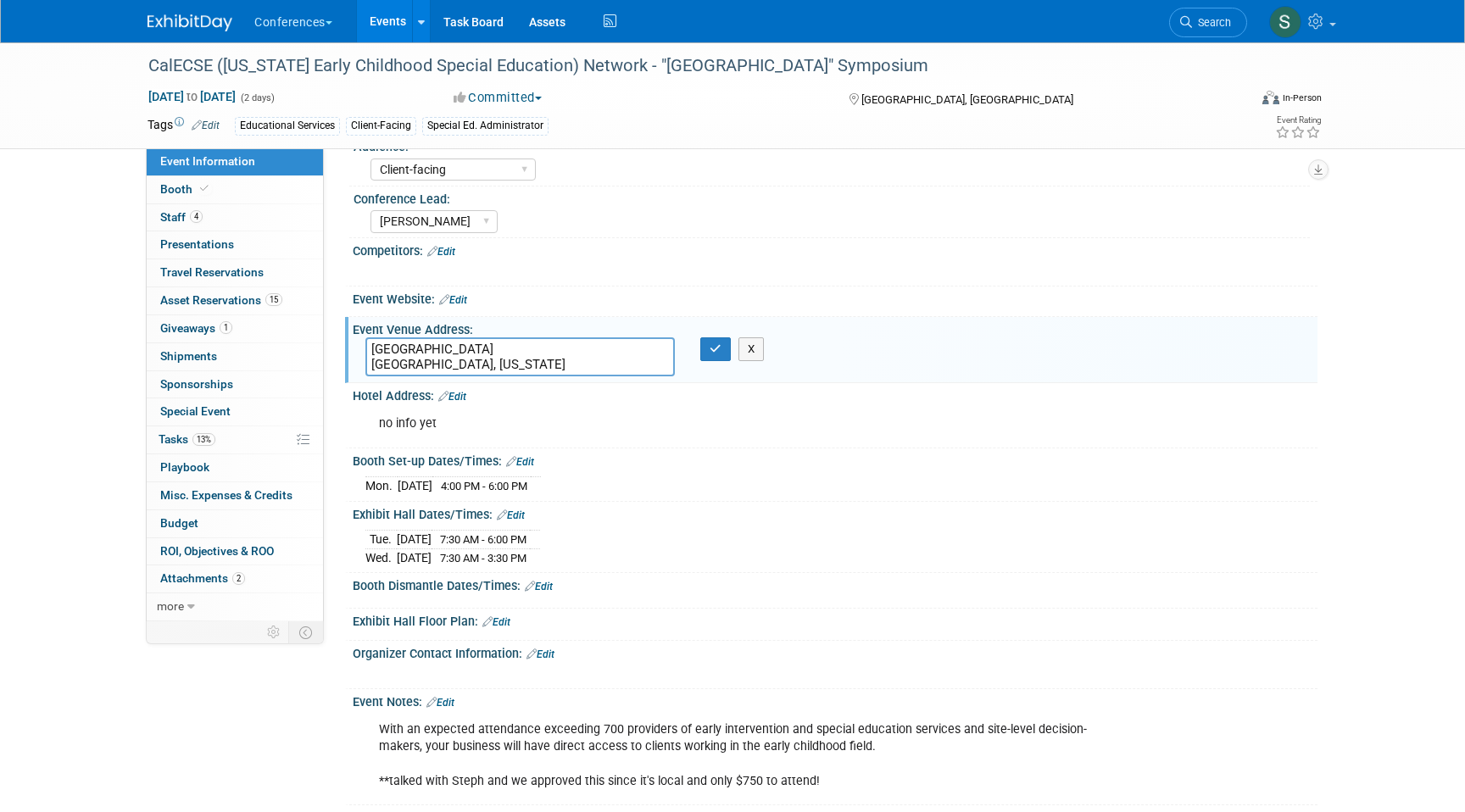
drag, startPoint x: 499, startPoint y: 363, endPoint x: 392, endPoint y: 363, distance: 107.0
click at [392, 363] on textarea "[GEOGRAPHIC_DATA] [GEOGRAPHIC_DATA], [US_STATE]" at bounding box center [520, 357] width 309 height 39
click at [717, 342] on button "button" at bounding box center [716, 349] width 30 height 24
